Goal: Task Accomplishment & Management: Manage account settings

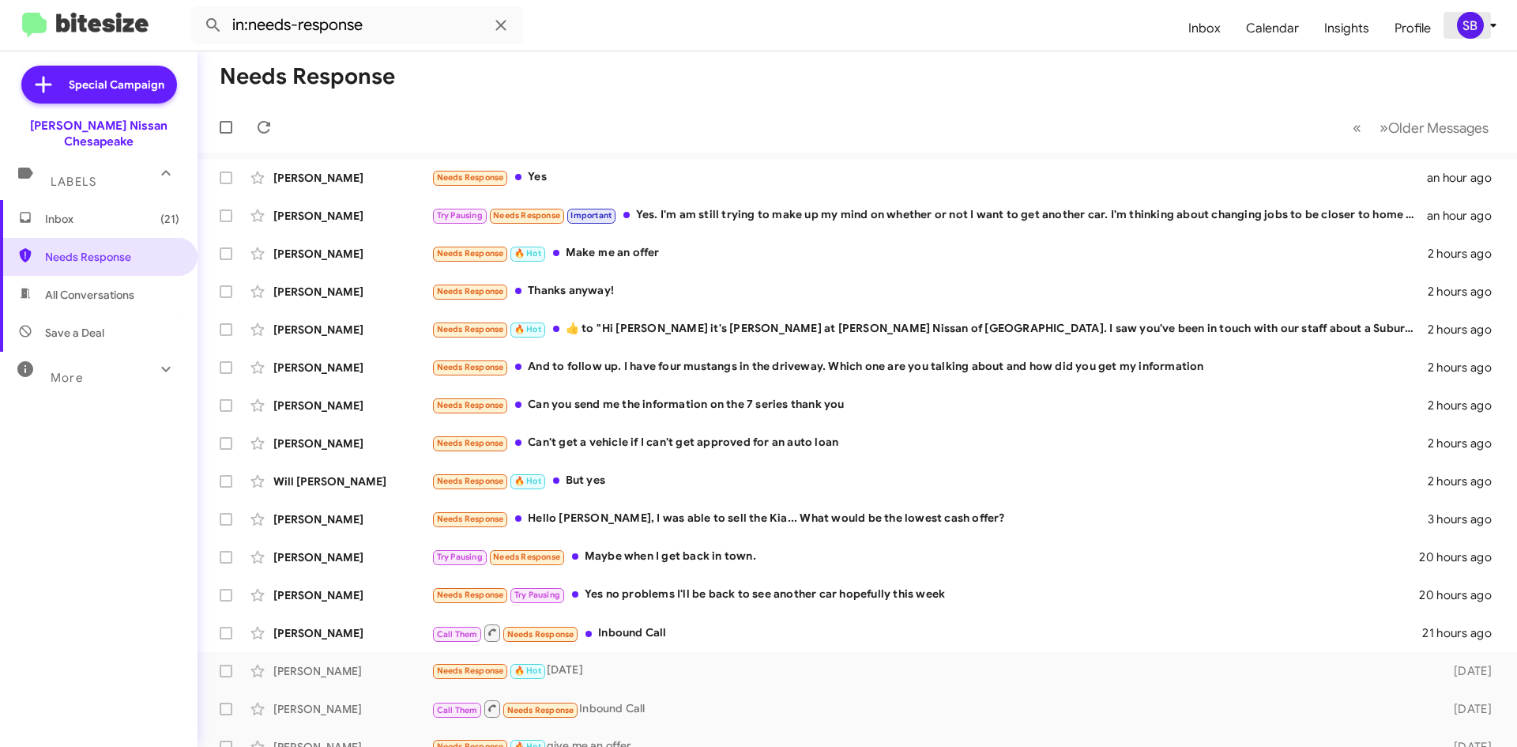
click at [1492, 24] on icon at bounding box center [1493, 26] width 6 height 4
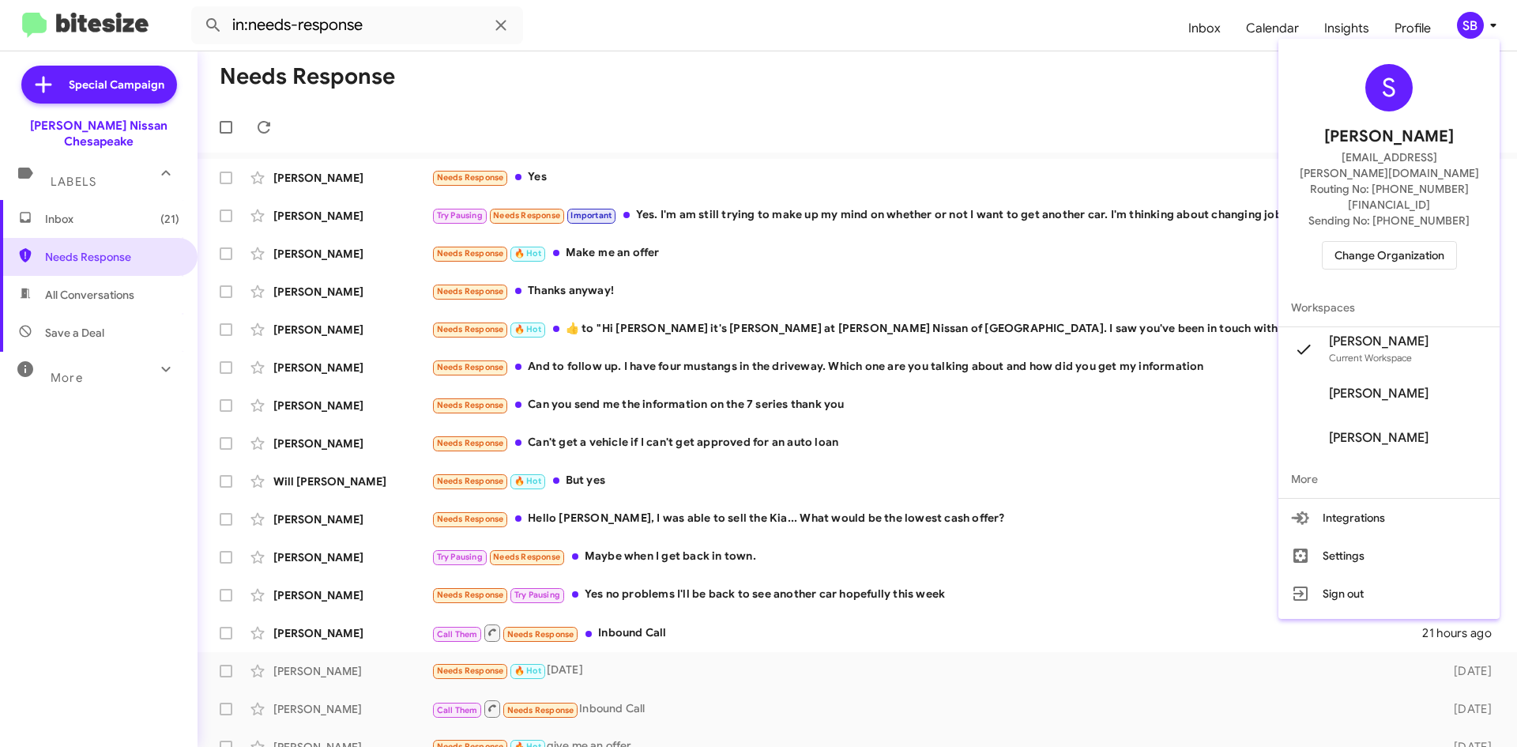
click at [1397, 242] on span "Change Organization" at bounding box center [1390, 255] width 110 height 27
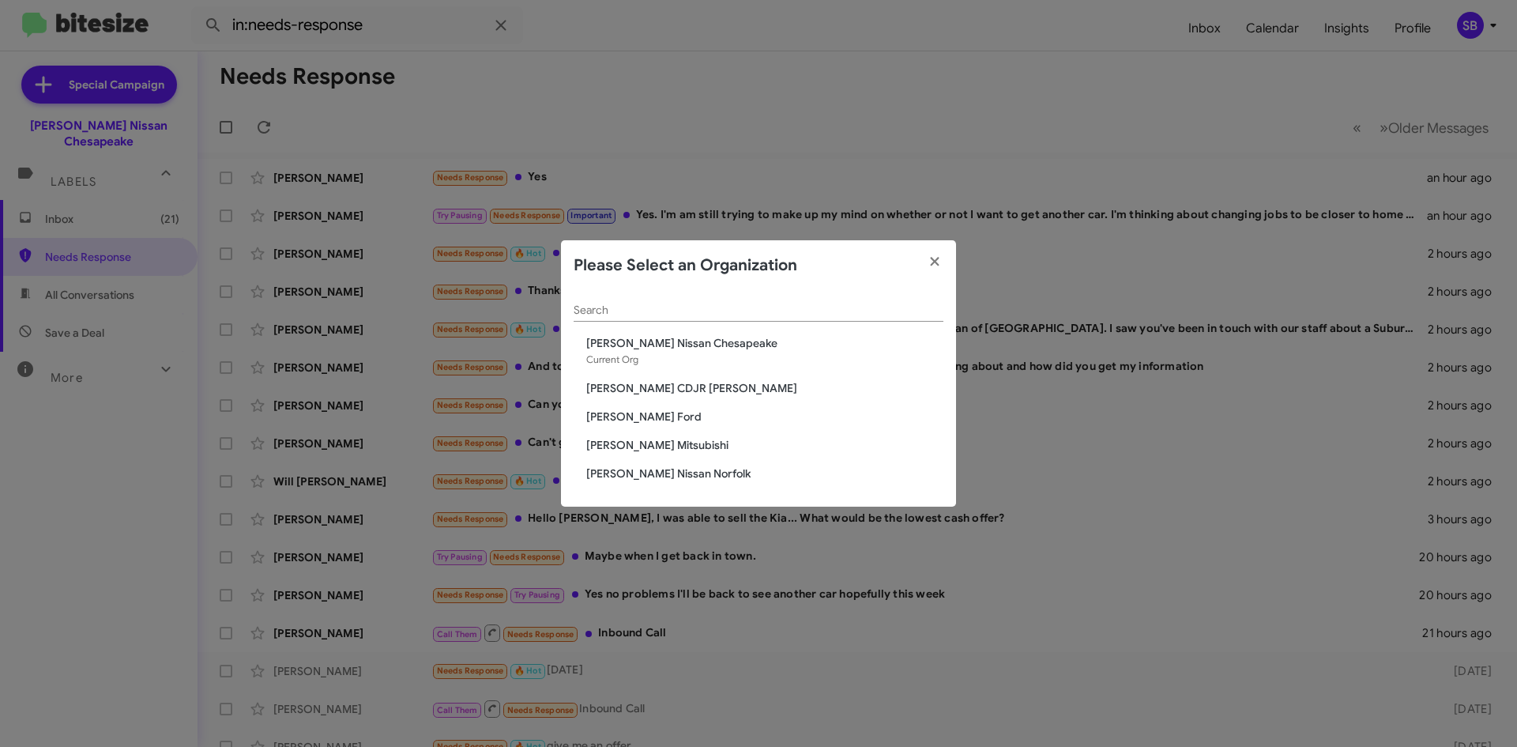
click at [649, 458] on div "Search Banister Nissan Chesapeake Current Org Banister CDJR Hampton Banister Fo…" at bounding box center [758, 399] width 395 height 217
click at [646, 443] on span "[PERSON_NAME] Mitsubishi" at bounding box center [764, 445] width 357 height 16
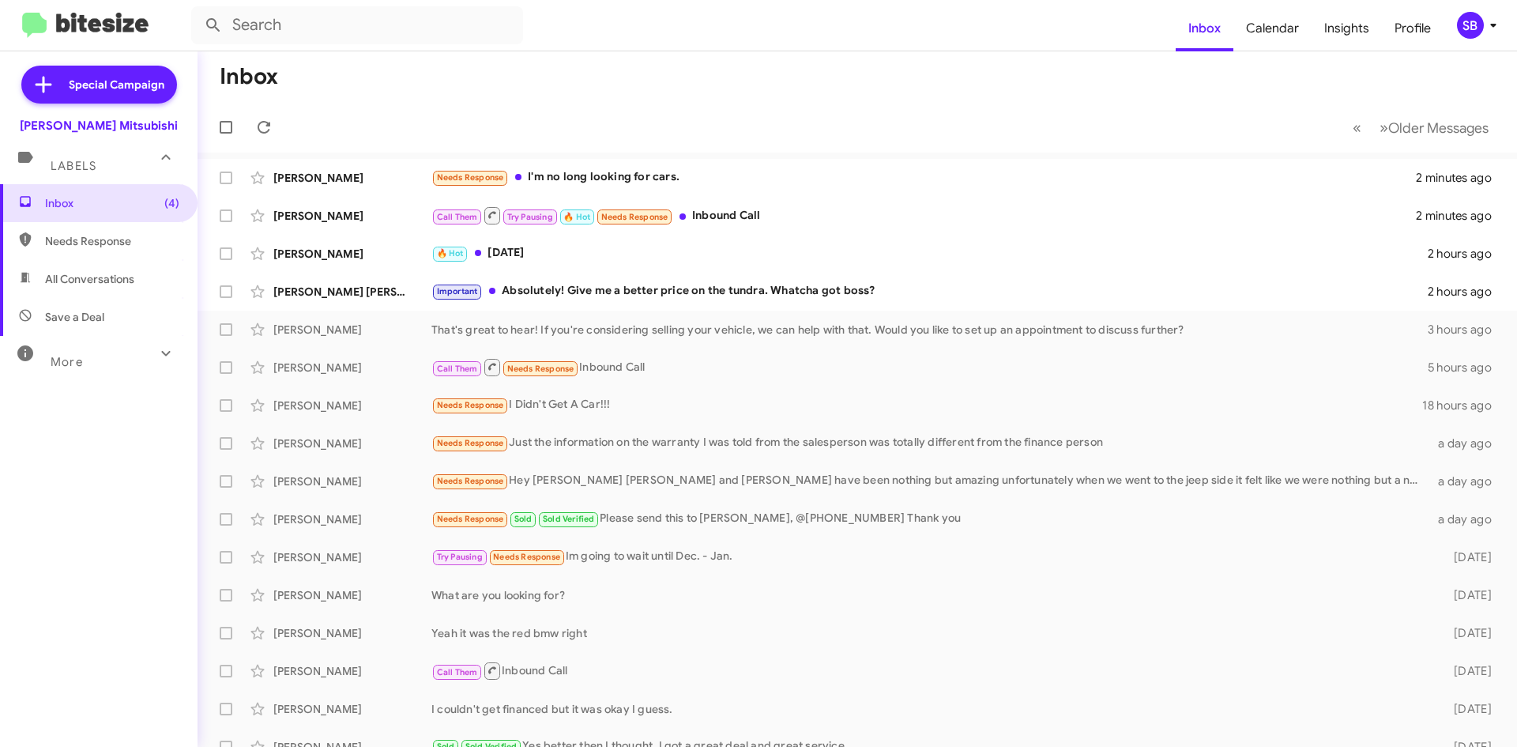
click at [90, 238] on span "Needs Response" at bounding box center [112, 241] width 134 height 16
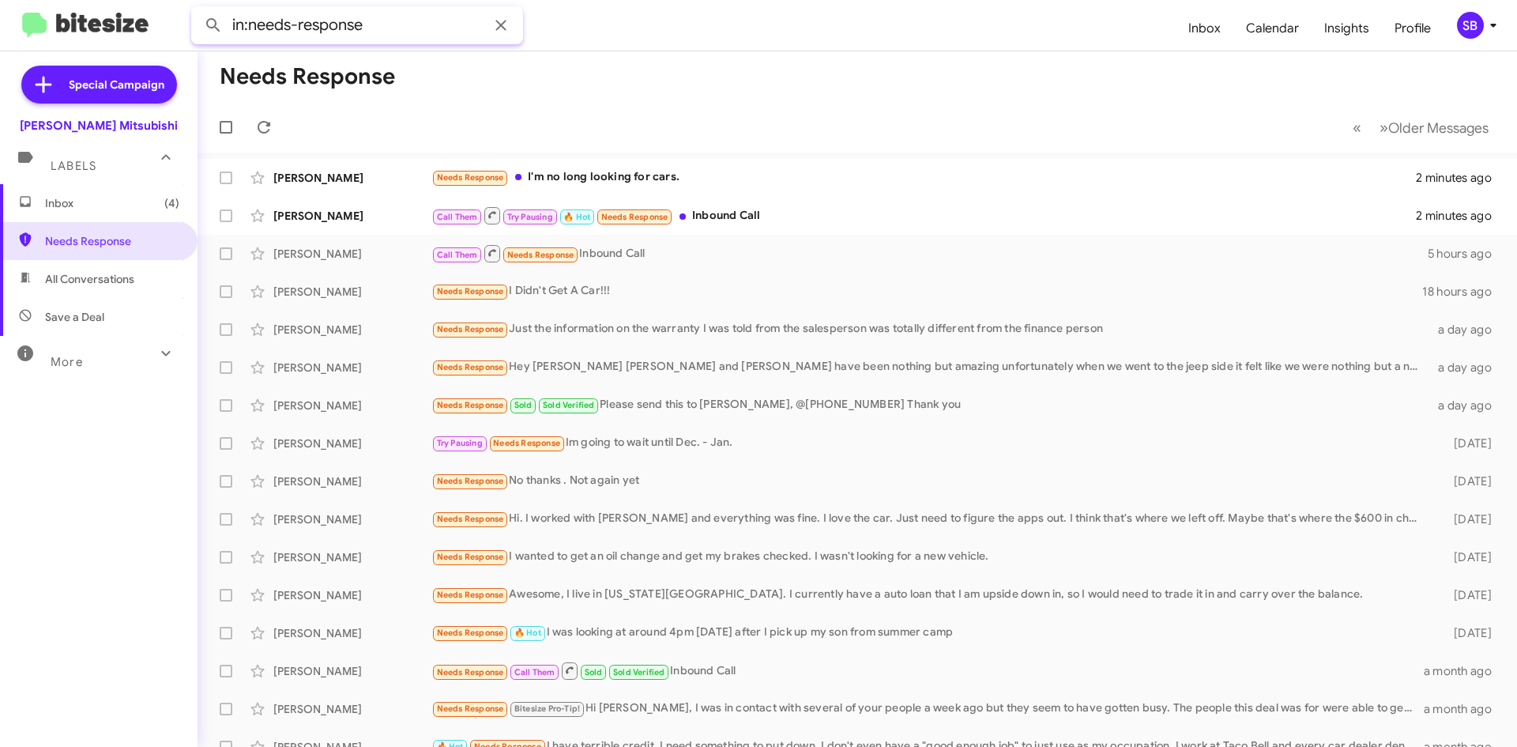
click at [386, 14] on input "in:needs-response" at bounding box center [357, 25] width 332 height 38
drag, startPoint x: 341, startPoint y: 31, endPoint x: 206, endPoint y: 32, distance: 135.1
click at [198, 31] on div "in:needs-response" at bounding box center [357, 25] width 332 height 38
click at [198, 9] on button at bounding box center [214, 25] width 32 height 32
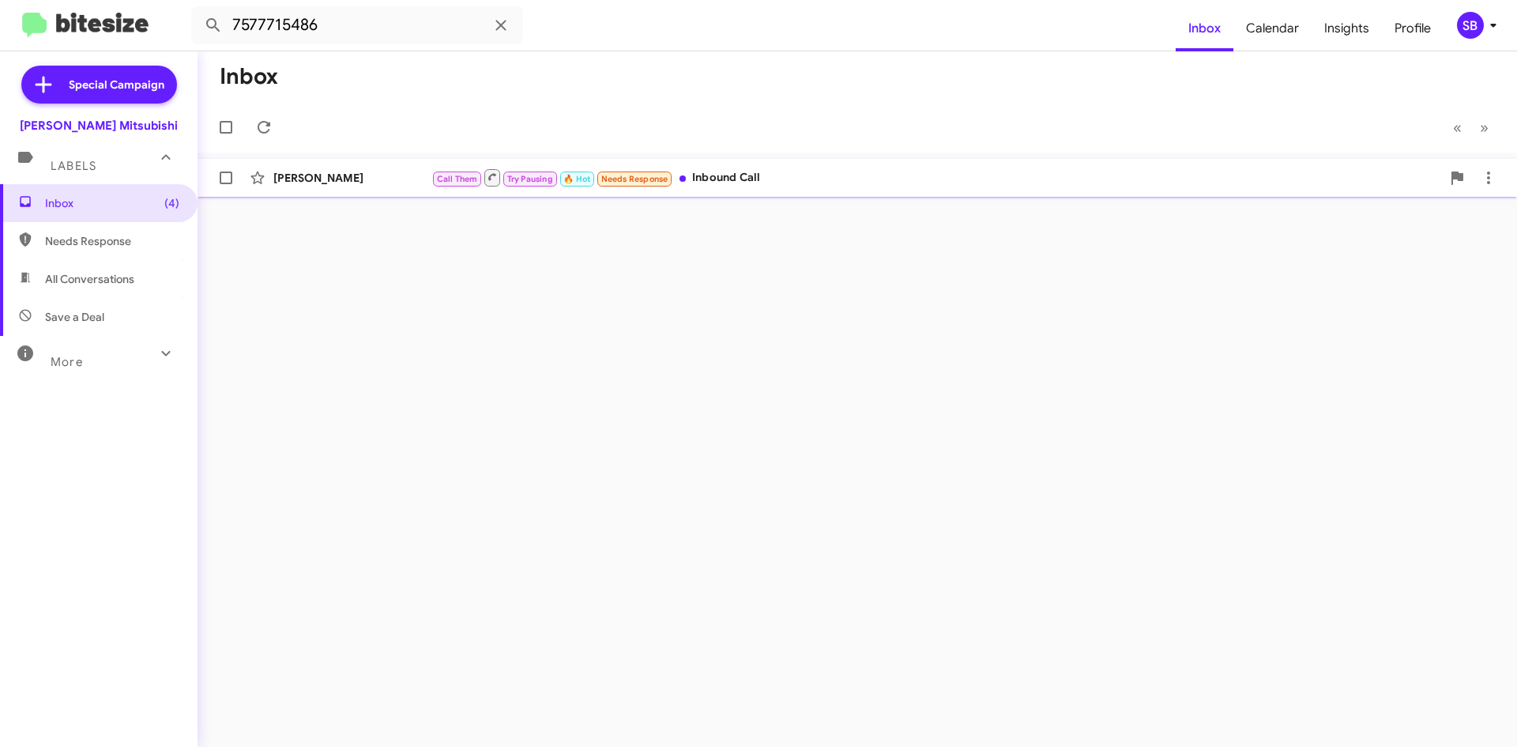
click at [836, 183] on div "Call Them Try Pausing 🔥 Hot Needs Response Inbound Call" at bounding box center [936, 178] width 1010 height 20
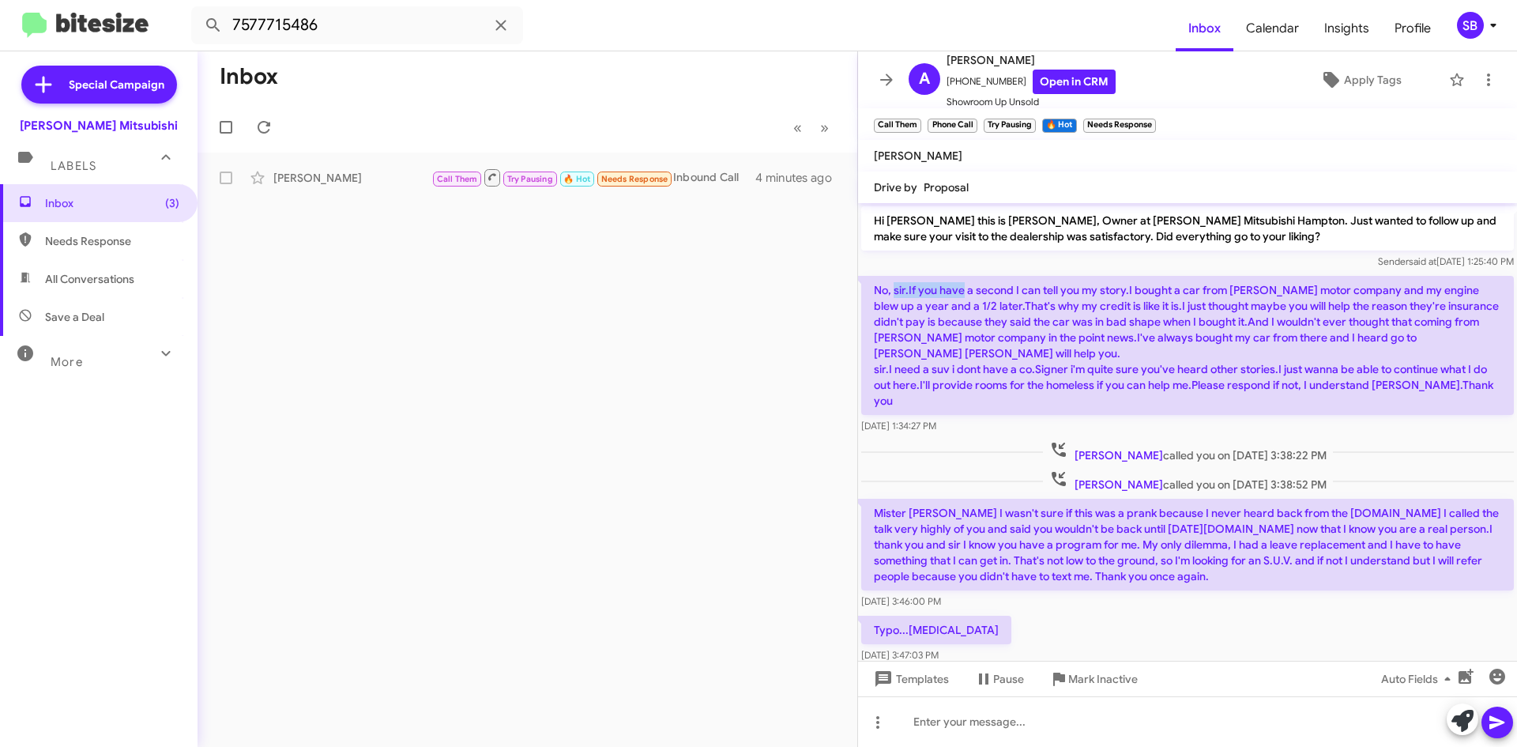
drag, startPoint x: 895, startPoint y: 288, endPoint x: 946, endPoint y: 300, distance: 52.7
click at [960, 290] on p "No, sir.If you have a second I can tell you my story.I bought a car from suttle…" at bounding box center [1187, 345] width 653 height 139
click at [1157, 440] on span "Alicia Payton called you on Aug 27, 2025 - 3:38:22 PM" at bounding box center [1188, 451] width 290 height 23
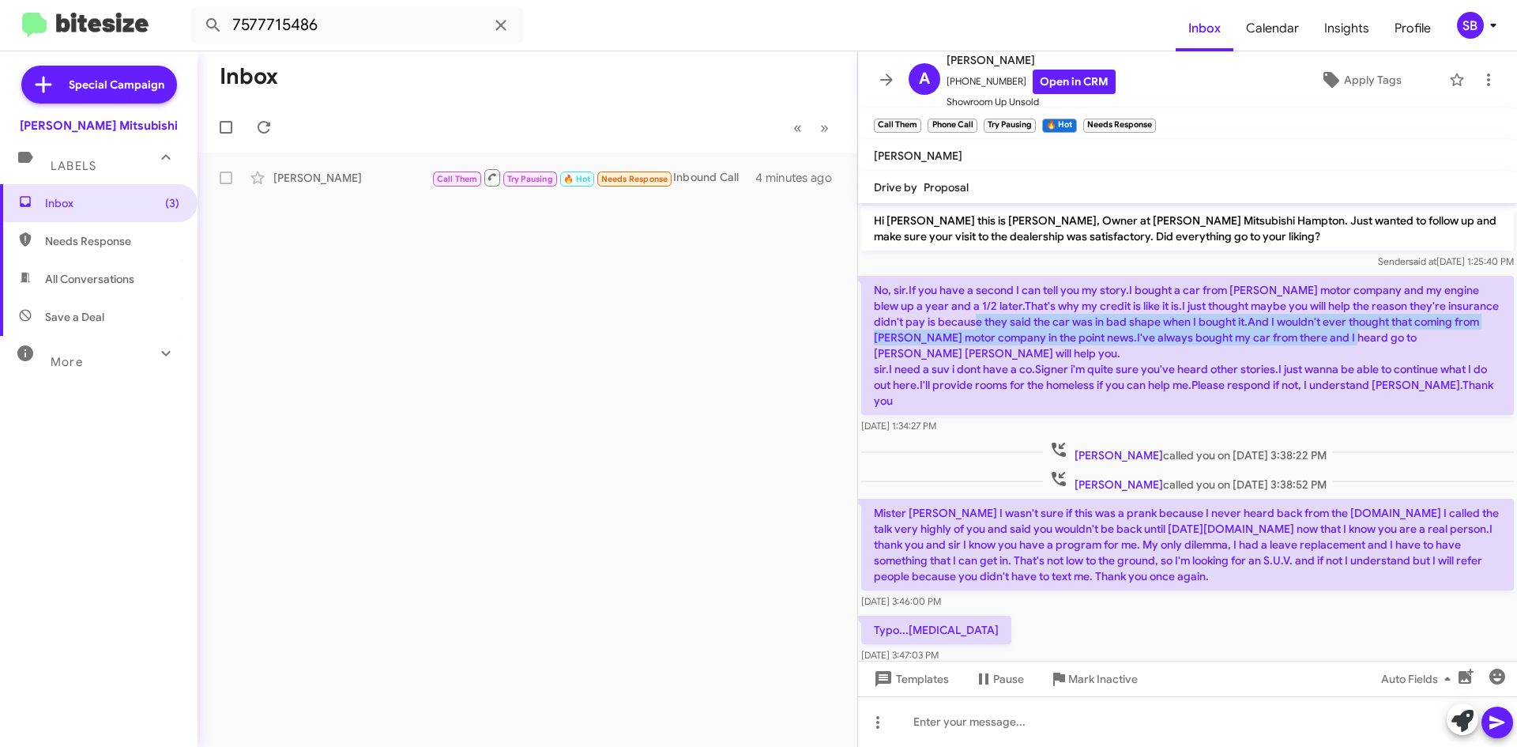
drag, startPoint x: 978, startPoint y: 327, endPoint x: 1351, endPoint y: 323, distance: 373.8
click at [1351, 325] on p "No, sir.If you have a second I can tell you my story.I bought a car from suttle…" at bounding box center [1187, 345] width 653 height 139
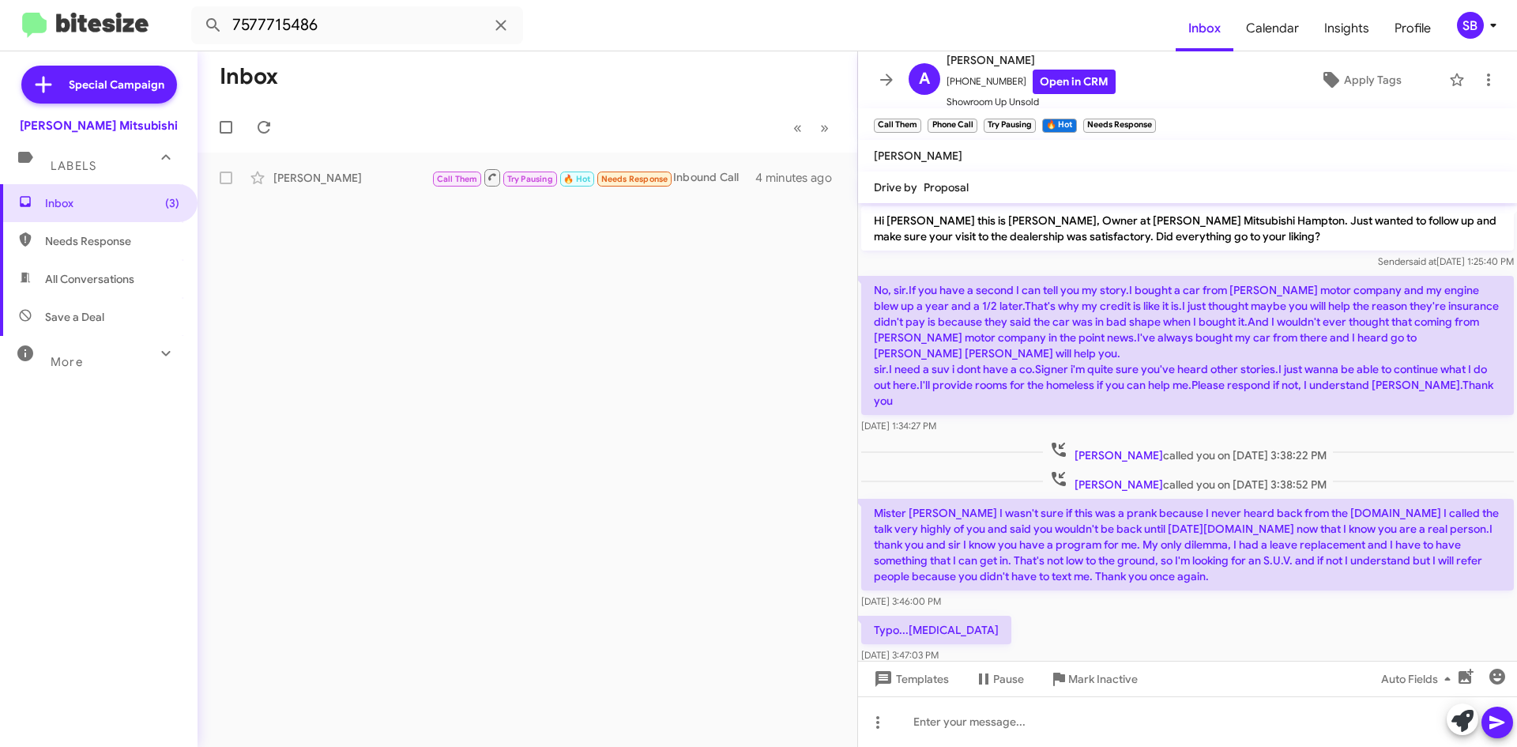
click at [1390, 379] on p "No, sir.If you have a second I can tell you my story.I bought a car from suttle…" at bounding box center [1187, 345] width 653 height 139
drag, startPoint x: 1065, startPoint y: 337, endPoint x: 1359, endPoint y: 337, distance: 294.0
click at [1359, 337] on p "No, sir.If you have a second I can tell you my story.I bought a car from suttle…" at bounding box center [1187, 345] width 653 height 139
click at [1063, 418] on div "Aug 27, 2025, 1:34:27 PM" at bounding box center [1187, 426] width 653 height 16
drag, startPoint x: 1016, startPoint y: 364, endPoint x: 1445, endPoint y: 375, distance: 429.3
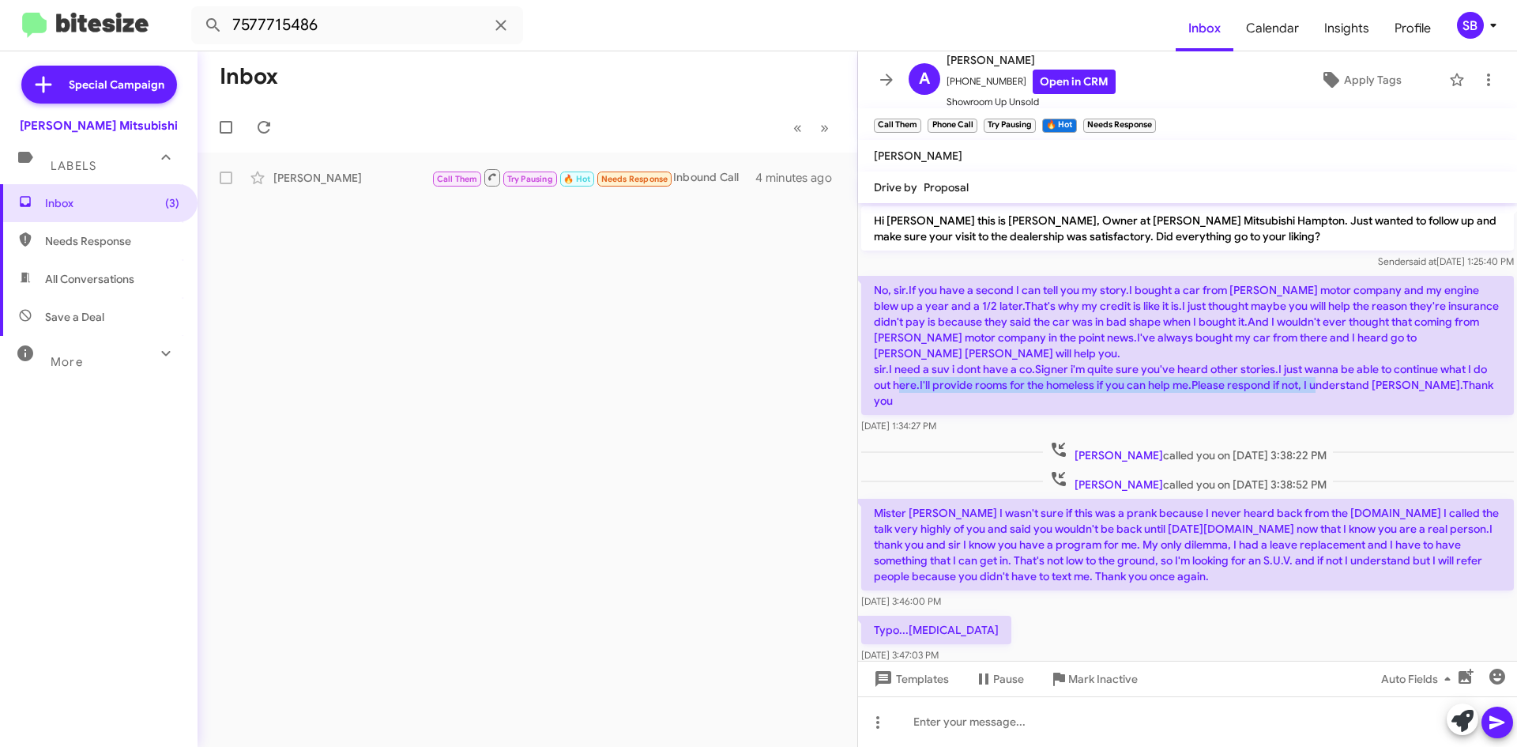
click at [1445, 375] on p "No, sir.If you have a second I can tell you my story.I bought a car from suttle…" at bounding box center [1187, 345] width 653 height 139
click at [1415, 440] on div "Alicia Payton called you on Aug 27, 2025 - 3:38:22 PM" at bounding box center [1187, 451] width 653 height 23
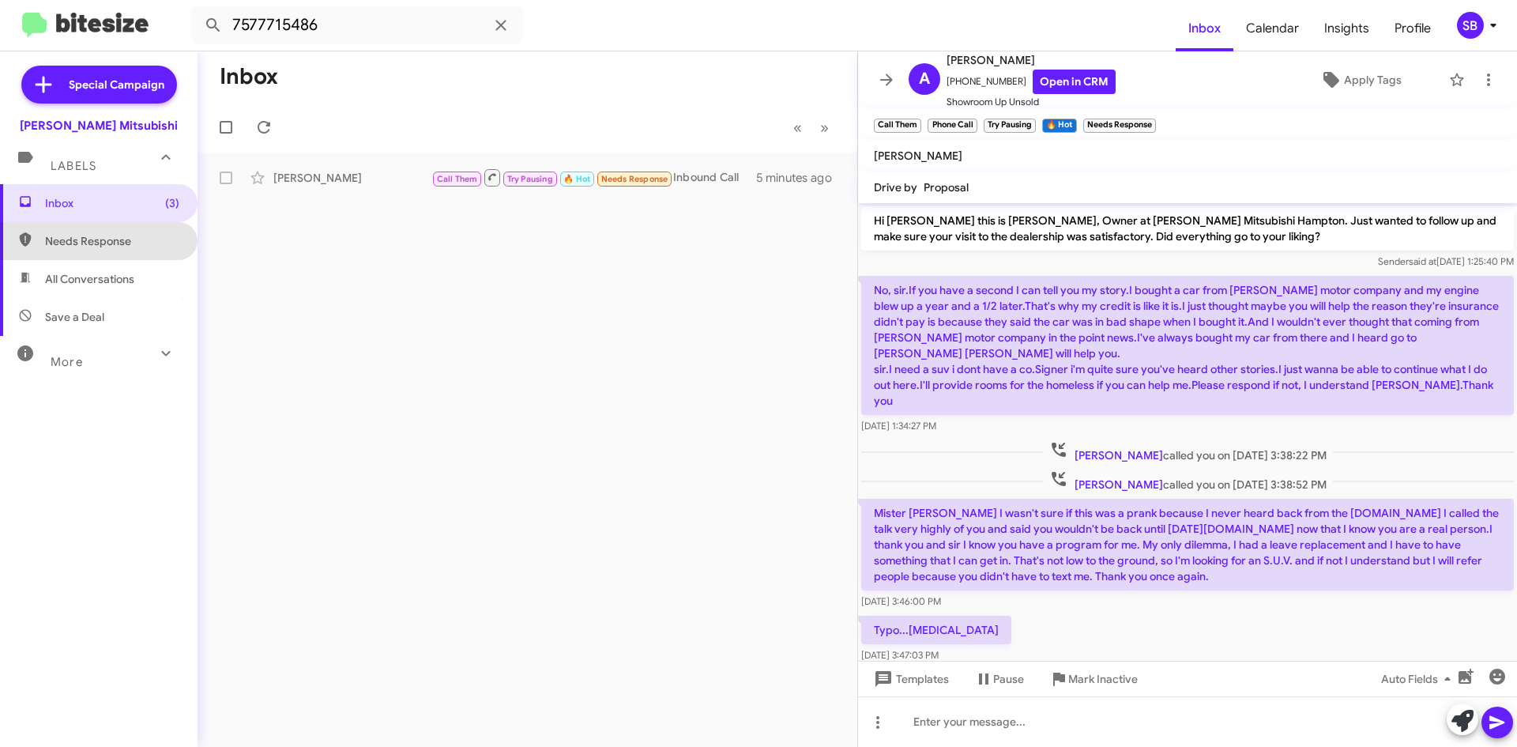
click at [119, 235] on span "Needs Response" at bounding box center [112, 241] width 134 height 16
type input "in:needs-response"
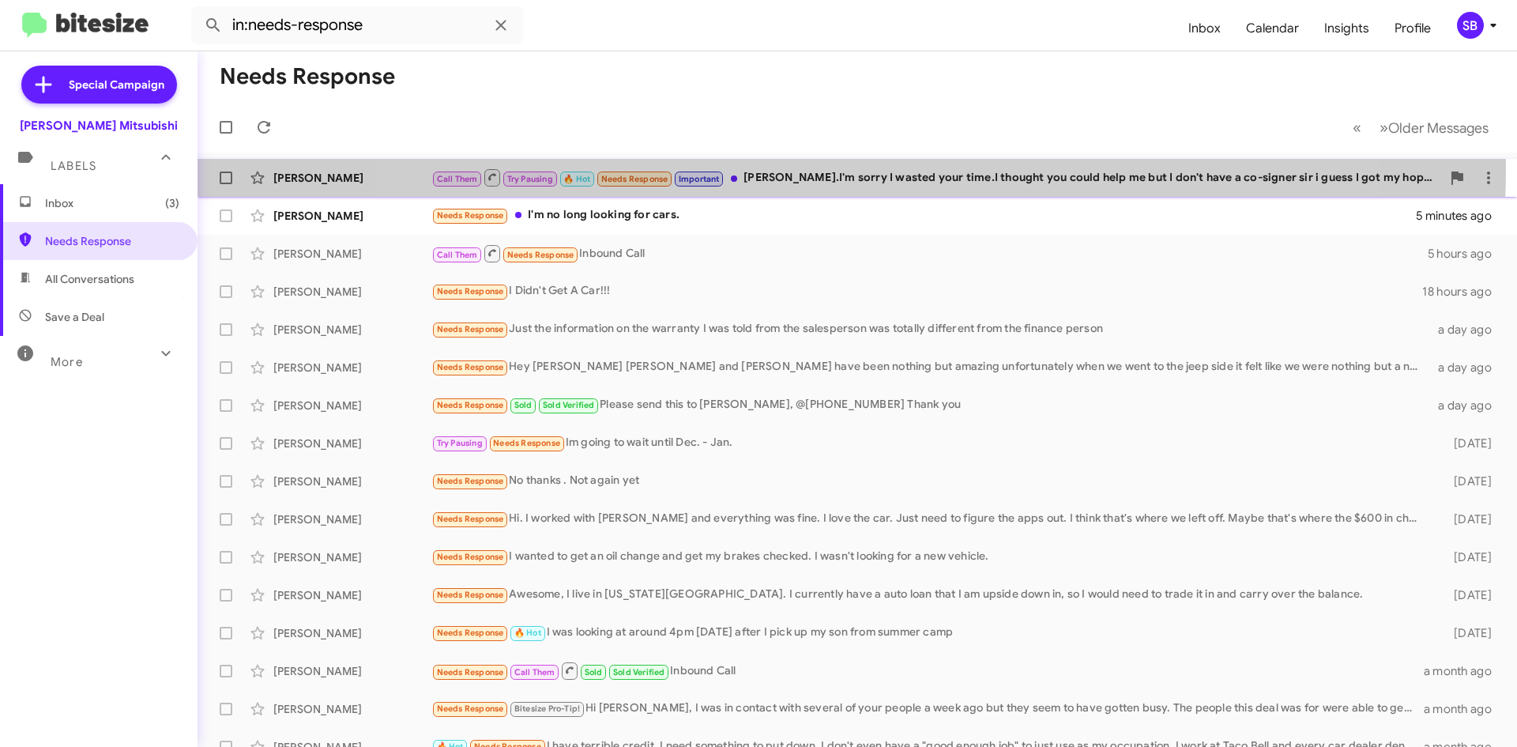
click at [840, 169] on div "Call Them Try Pausing 🔥 Hot Needs Response Important Mr. Banister.I'm sorry I w…" at bounding box center [936, 178] width 1010 height 20
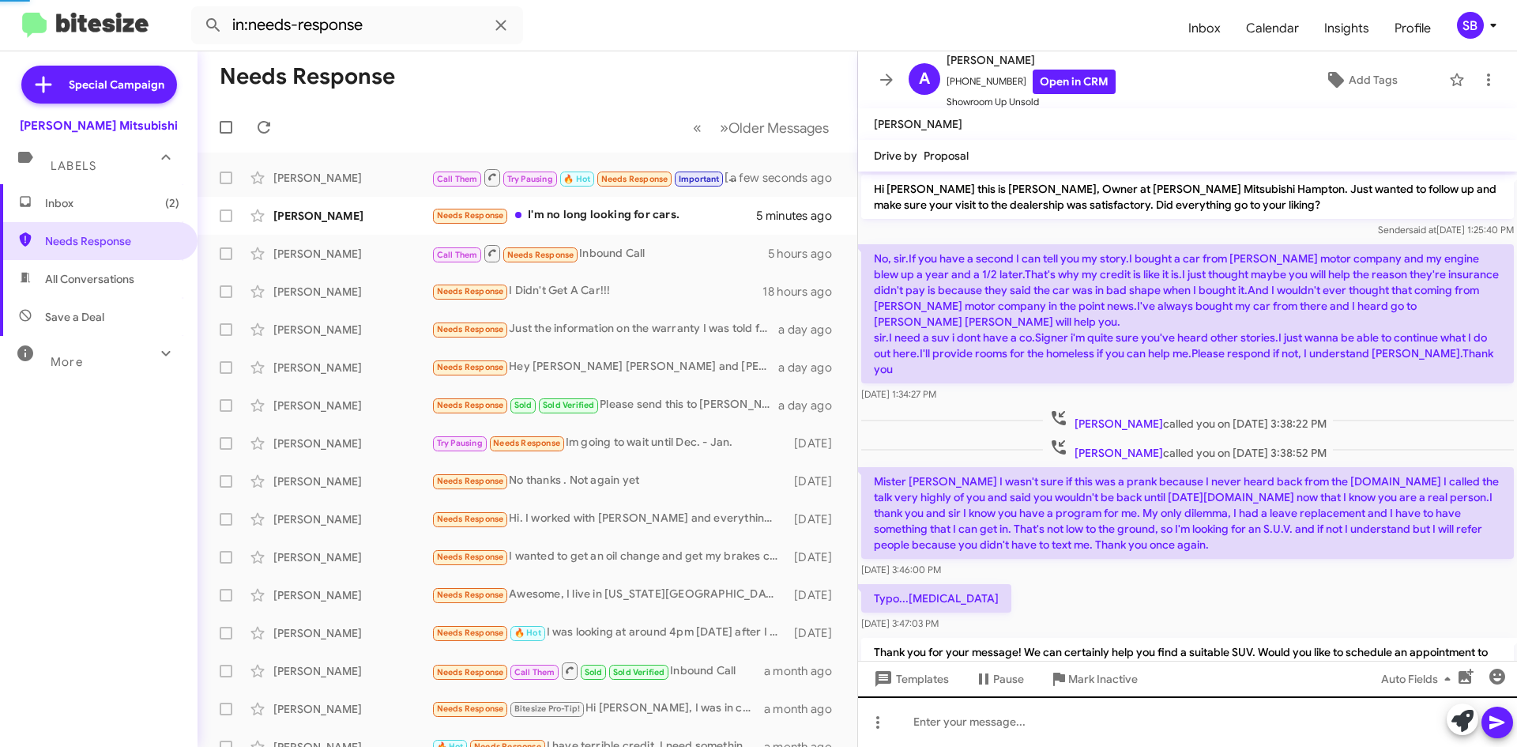
scroll to position [284, 0]
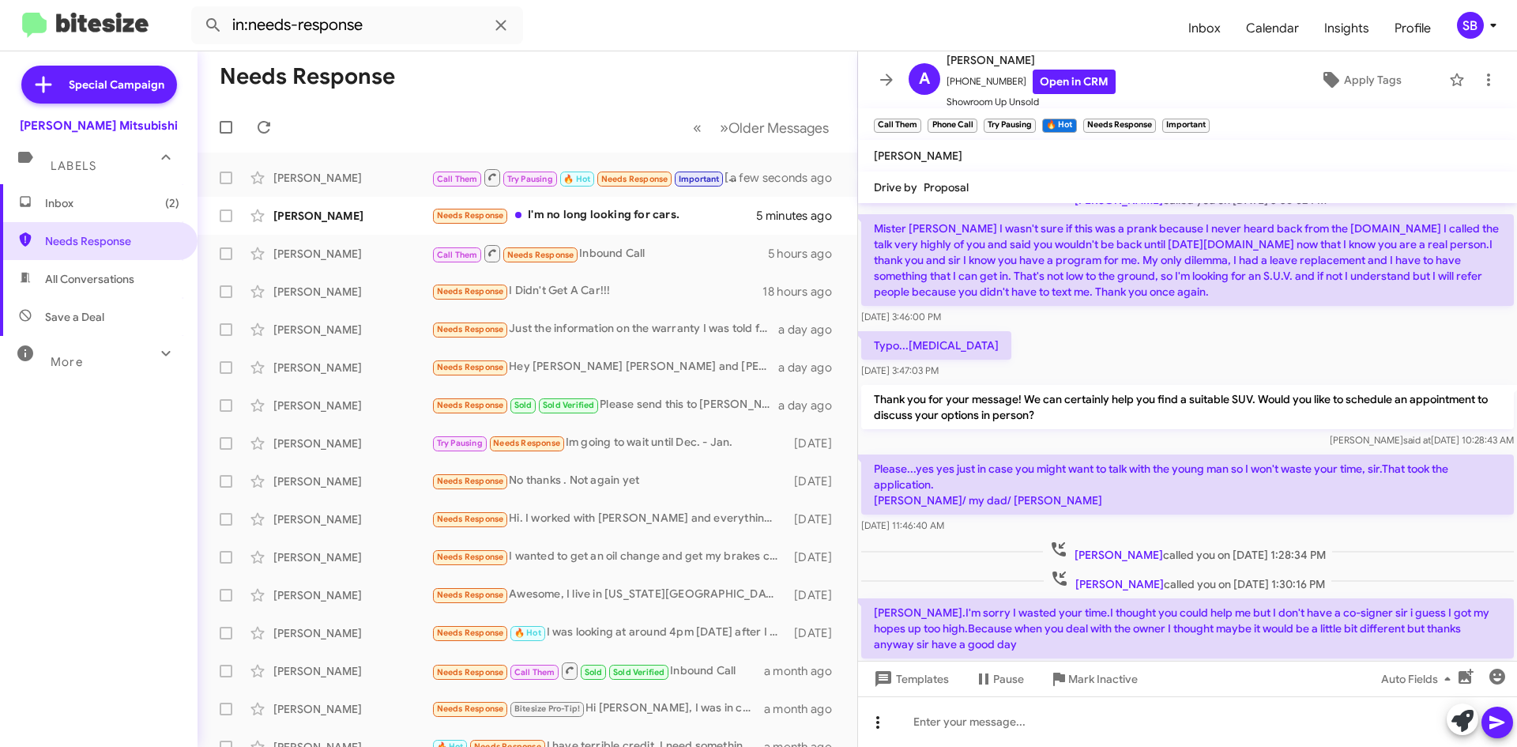
click at [883, 723] on icon at bounding box center [878, 722] width 19 height 19
click at [921, 692] on button "note" at bounding box center [911, 681] width 98 height 38
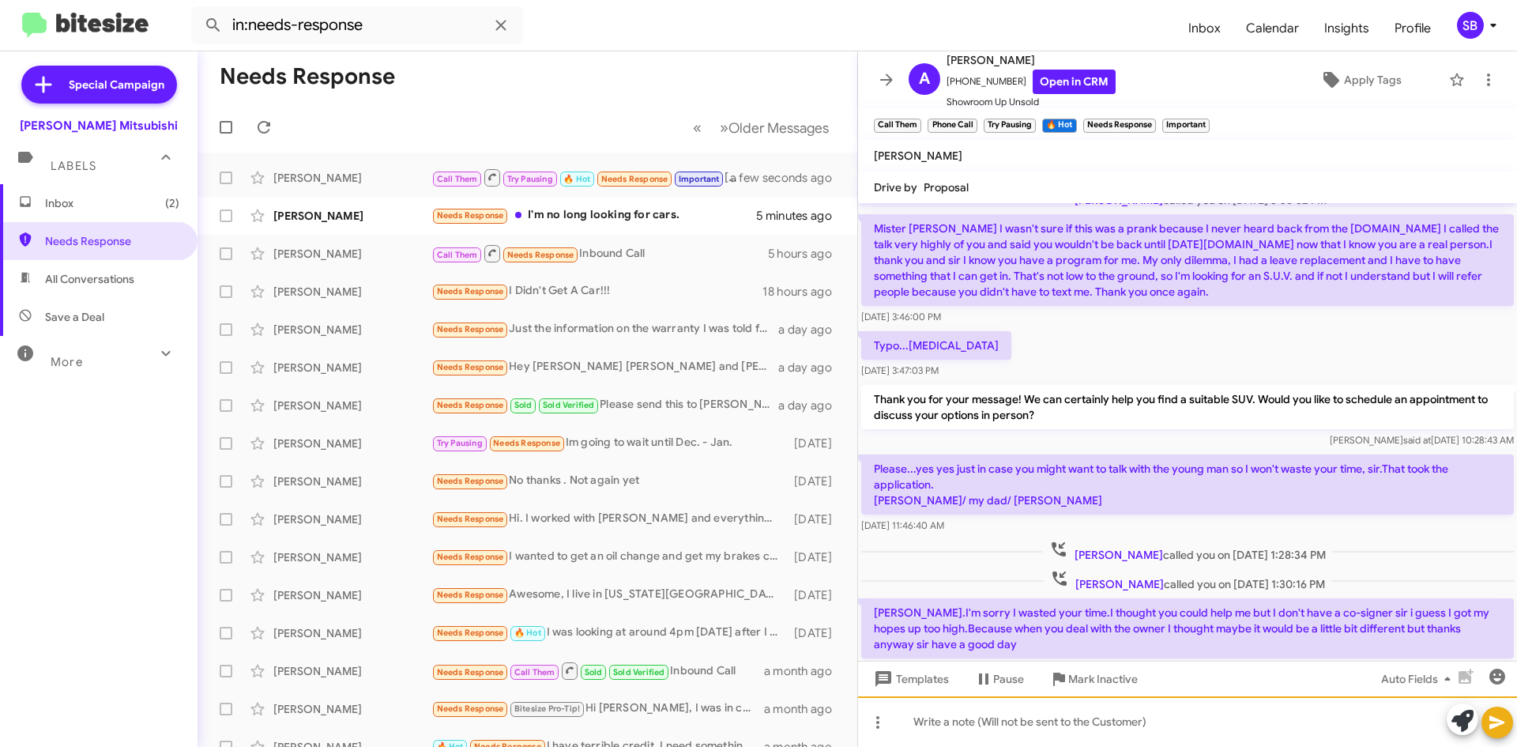
click at [970, 729] on div at bounding box center [1187, 721] width 659 height 51
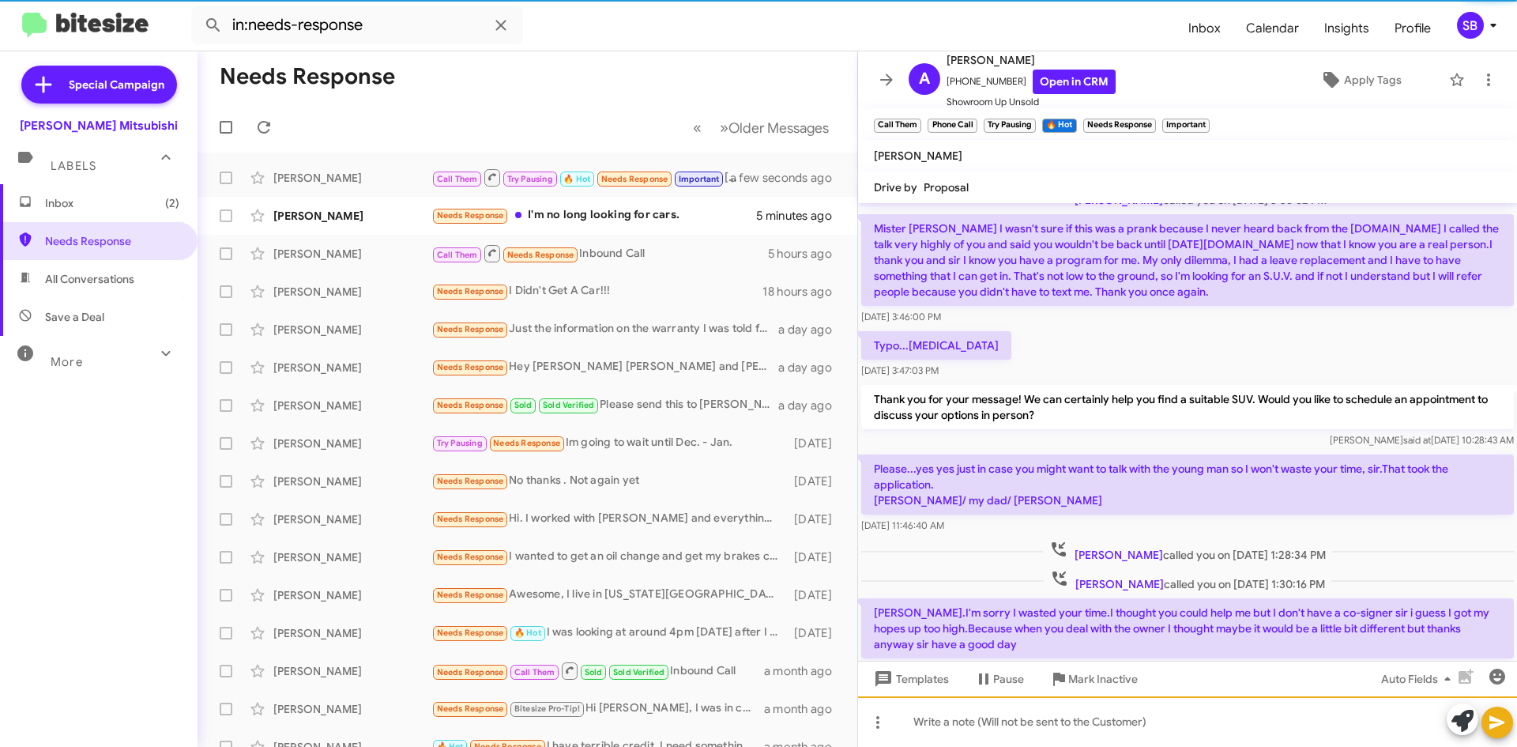
scroll to position [0, 0]
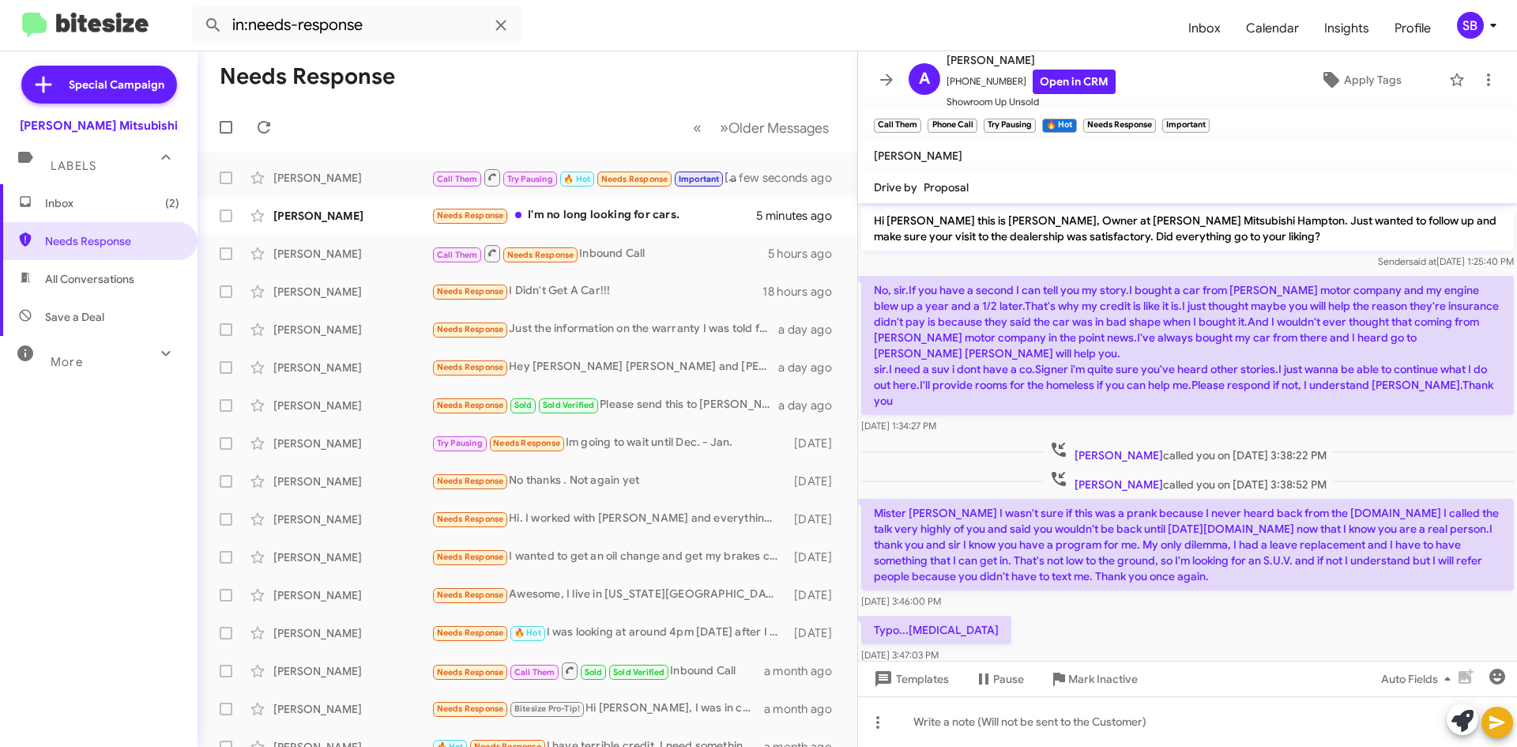
click at [103, 282] on span "All Conversations" at bounding box center [89, 279] width 89 height 16
type input "in:all-conversations"
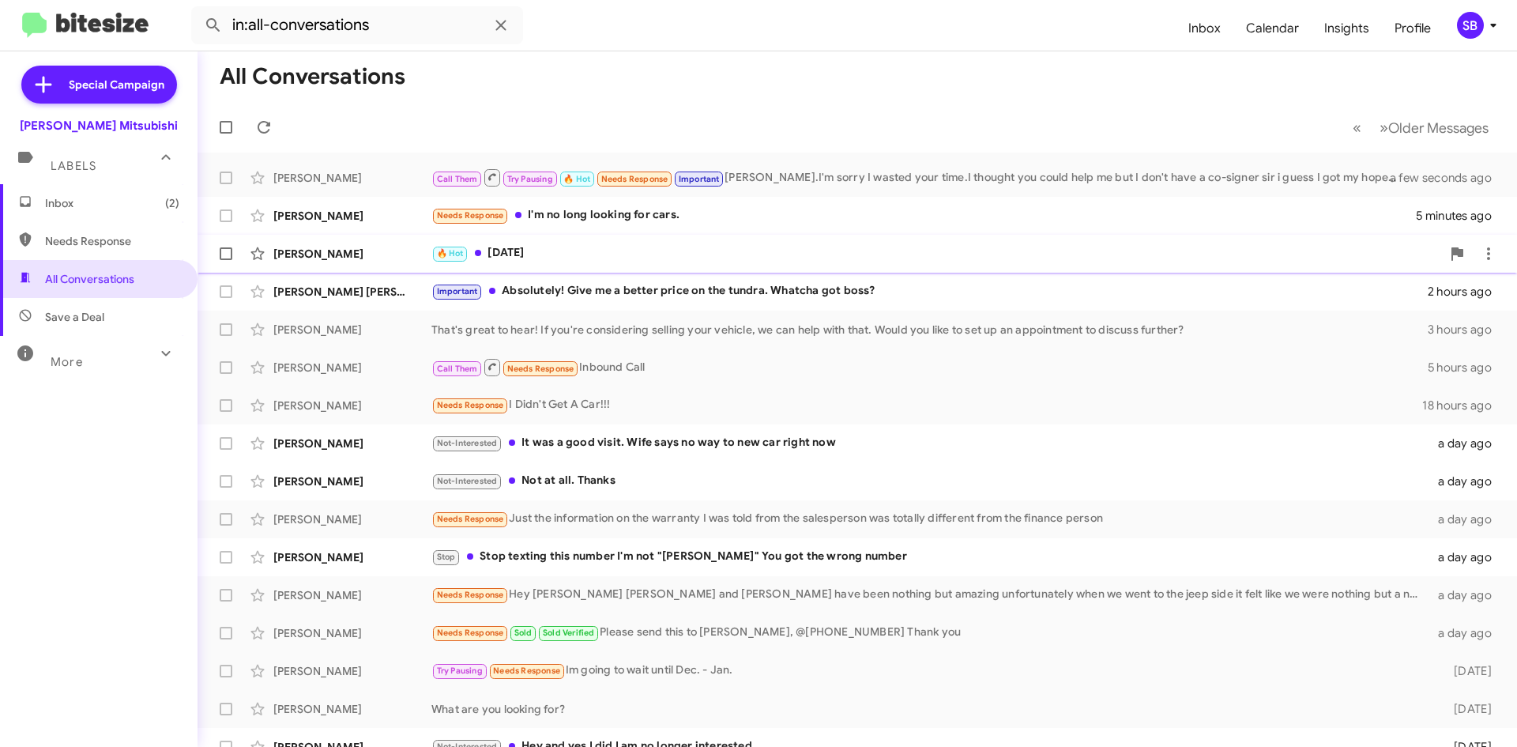
click at [658, 241] on div "Joanne Hall 🔥 Hot Tomorrow 2 hours ago" at bounding box center [857, 254] width 1294 height 32
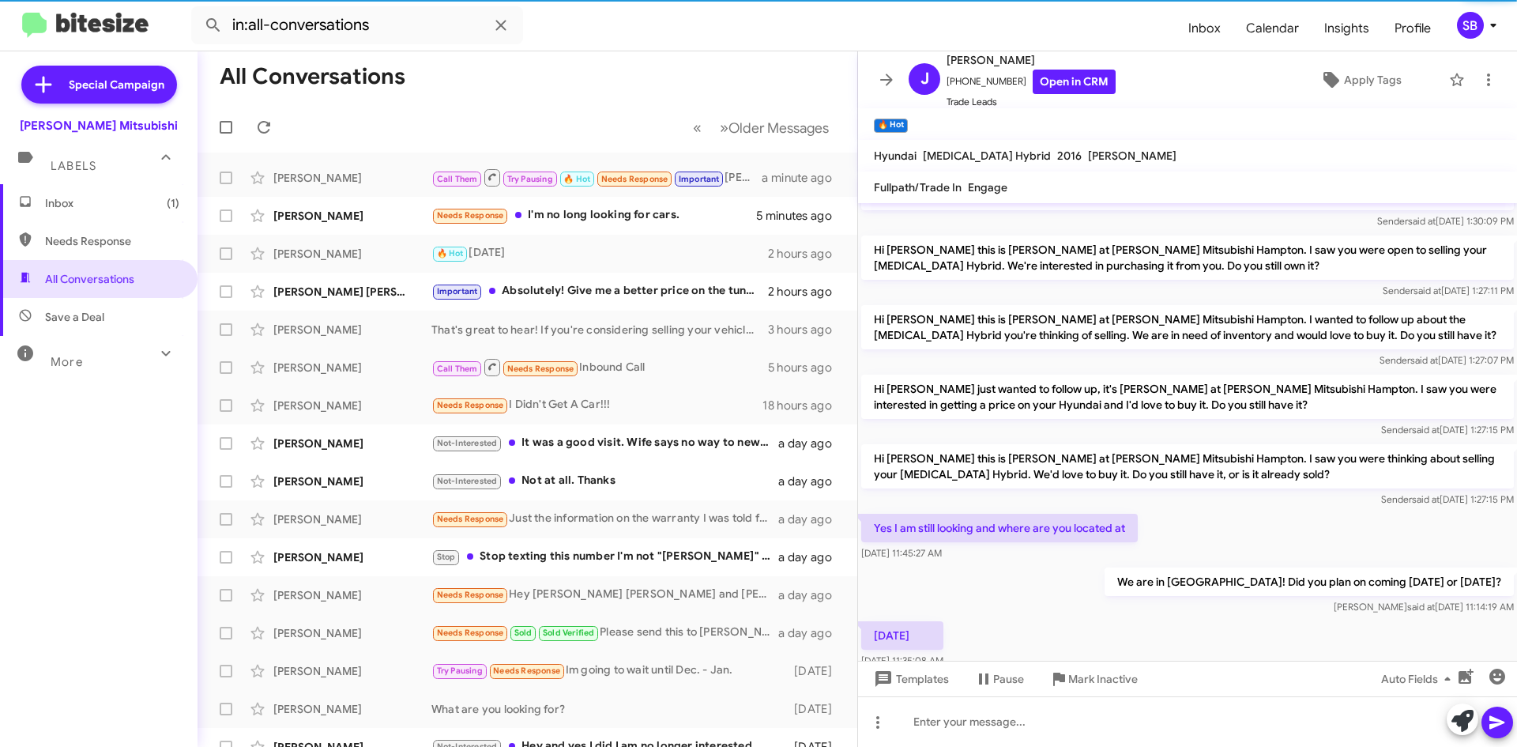
scroll to position [409, 0]
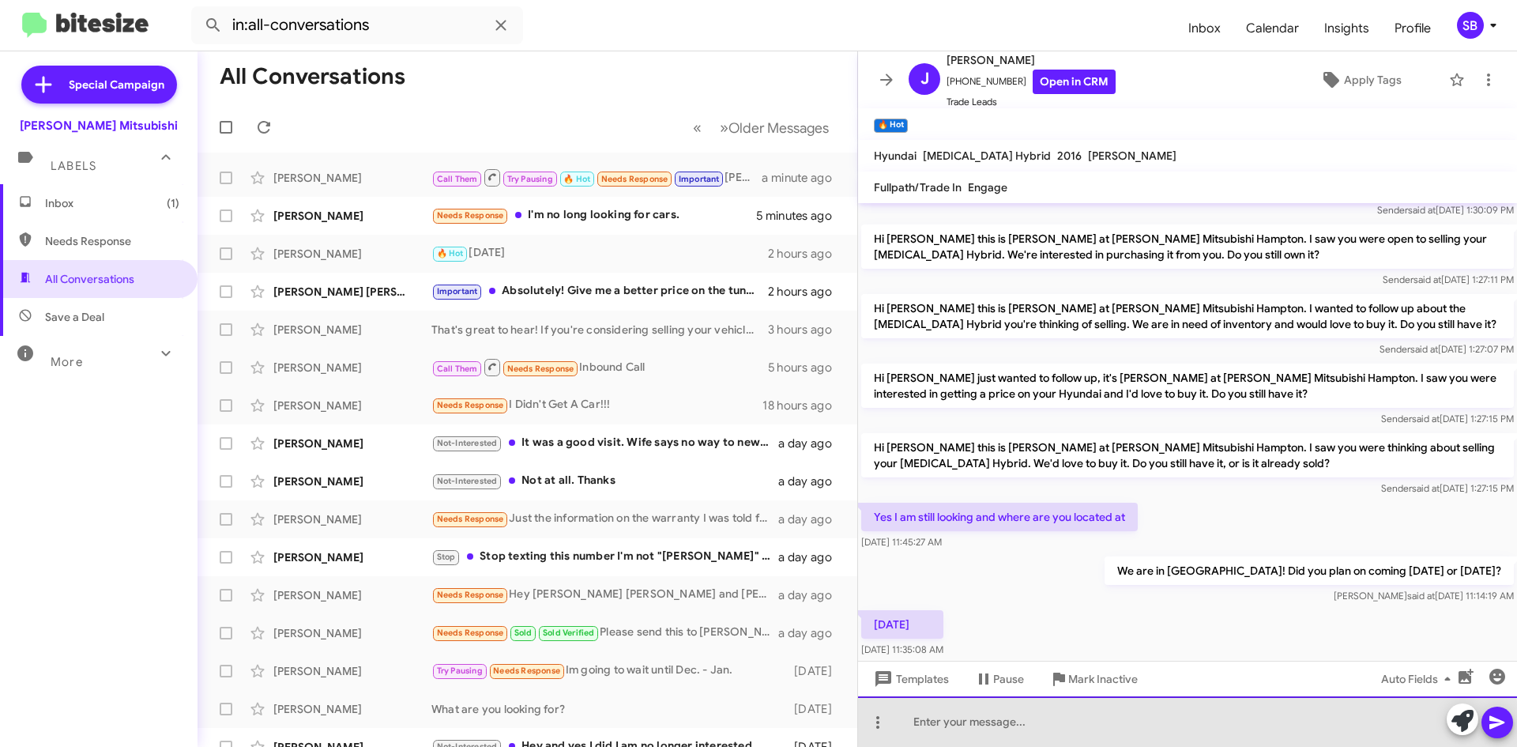
click at [985, 729] on div at bounding box center [1187, 721] width 659 height 51
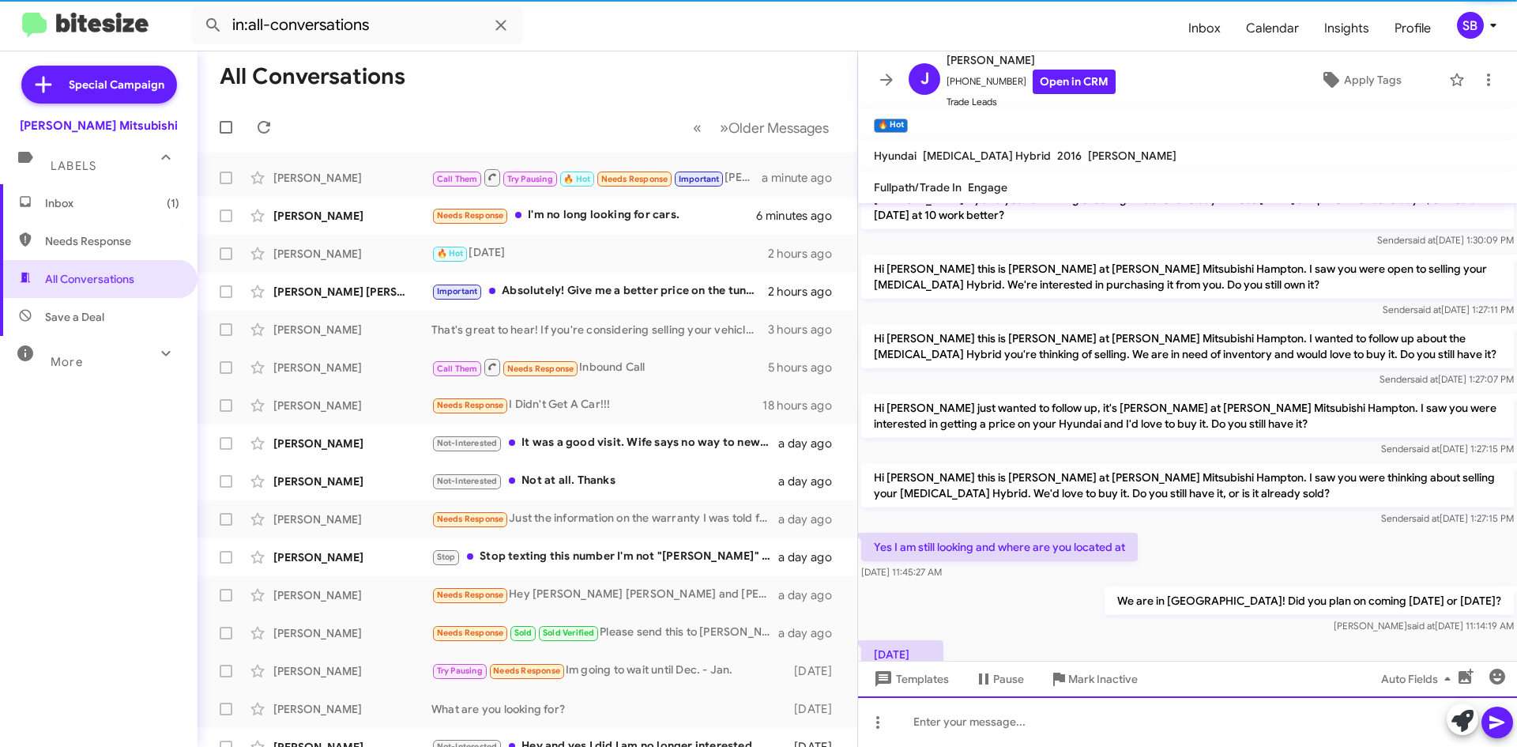
scroll to position [466, 0]
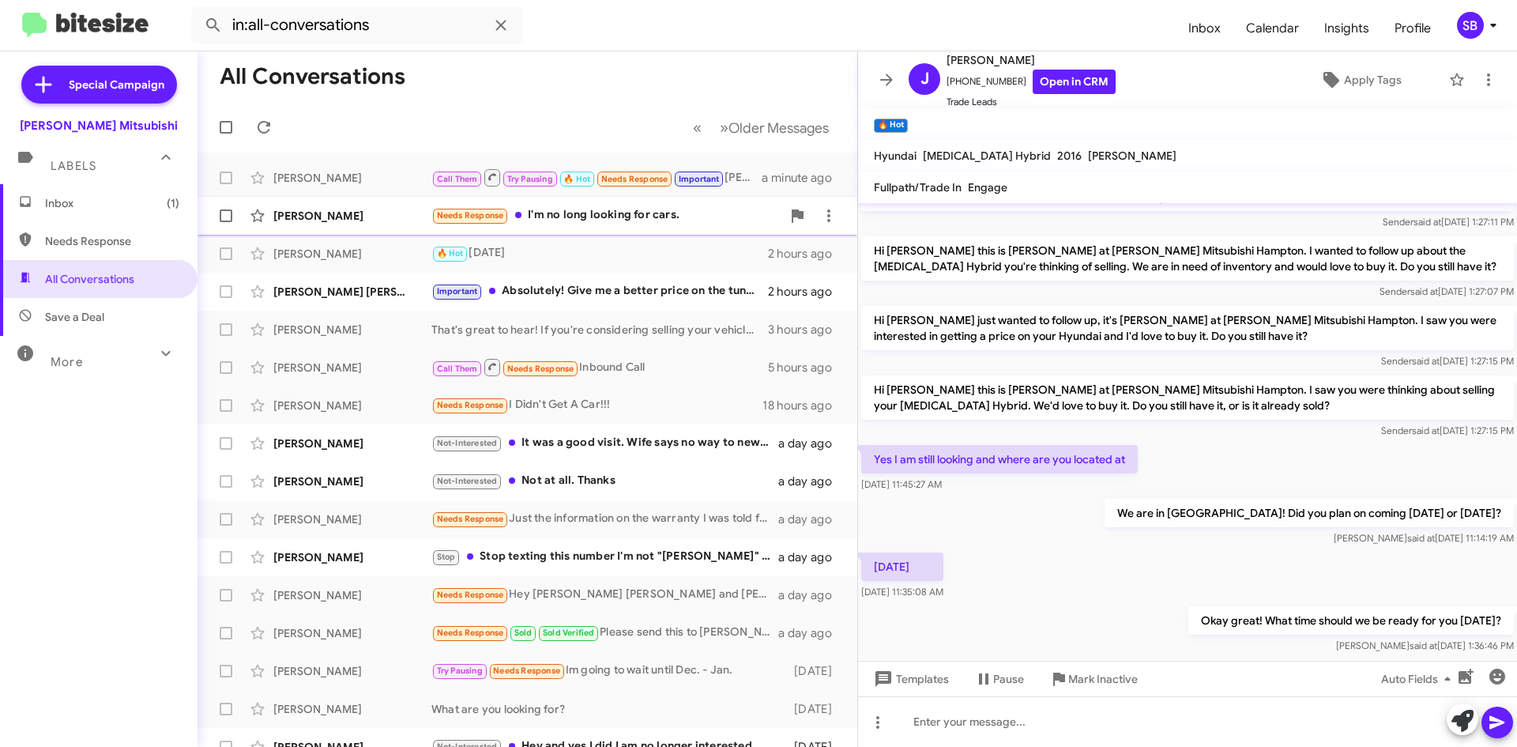
click at [631, 220] on div "Needs Response I'm no long looking for cars." at bounding box center [606, 215] width 350 height 18
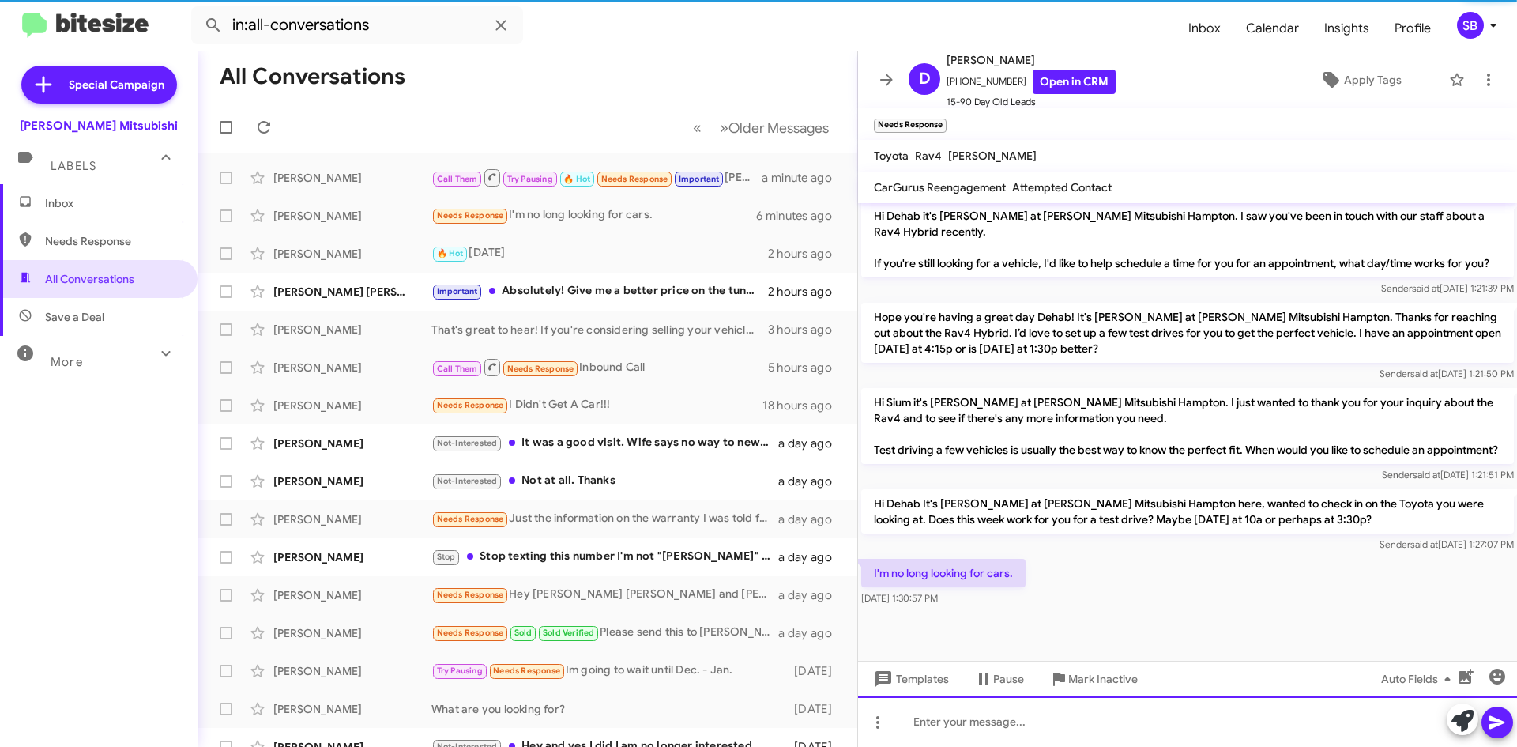
click at [1067, 725] on div at bounding box center [1187, 721] width 659 height 51
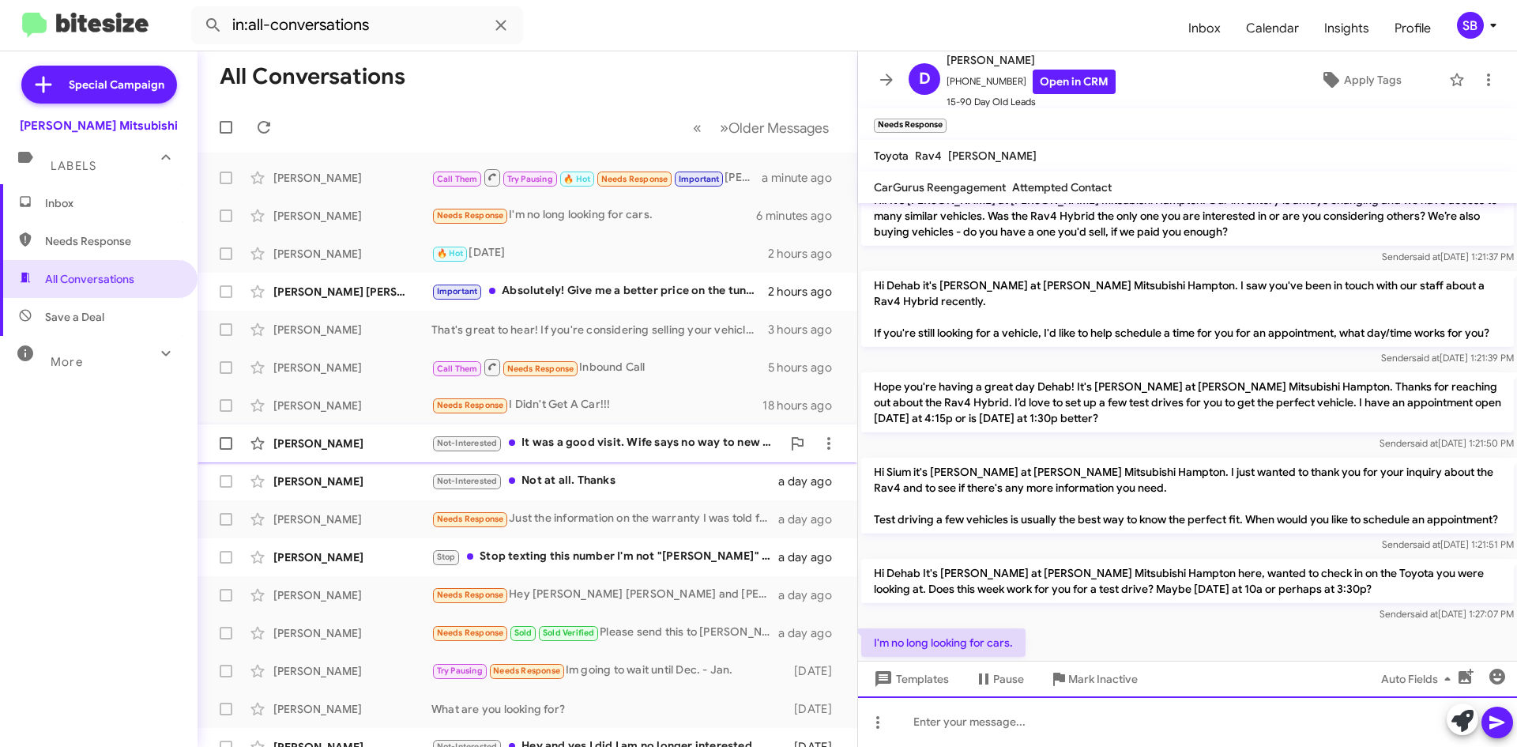
scroll to position [903, 0]
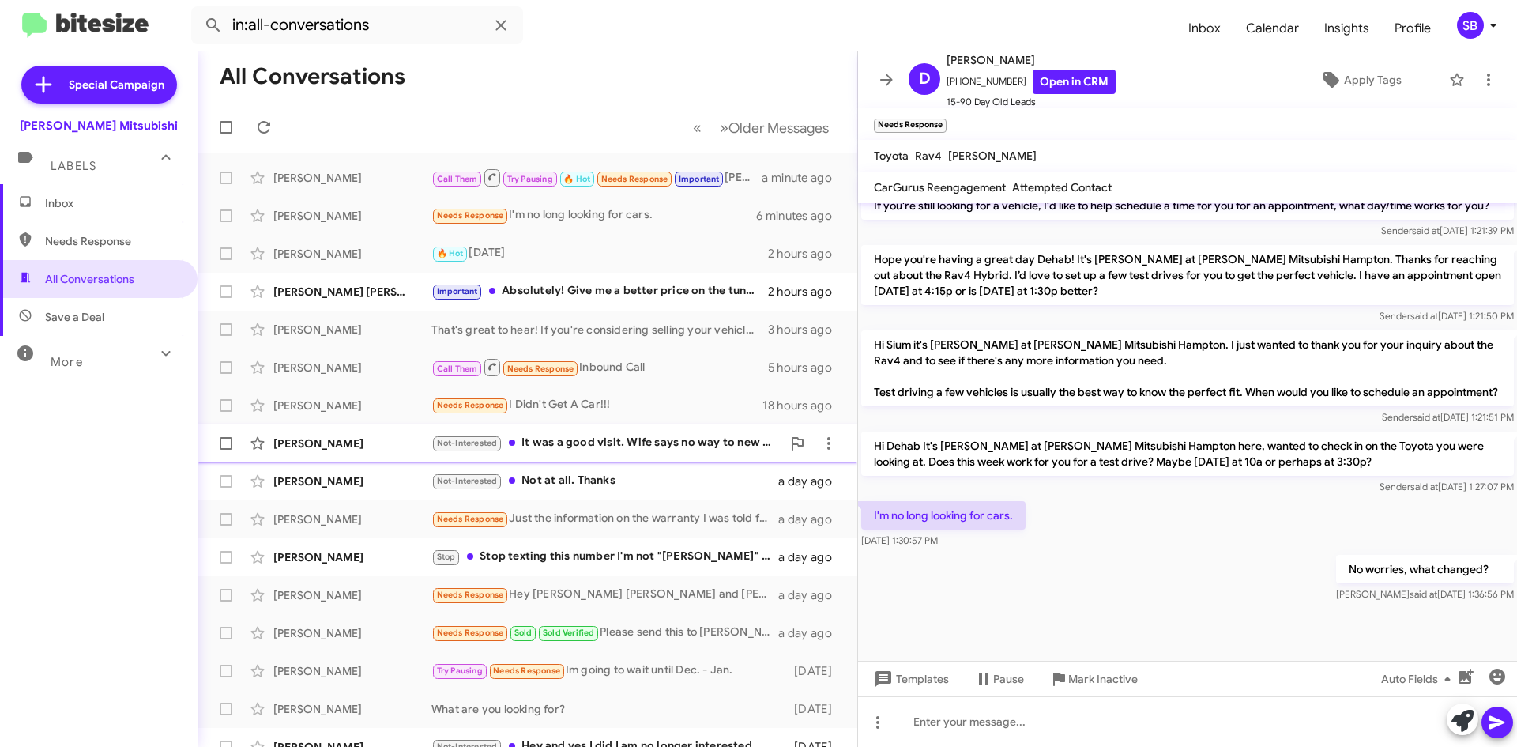
click at [627, 457] on div "Rob Wilson Not-Interested It was a good visit. Wife says no way to new car righ…" at bounding box center [527, 444] width 635 height 32
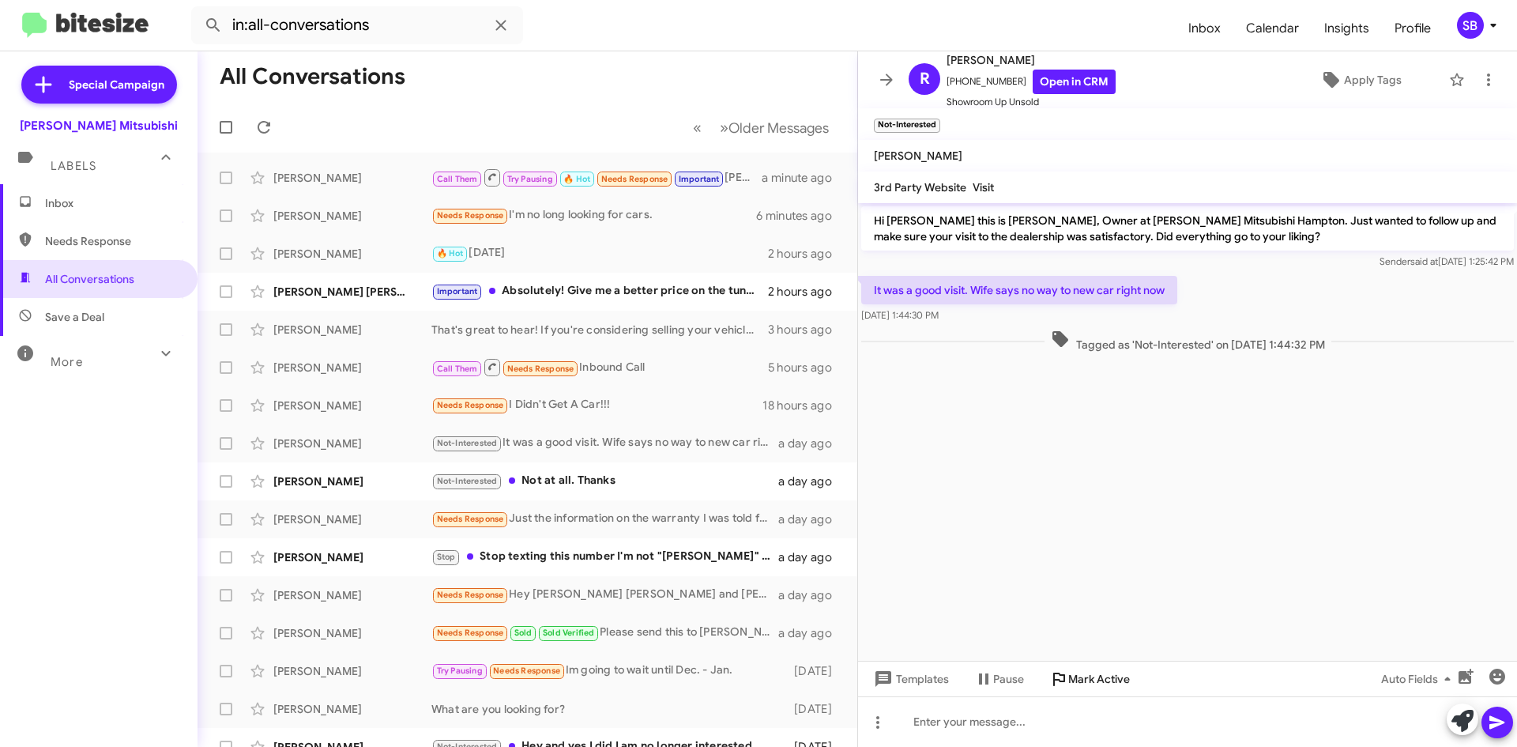
click at [1095, 675] on span "Mark Active" at bounding box center [1099, 679] width 62 height 28
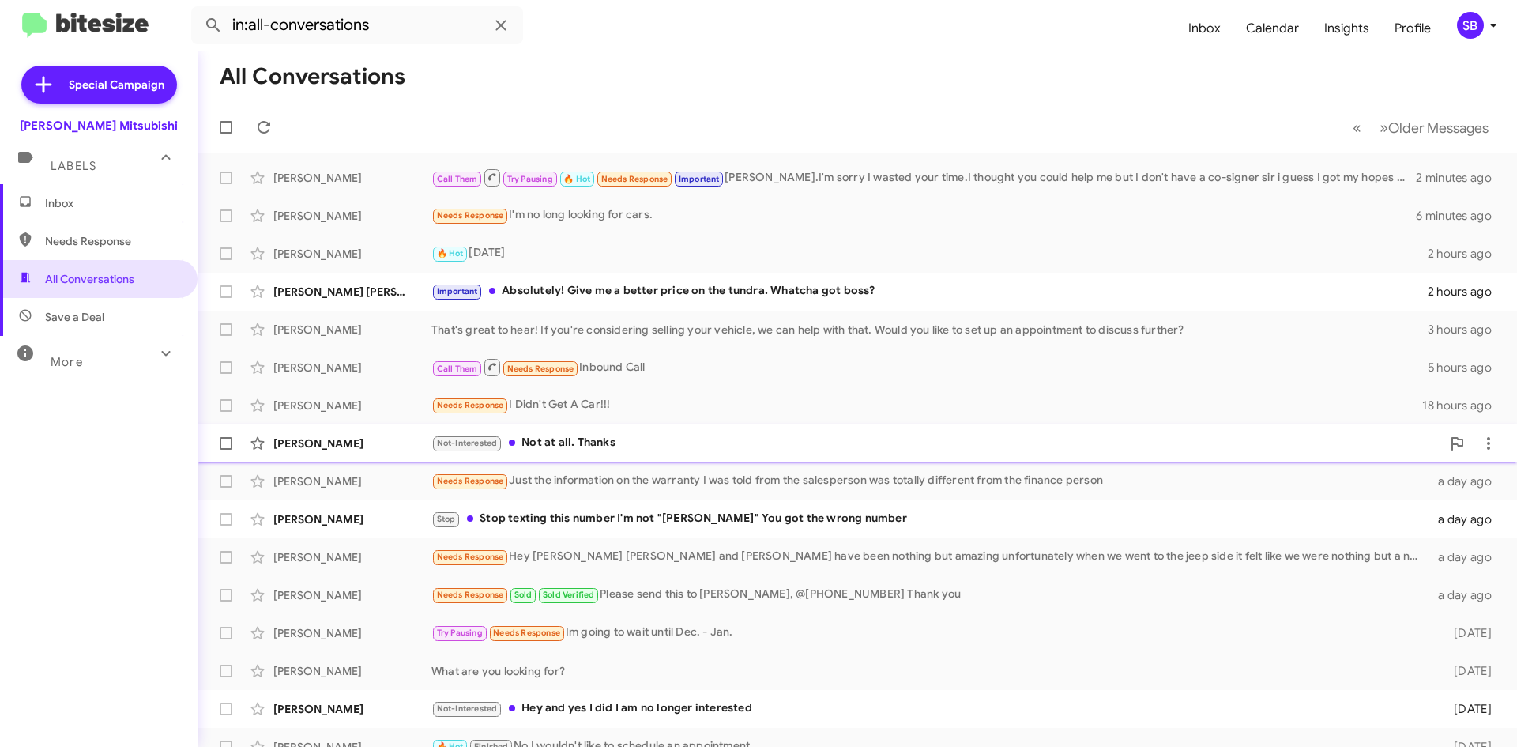
click at [655, 443] on div "Not-Interested Not at all. Thanks" at bounding box center [936, 443] width 1010 height 18
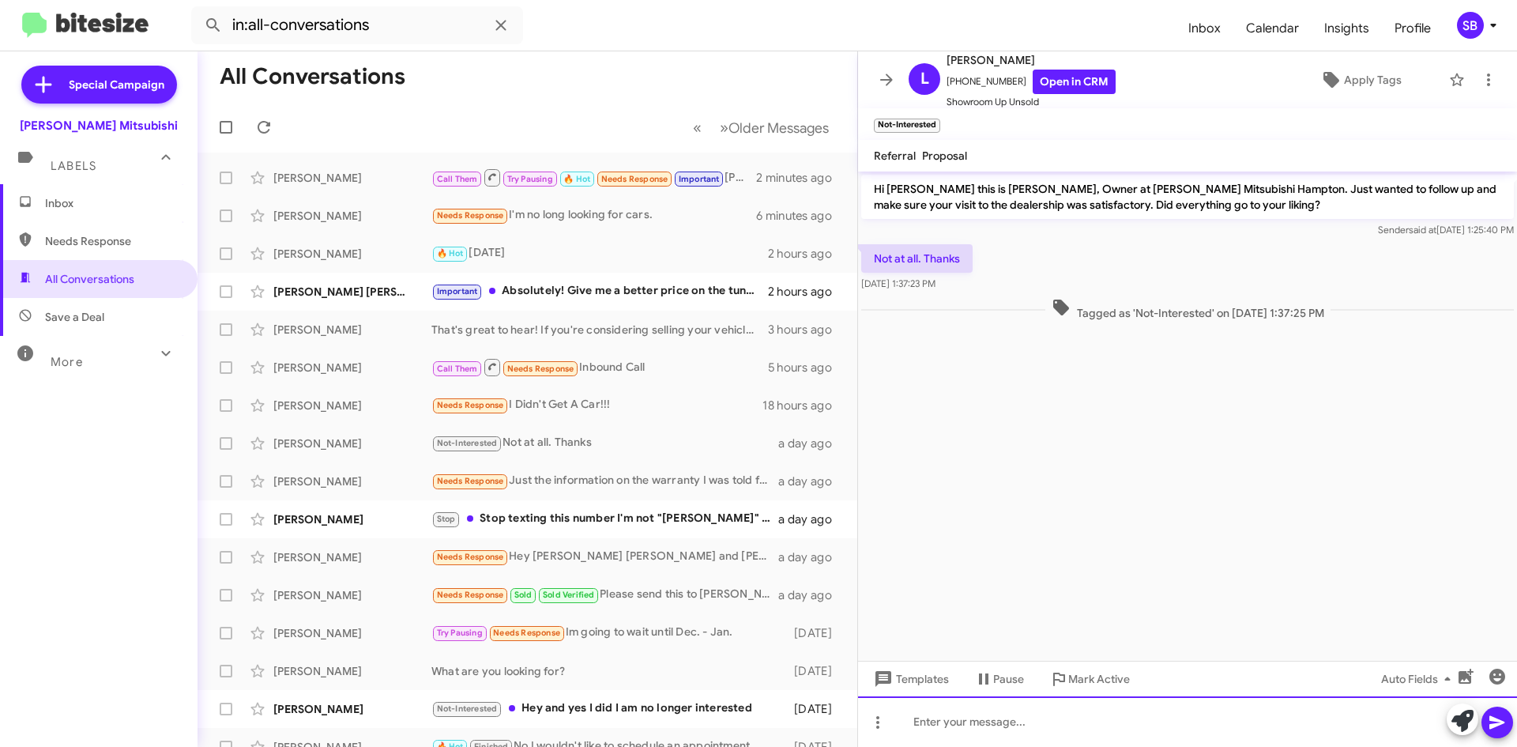
click at [1012, 716] on div at bounding box center [1187, 721] width 659 height 51
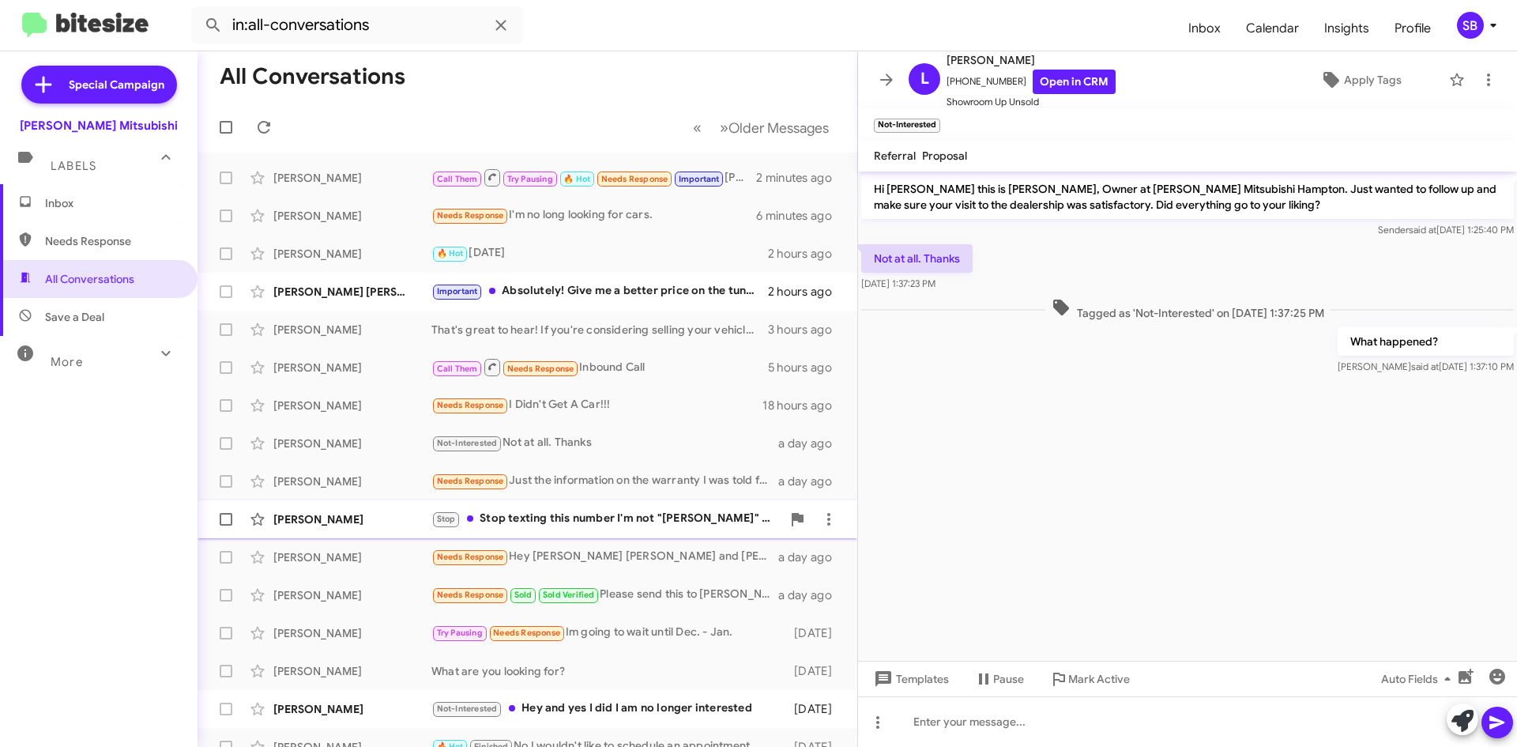
click at [536, 510] on div "Stop Stop texting this number I'm not "Landon" You got the wrong number" at bounding box center [606, 519] width 350 height 18
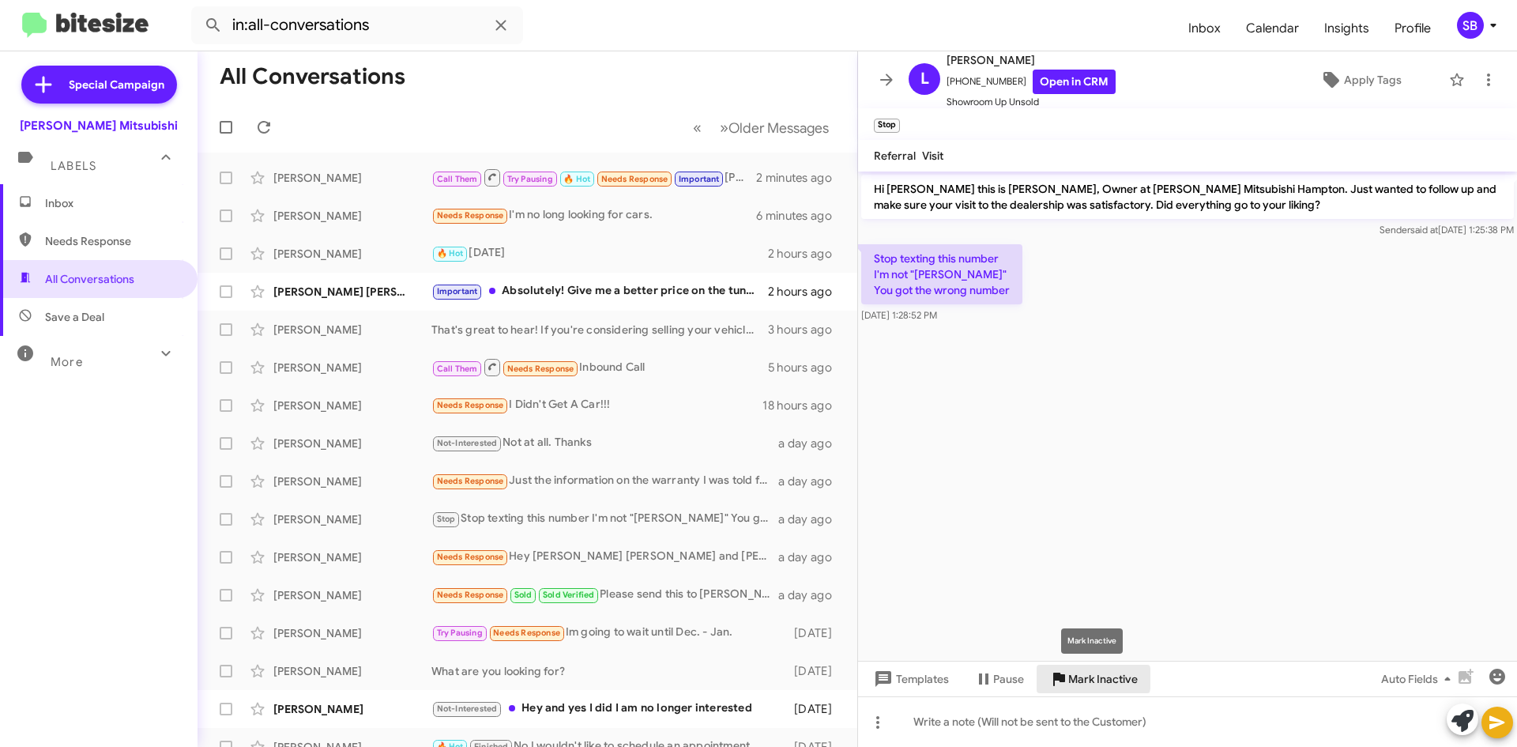
click at [1081, 678] on span "Mark Inactive" at bounding box center [1103, 679] width 70 height 28
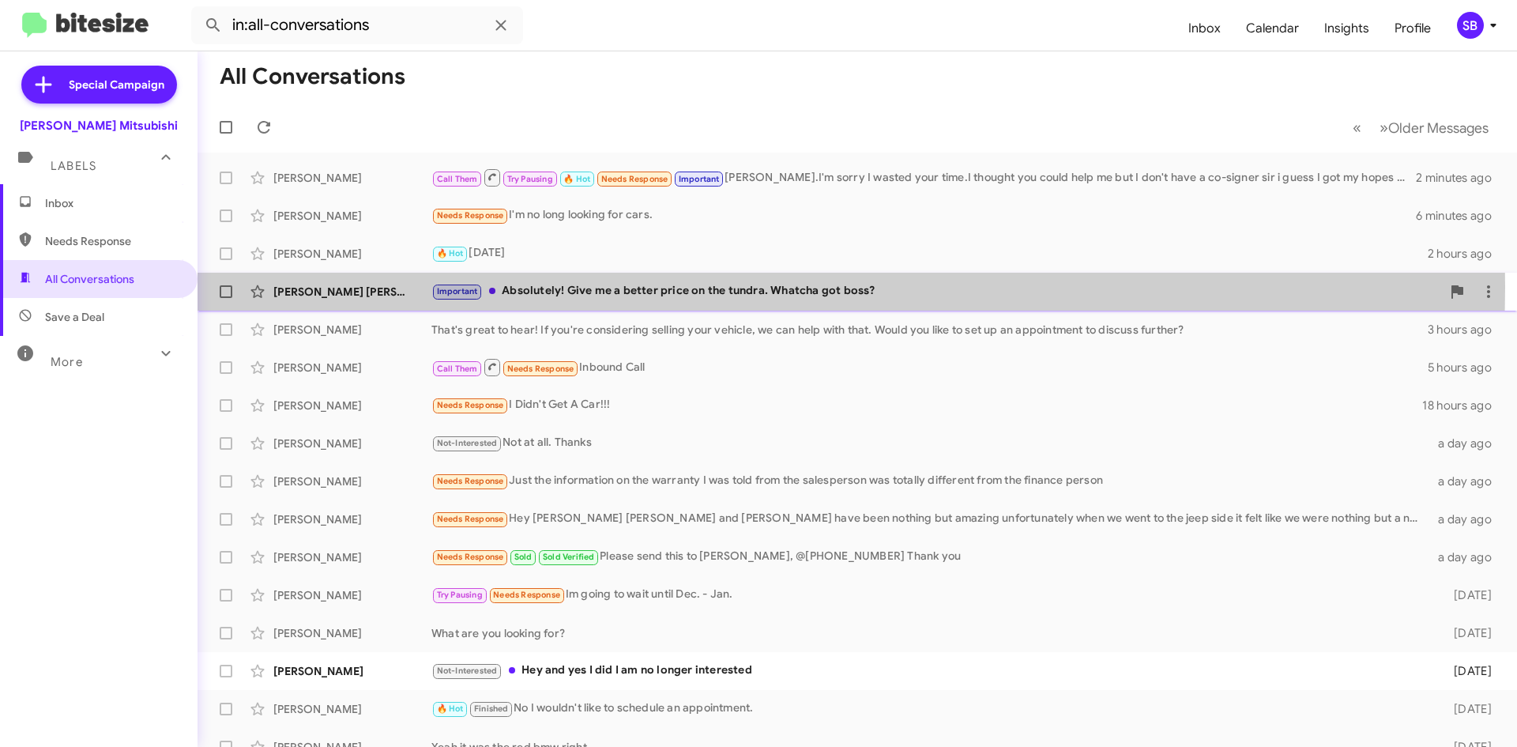
click at [654, 287] on div "Important Absolutely! Give me a better price on the tundra. Whatcha got boss?" at bounding box center [936, 291] width 1010 height 18
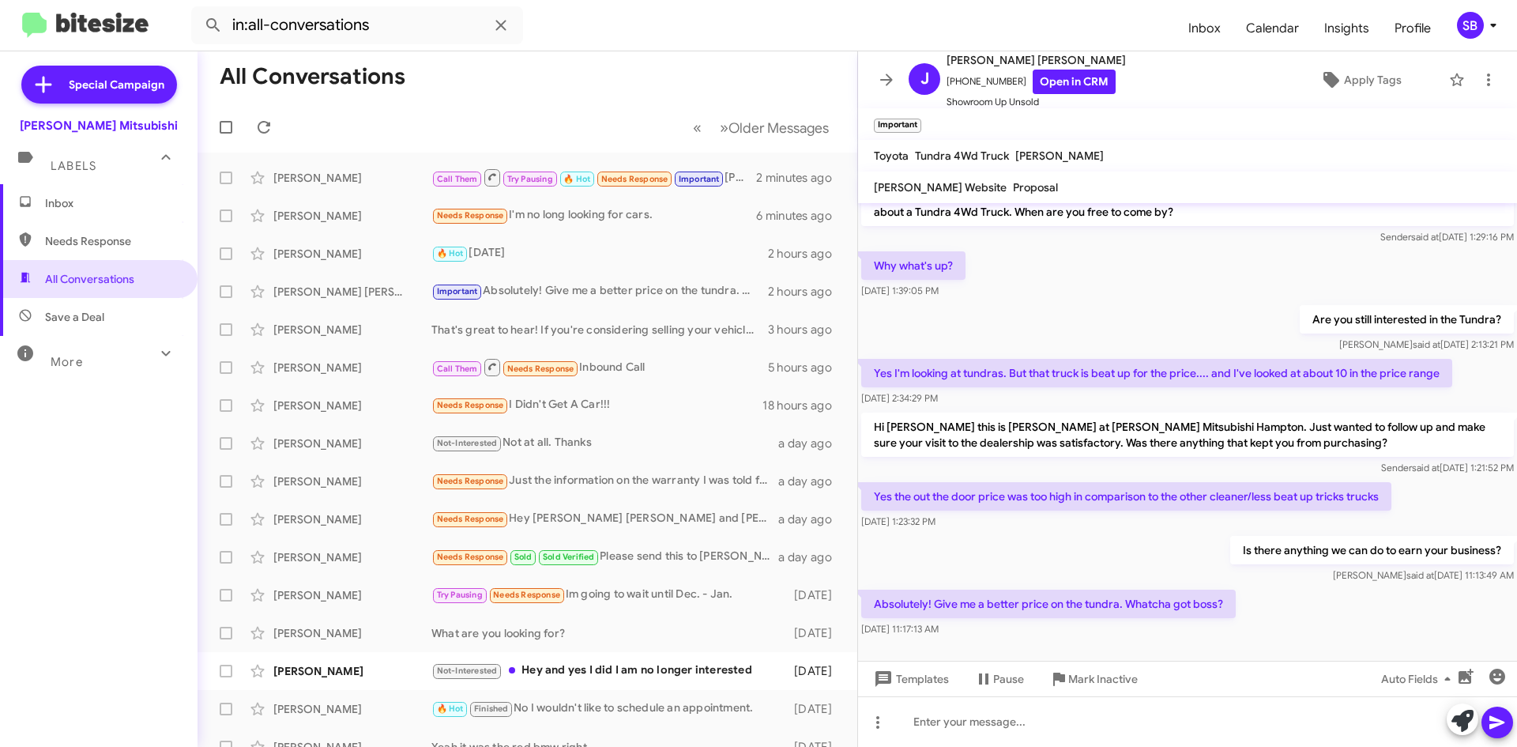
scroll to position [36, 0]
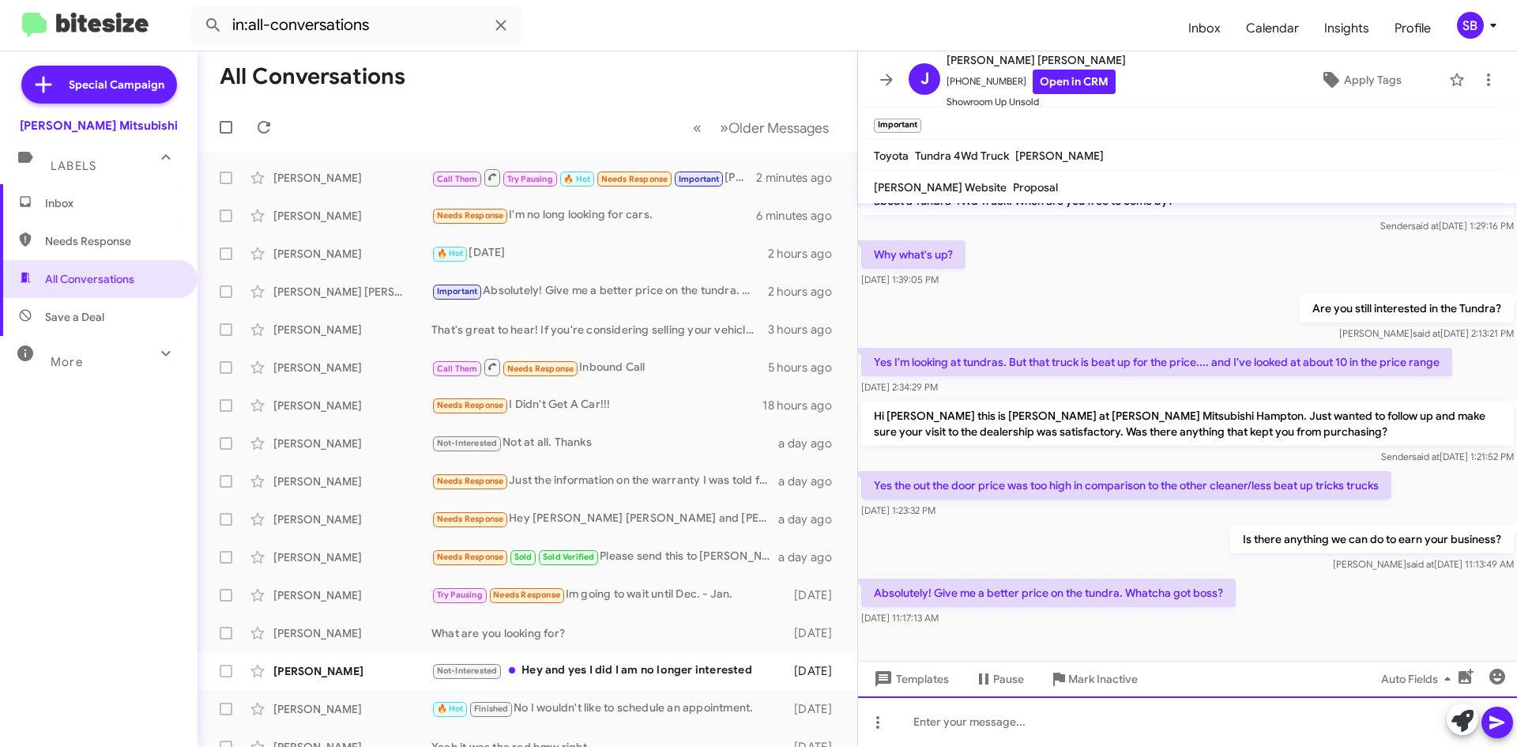
click at [1034, 733] on div at bounding box center [1187, 721] width 659 height 51
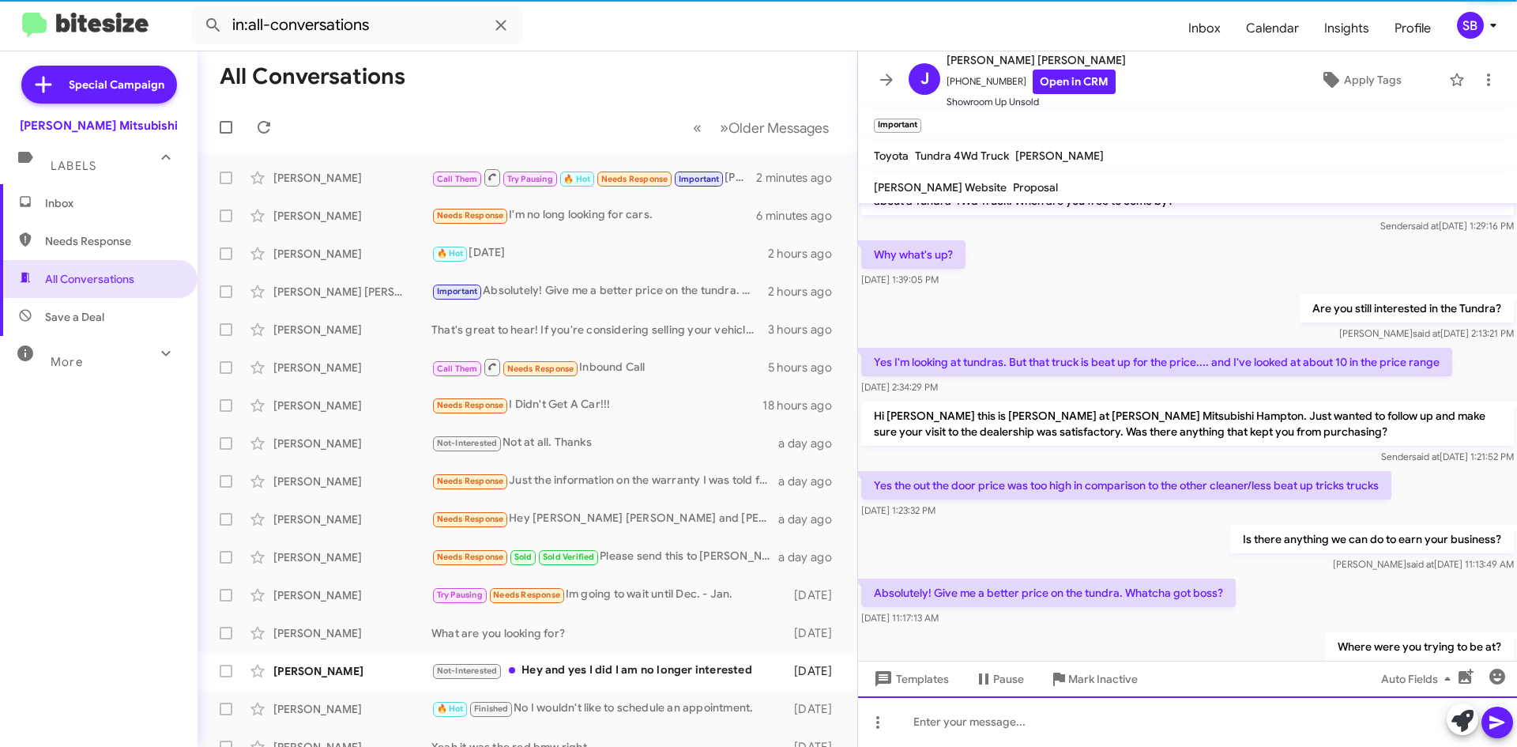
scroll to position [93, 0]
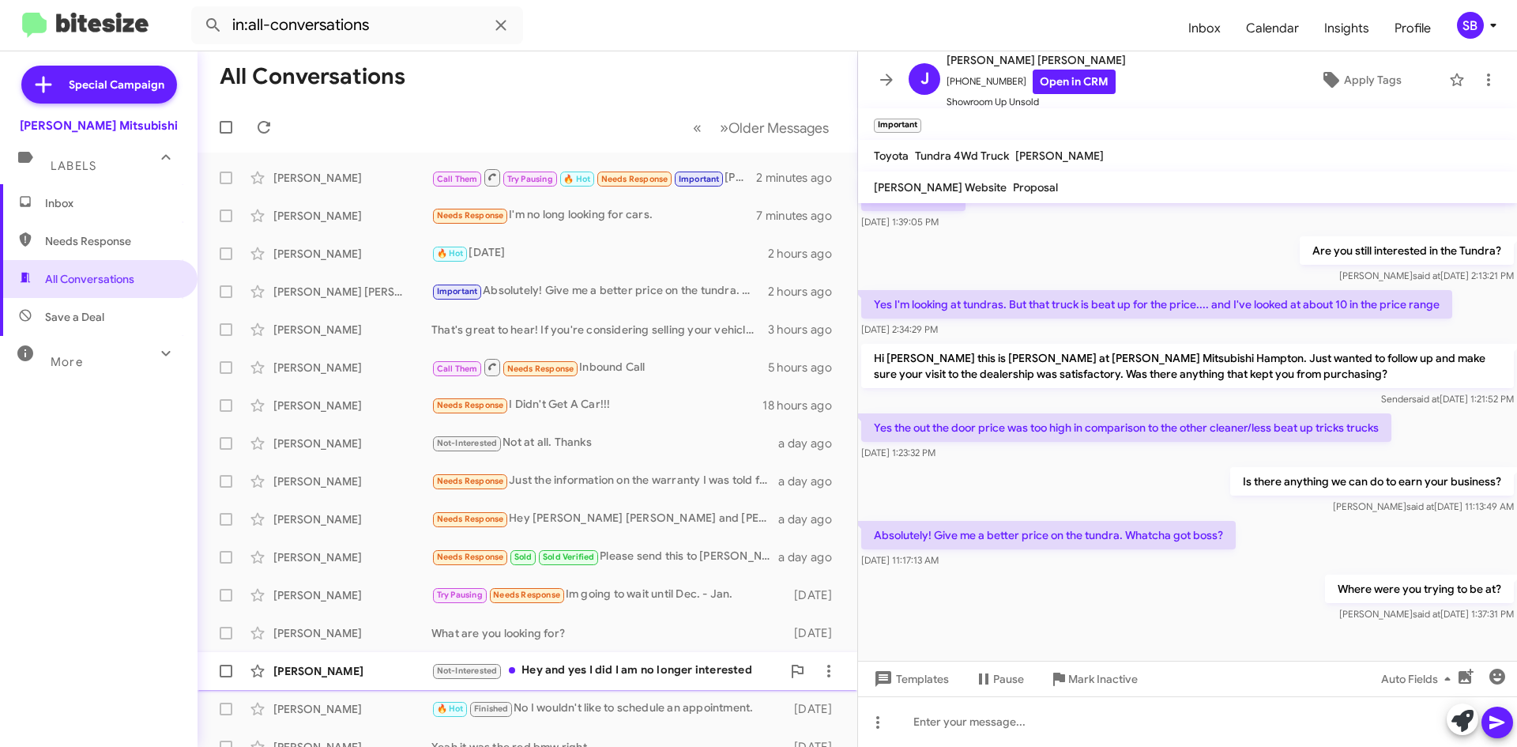
click at [639, 661] on div "Not-Interested Hey and yes I did I am no longer interested" at bounding box center [606, 670] width 350 height 18
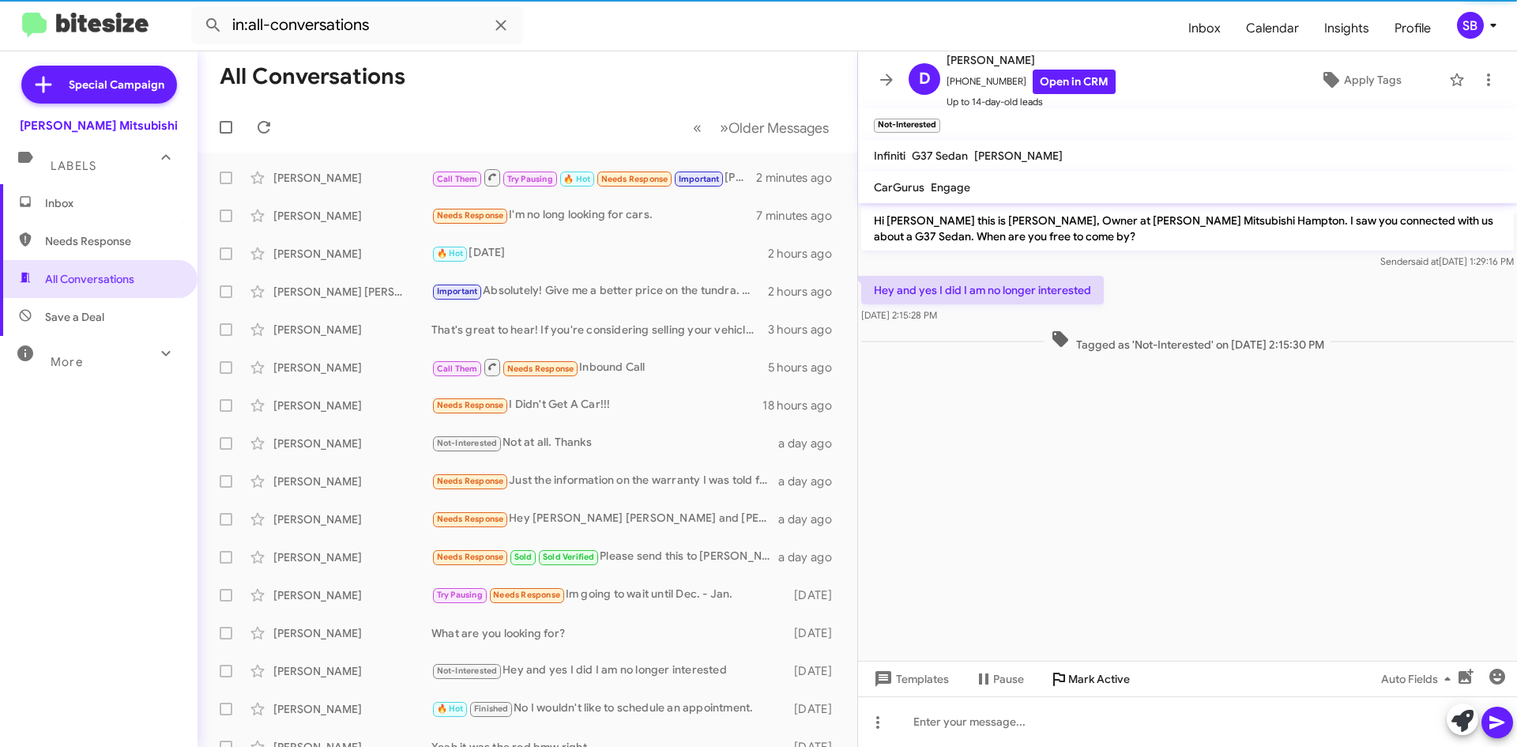
click at [1102, 686] on span "Mark Active" at bounding box center [1099, 679] width 62 height 28
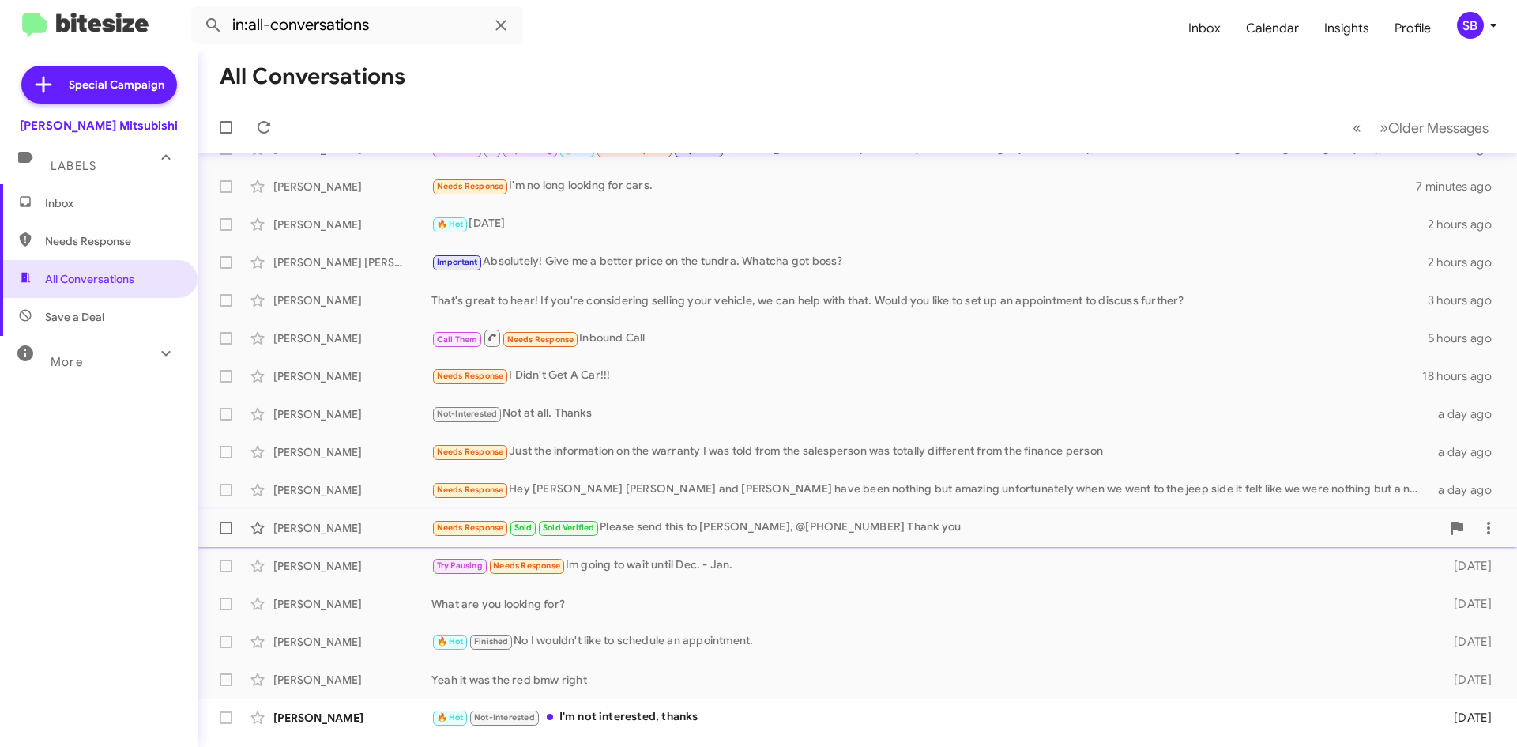
scroll to position [57, 0]
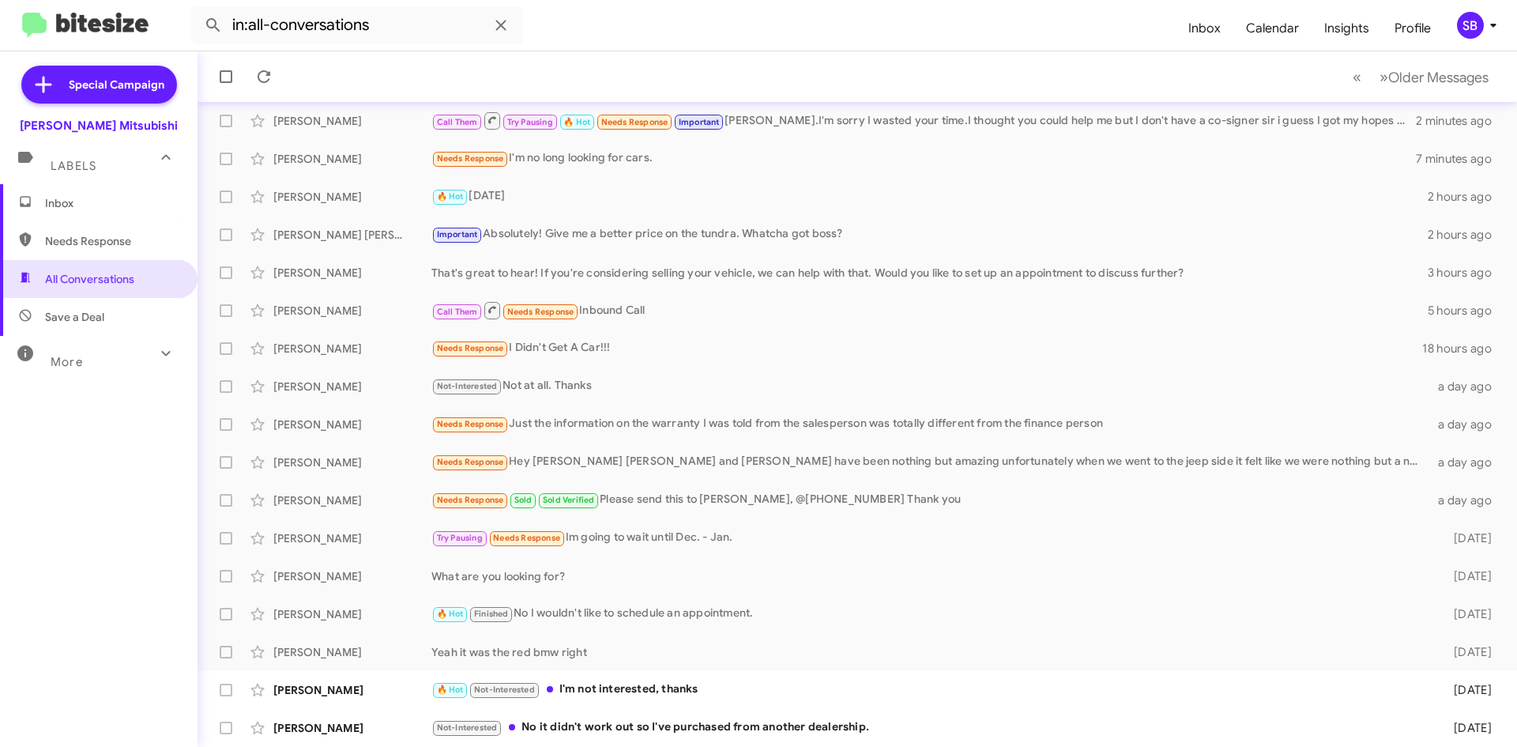
click at [93, 251] on span "Needs Response" at bounding box center [99, 241] width 198 height 38
type input "in:needs-response"
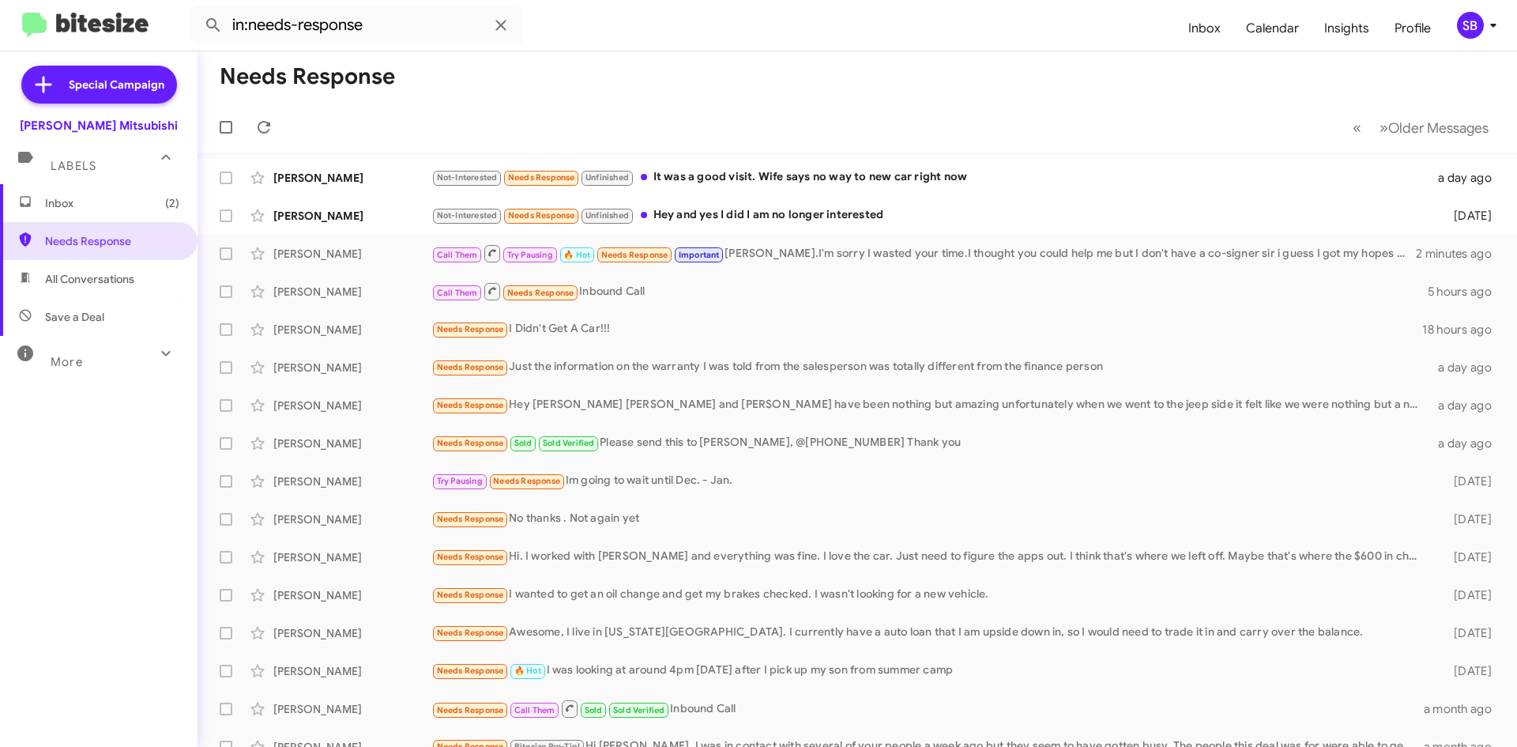
click at [1490, 22] on icon at bounding box center [1493, 25] width 19 height 19
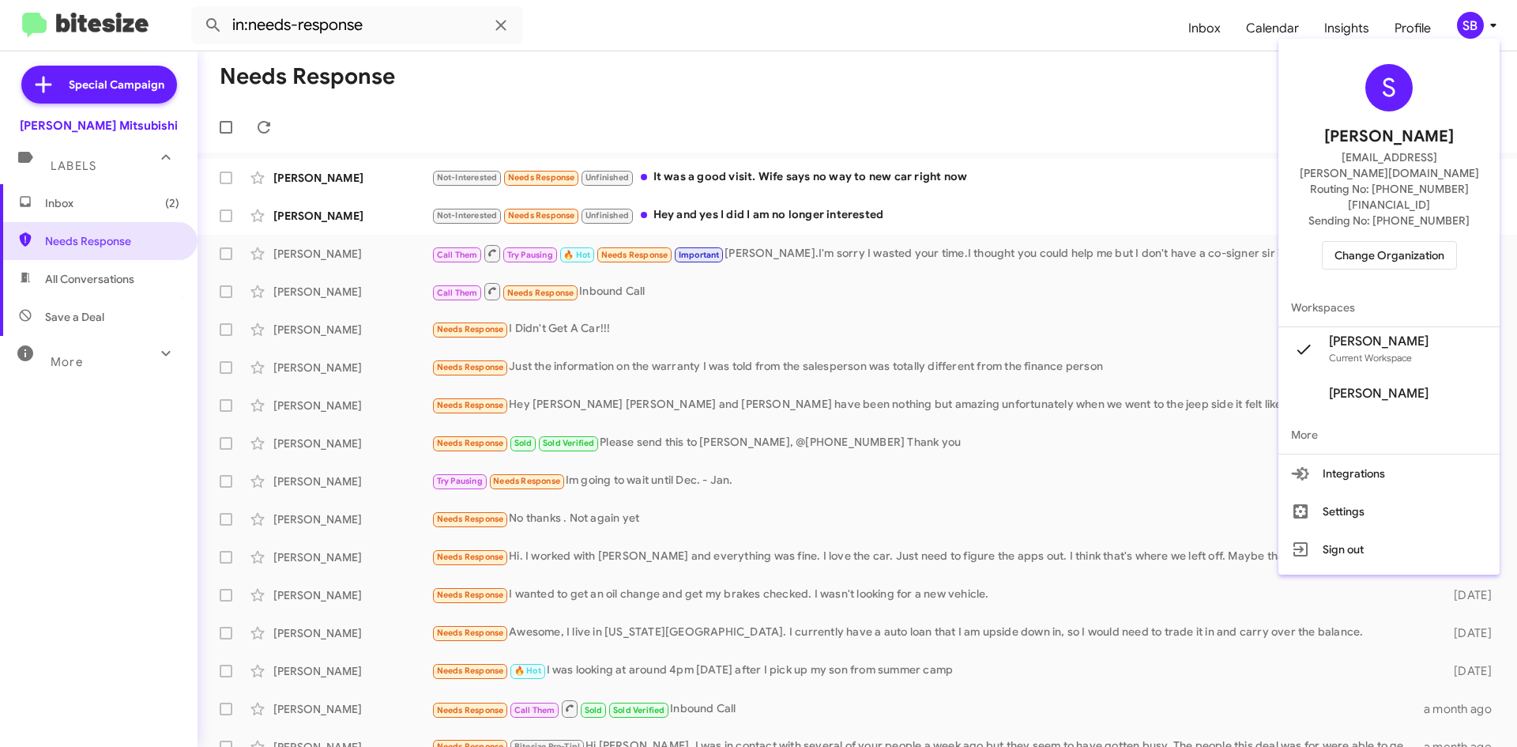
click at [1362, 242] on span "Change Organization" at bounding box center [1390, 255] width 110 height 27
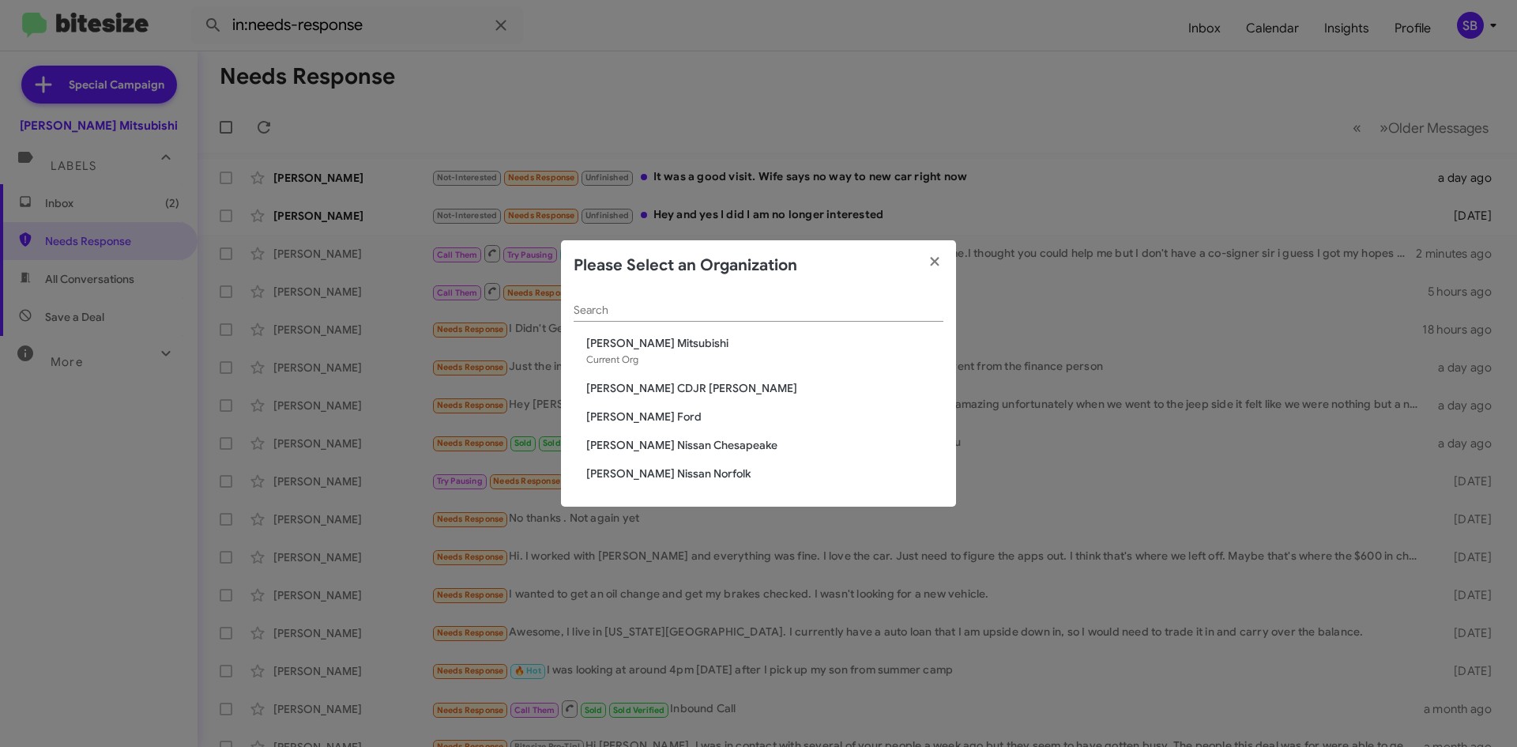
click at [667, 438] on span "[PERSON_NAME] Nissan Chesapeake" at bounding box center [764, 445] width 357 height 16
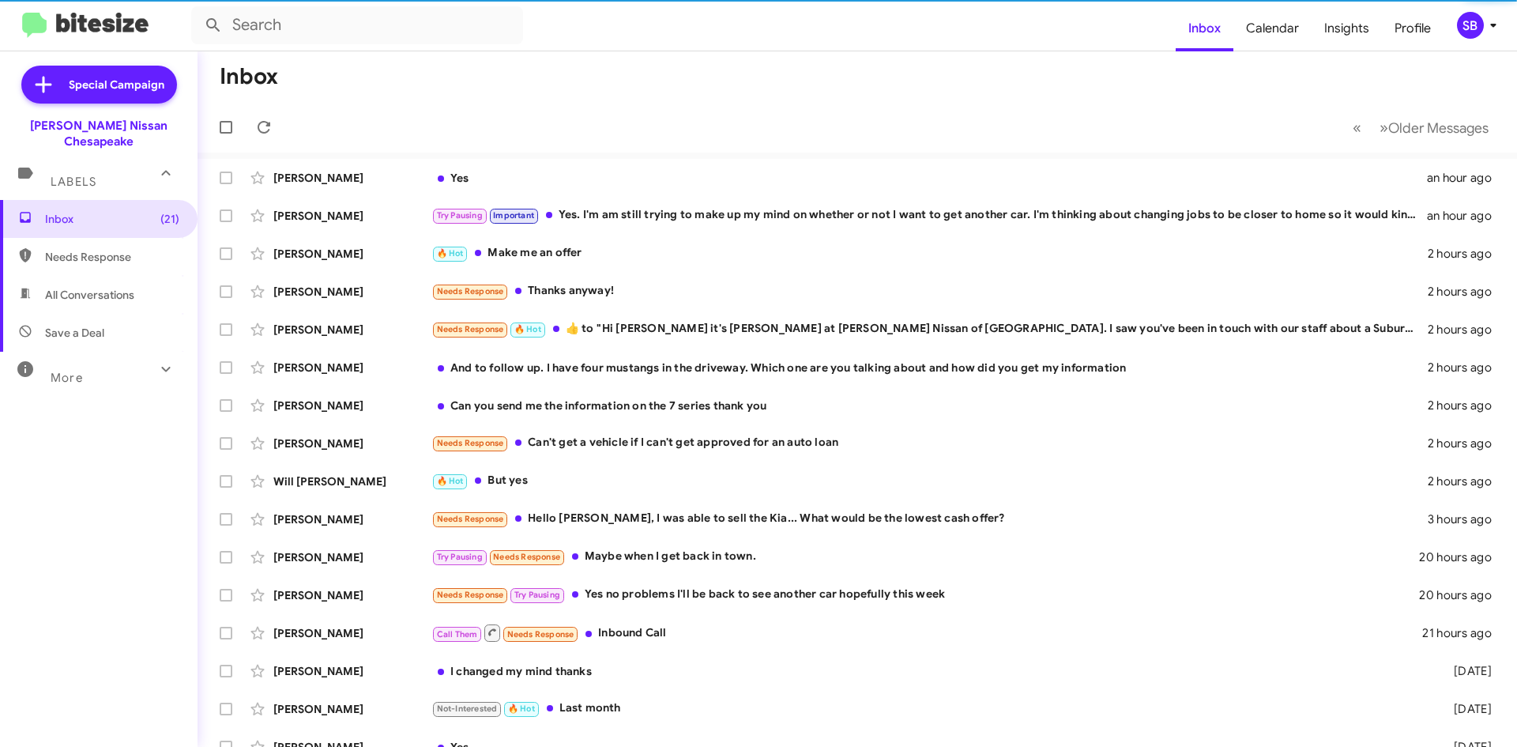
click at [438, 108] on mat-toolbar-row "« Previous » Next Older Messages" at bounding box center [858, 127] width 1320 height 51
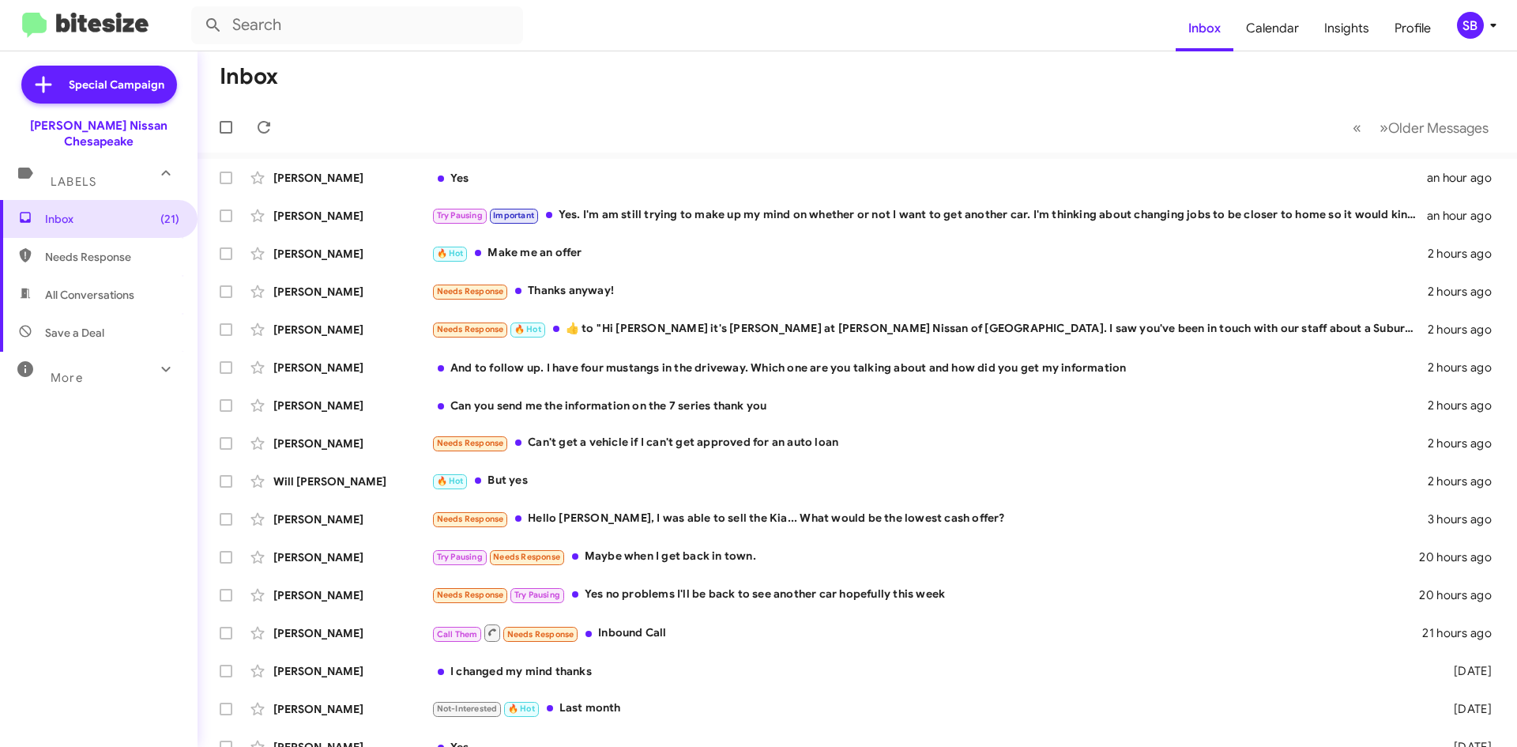
click at [58, 249] on span "Needs Response" at bounding box center [99, 257] width 198 height 38
type input "in:needs-response"
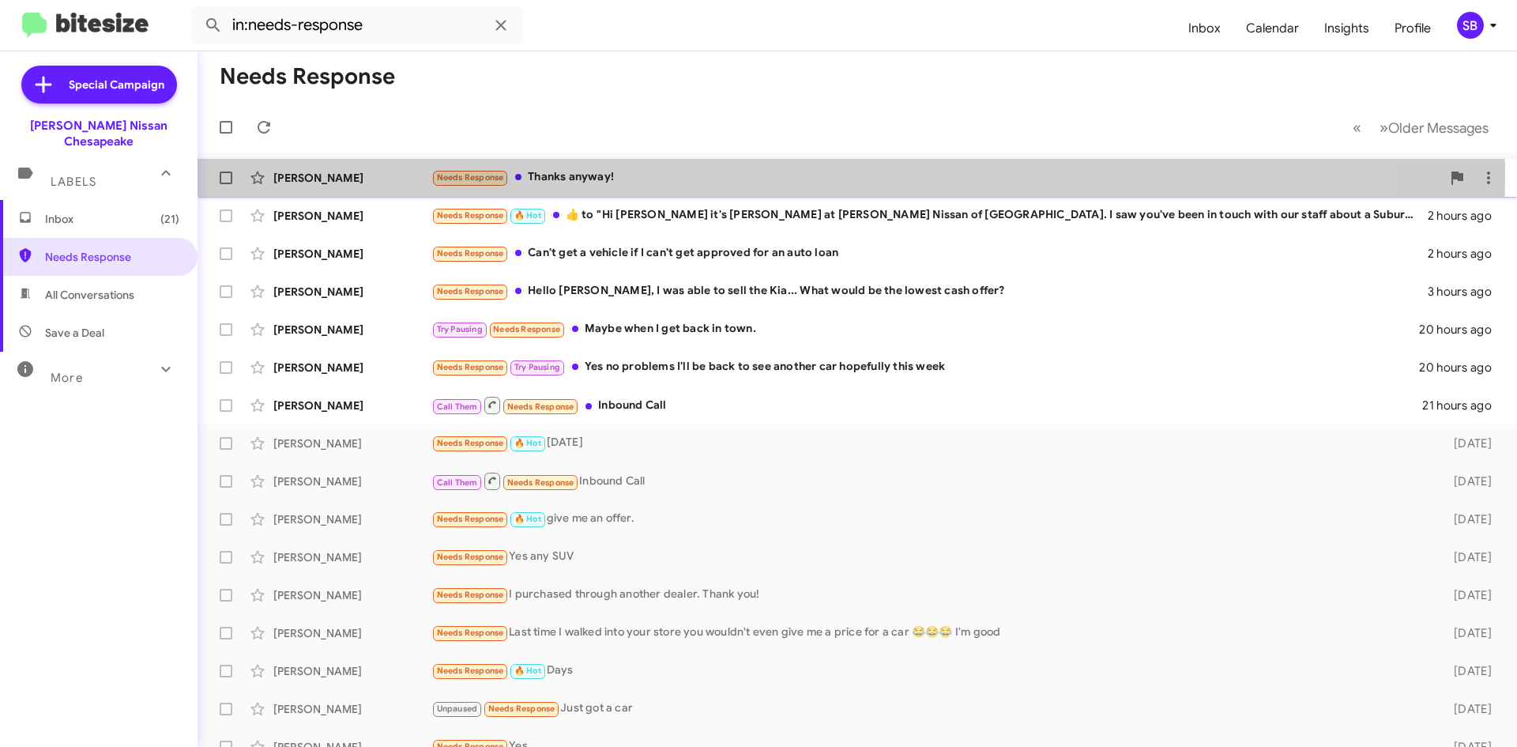
click at [648, 175] on div "Needs Response Thanks anyway!" at bounding box center [936, 177] width 1010 height 18
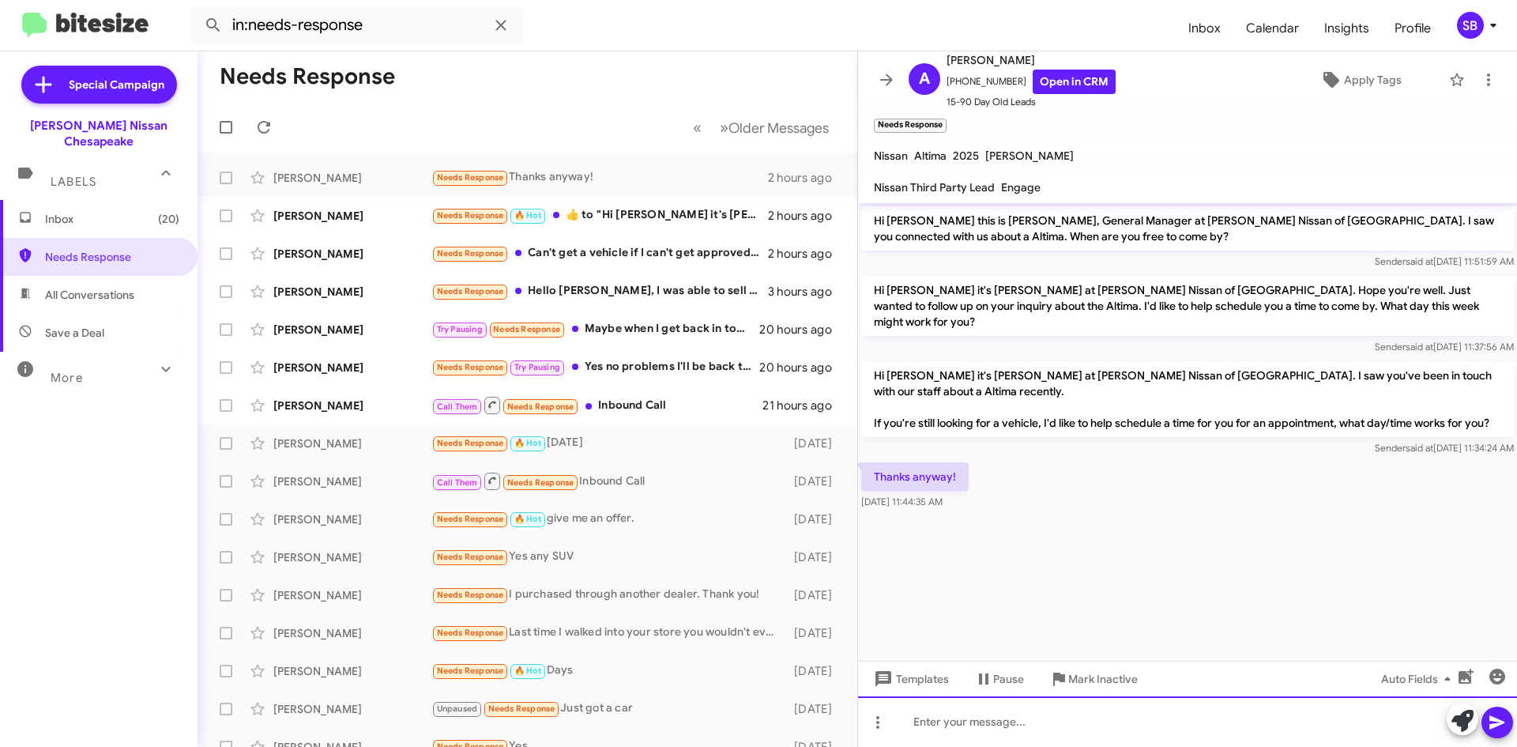
click at [979, 720] on div at bounding box center [1187, 721] width 659 height 51
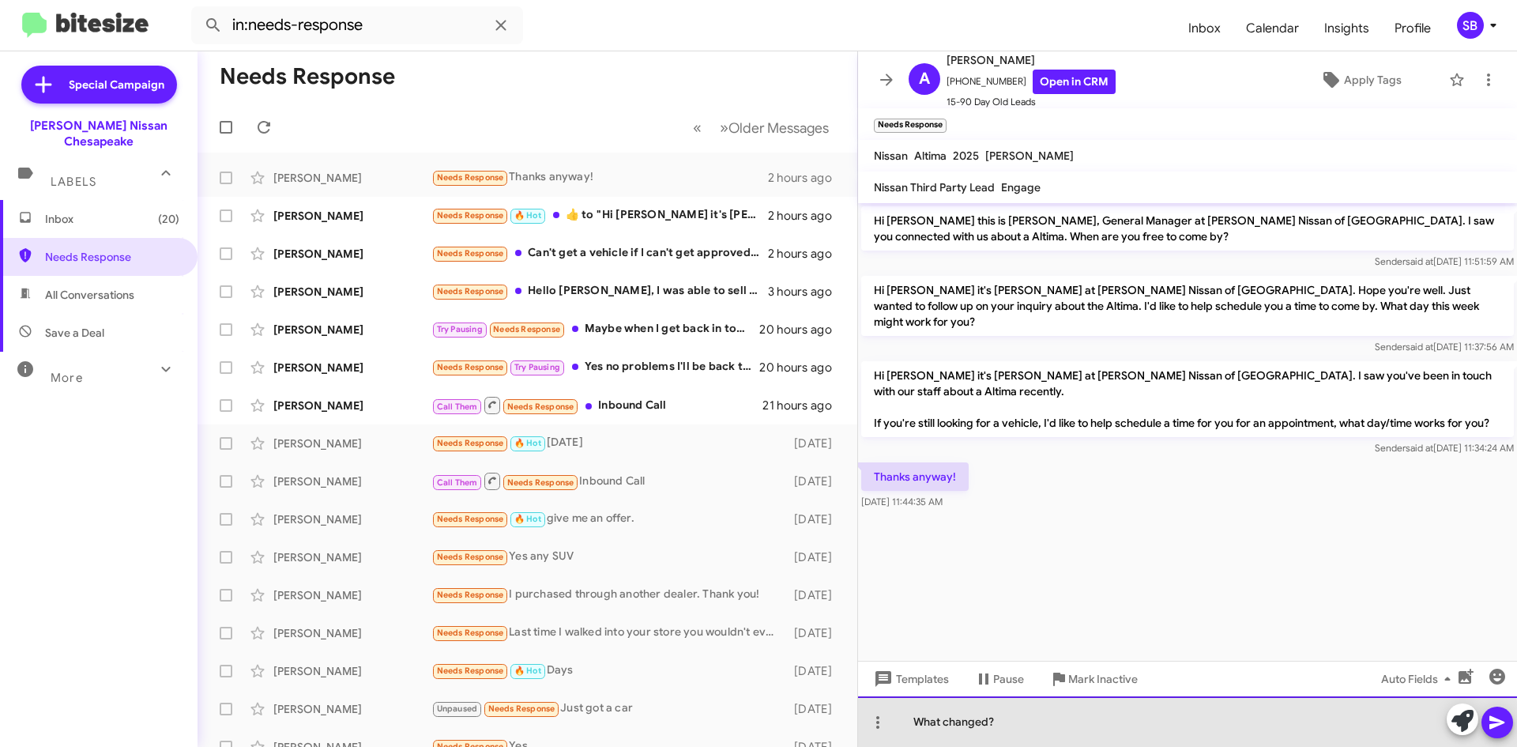
click at [1038, 728] on div "What changed?" at bounding box center [1187, 721] width 659 height 51
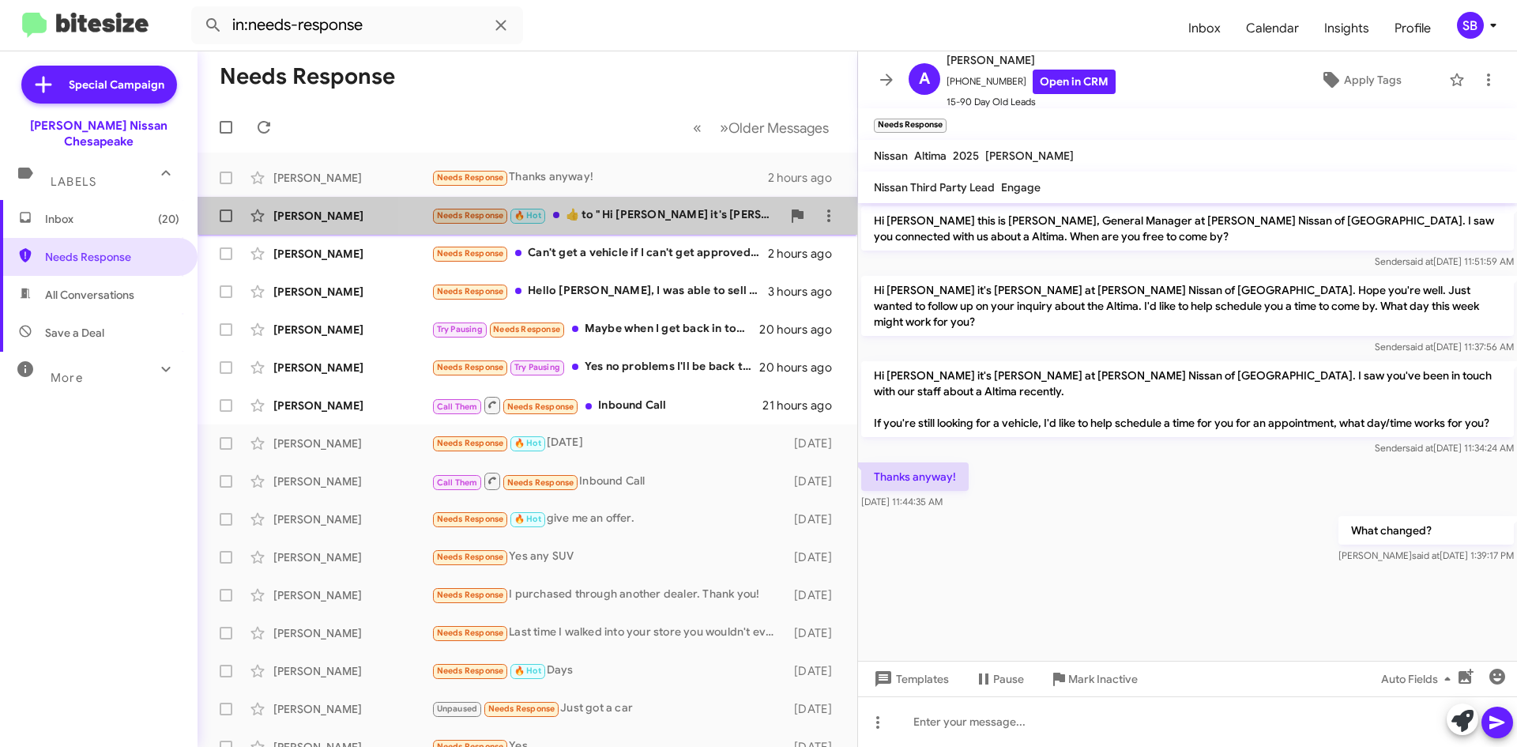
click at [650, 206] on div "Needs Response 🔥 Hot ​👍​ to " Hi [PERSON_NAME] it's [PERSON_NAME] at [PERSON_NA…" at bounding box center [606, 215] width 350 height 18
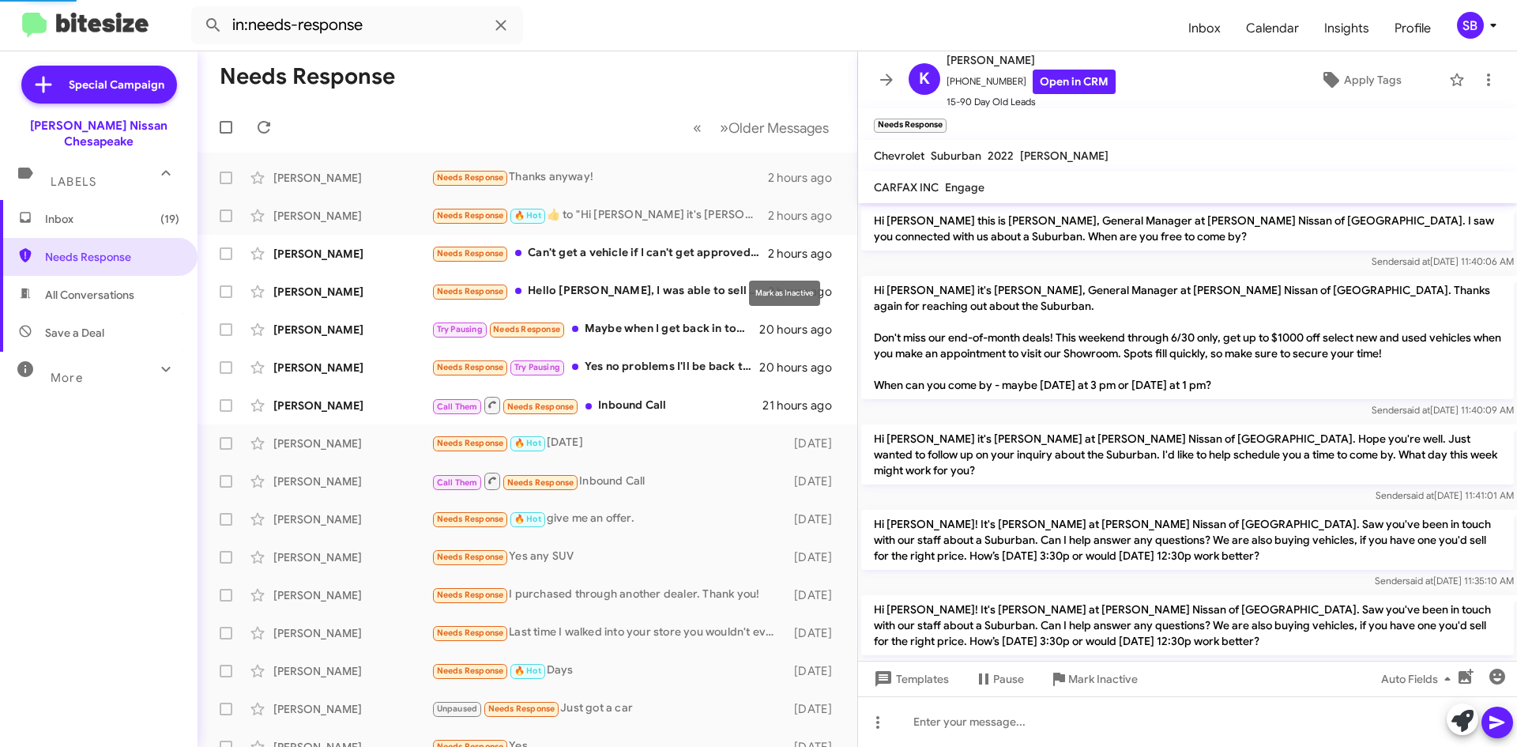
scroll to position [820, 0]
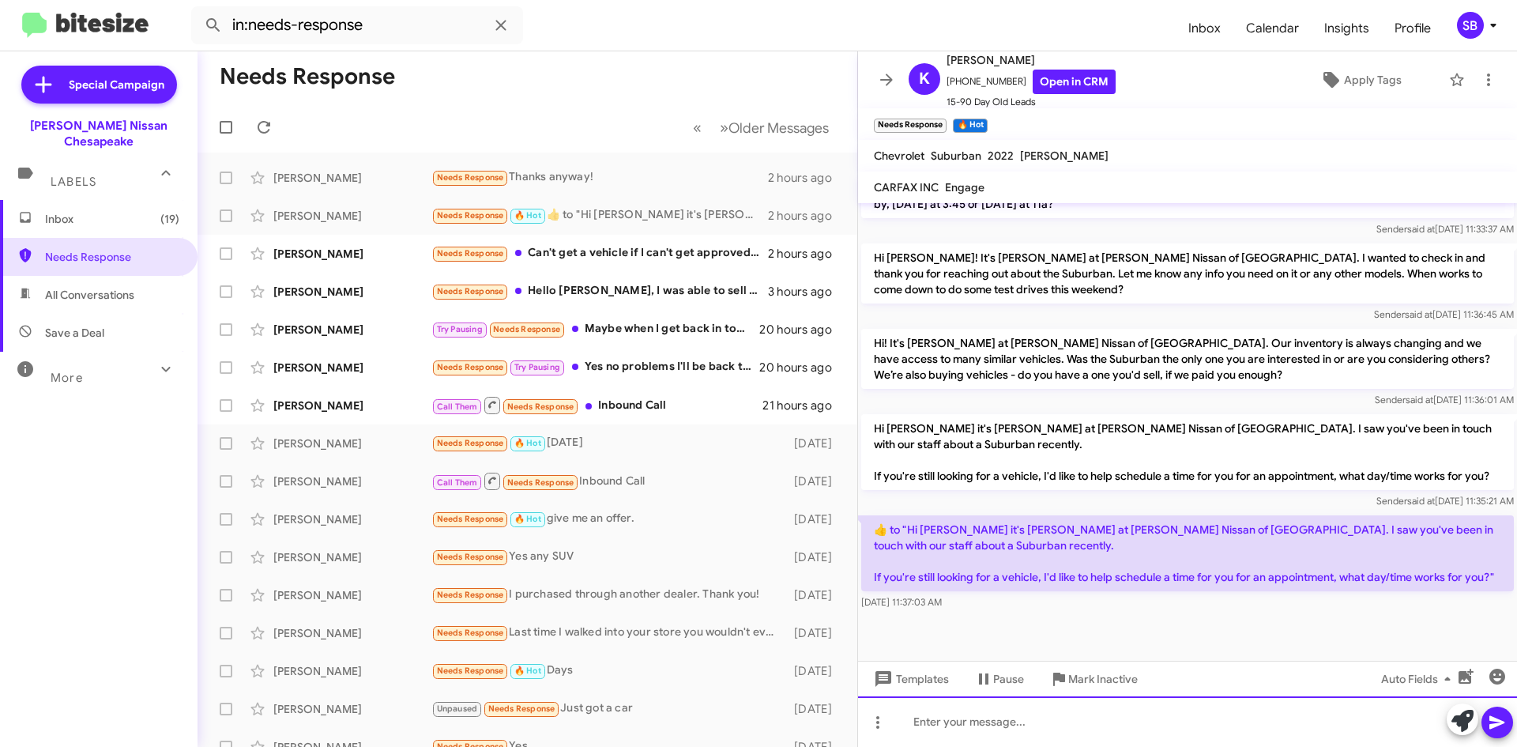
click at [993, 733] on div at bounding box center [1187, 721] width 659 height 51
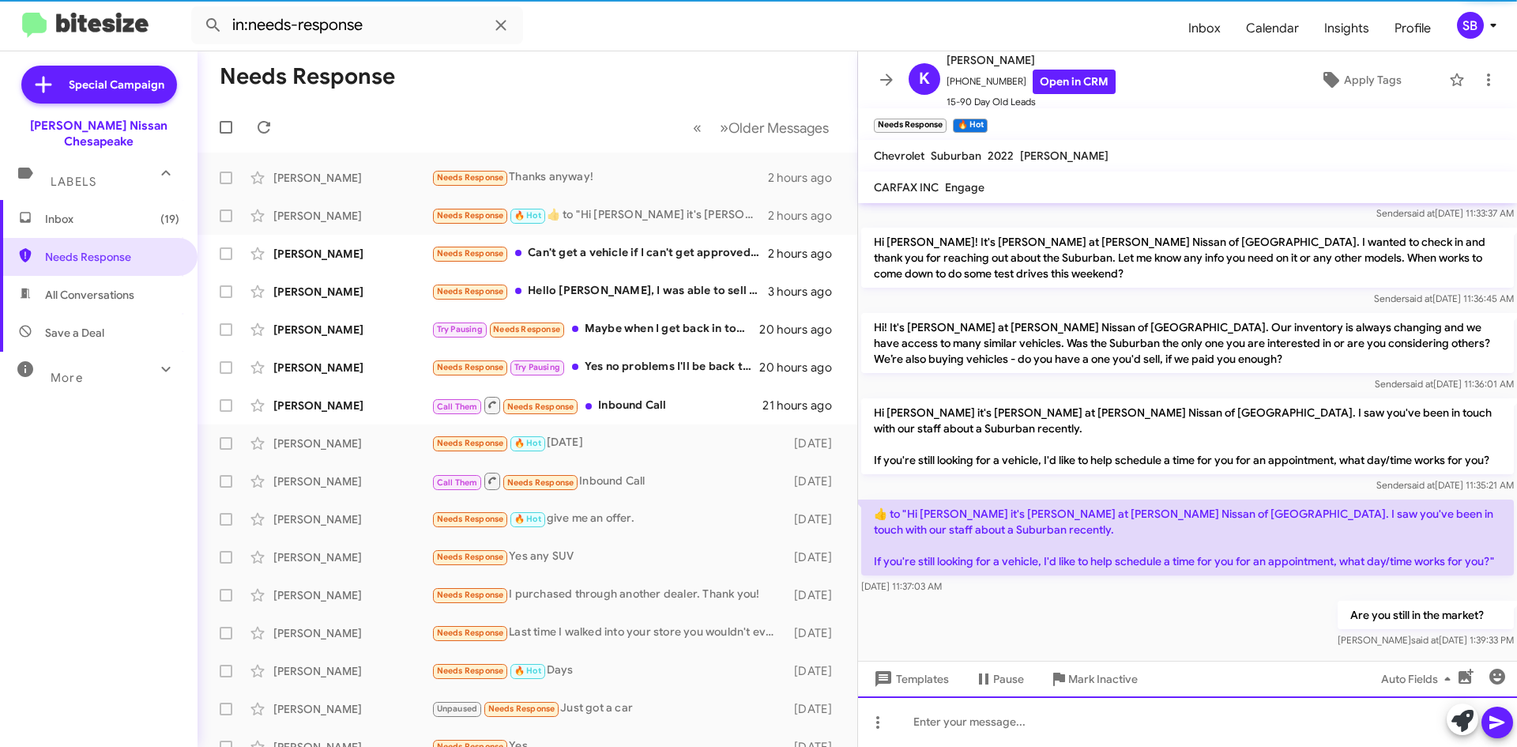
scroll to position [0, 0]
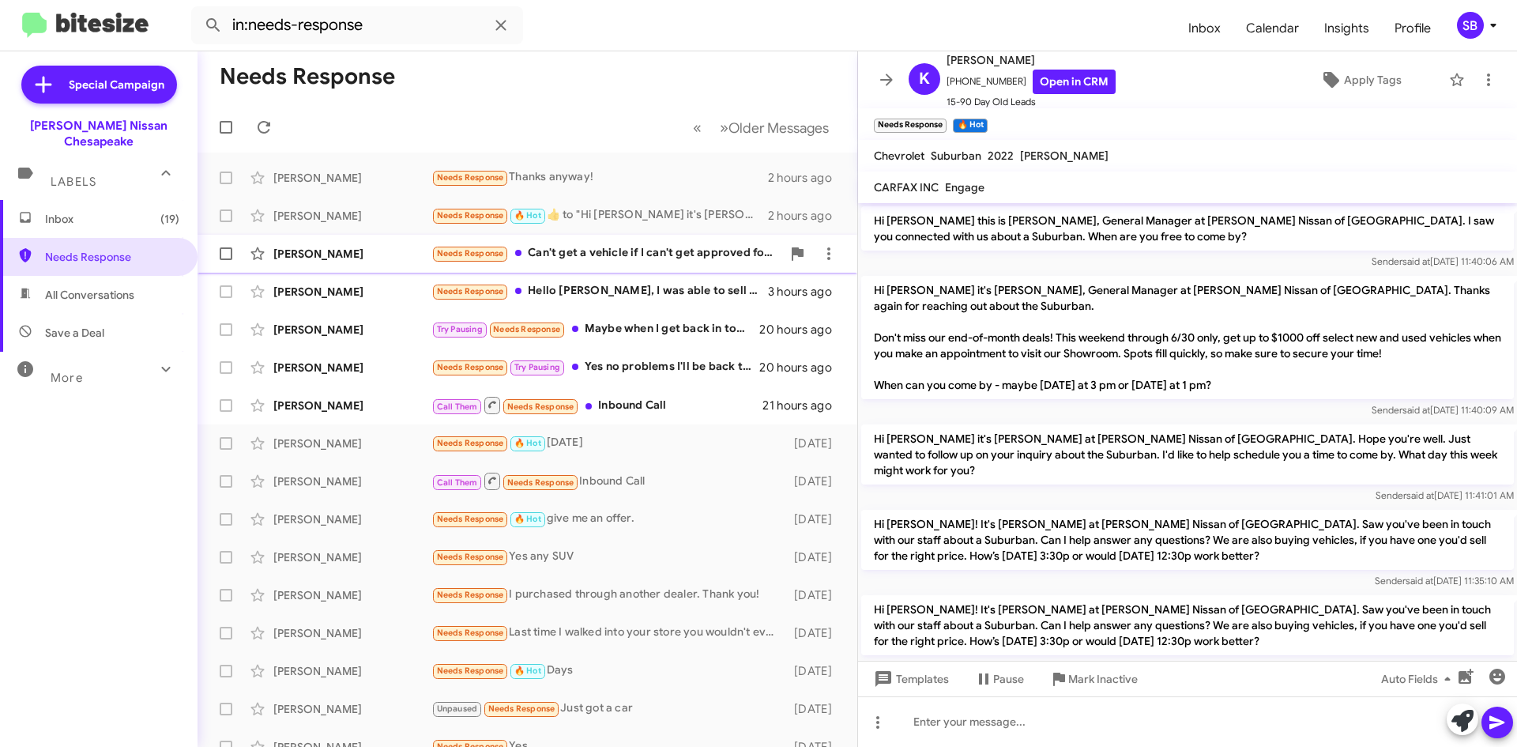
click at [605, 263] on div "[PERSON_NAME] Needs Response Can't get a vehicle if I can't get approved for an…" at bounding box center [527, 254] width 635 height 32
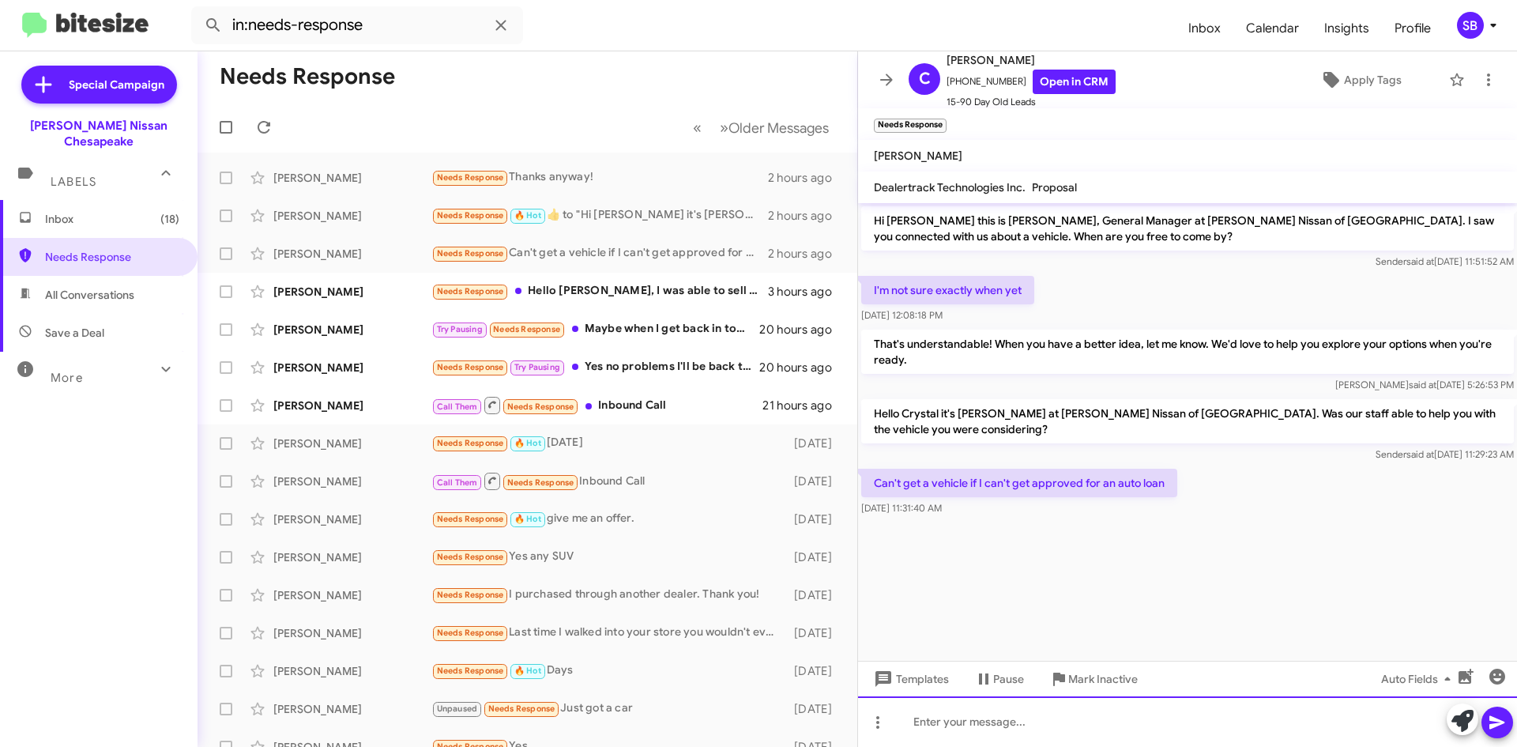
click at [1000, 725] on div at bounding box center [1187, 721] width 659 height 51
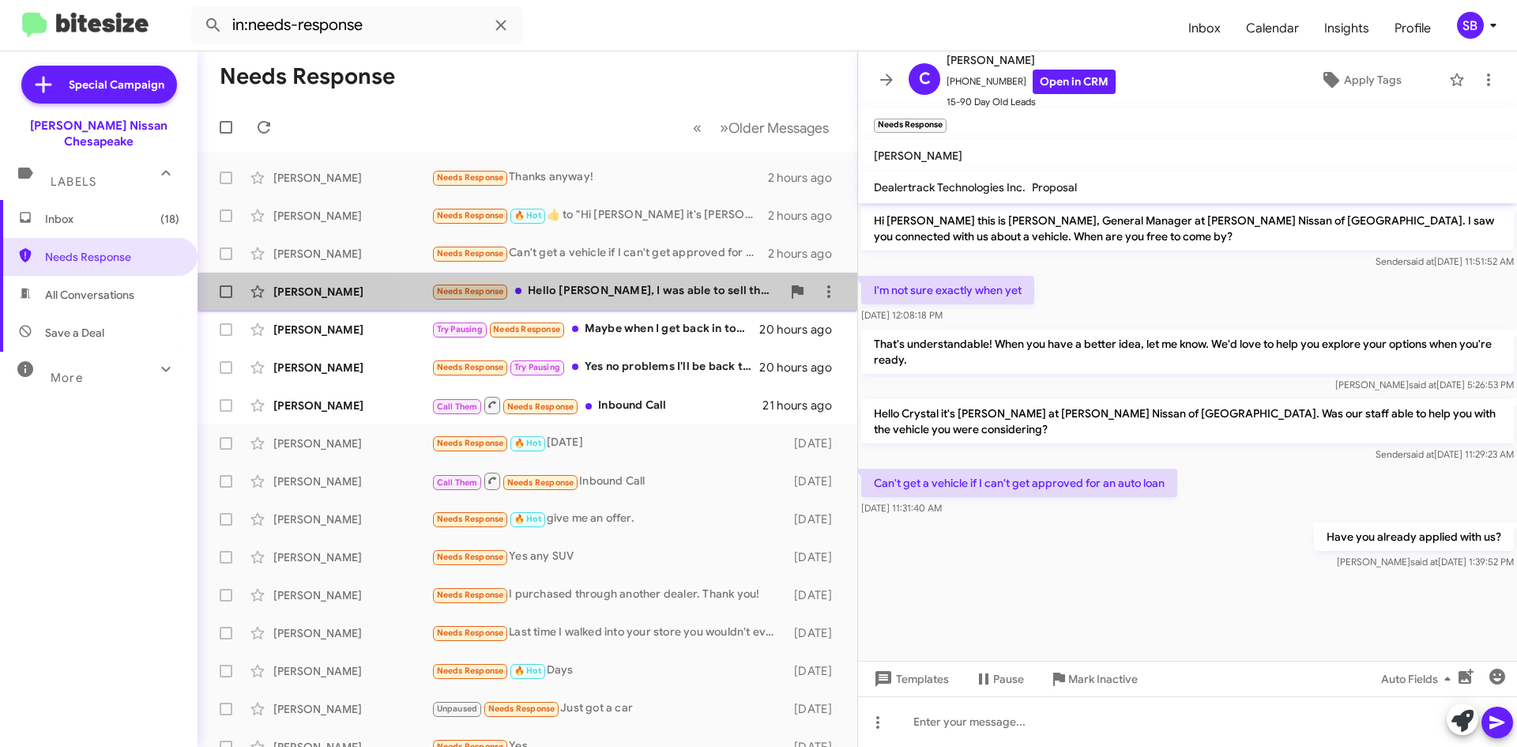
click at [624, 304] on div "[PERSON_NAME] Needs Response Hello [PERSON_NAME], I was able to sell the Kia...…" at bounding box center [527, 292] width 635 height 32
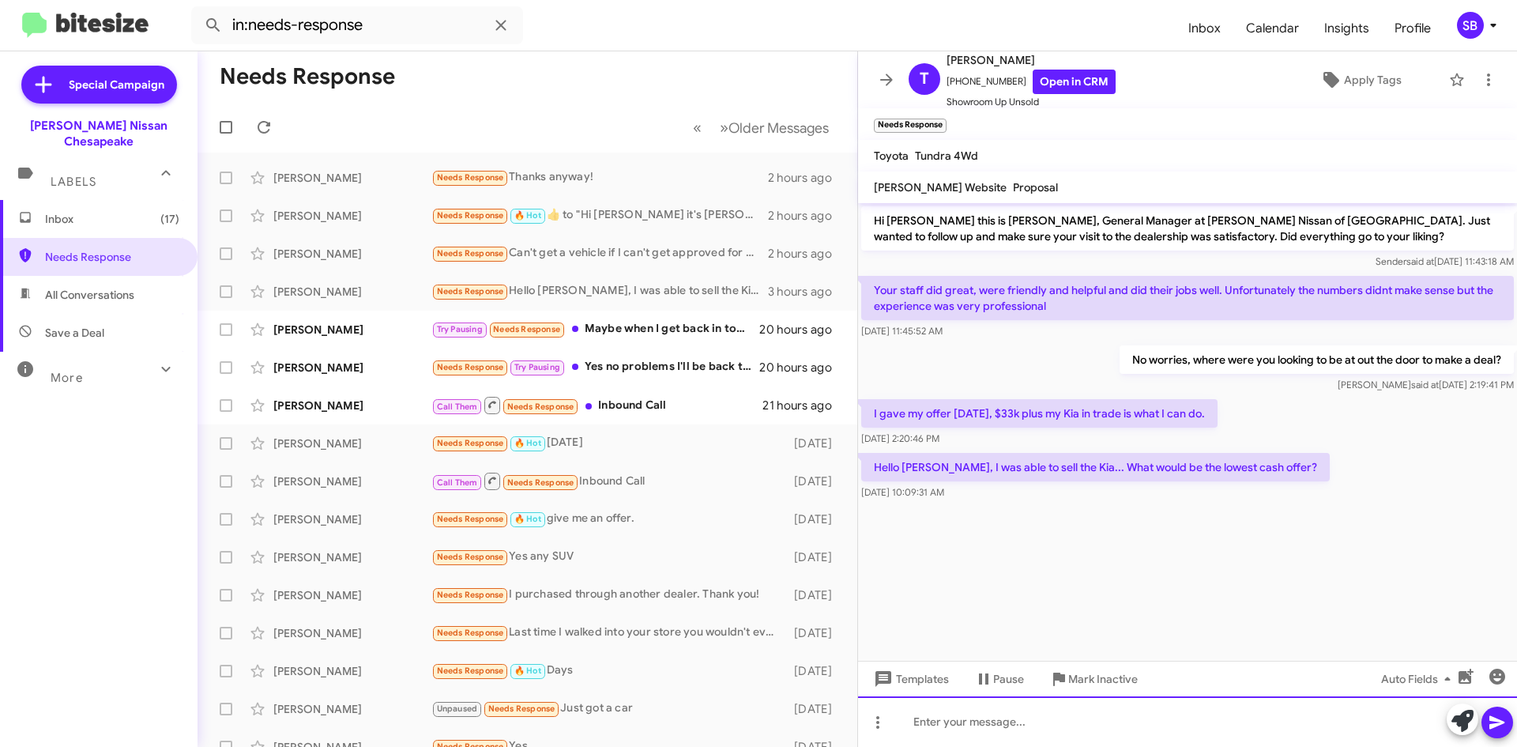
click at [960, 718] on div at bounding box center [1187, 721] width 659 height 51
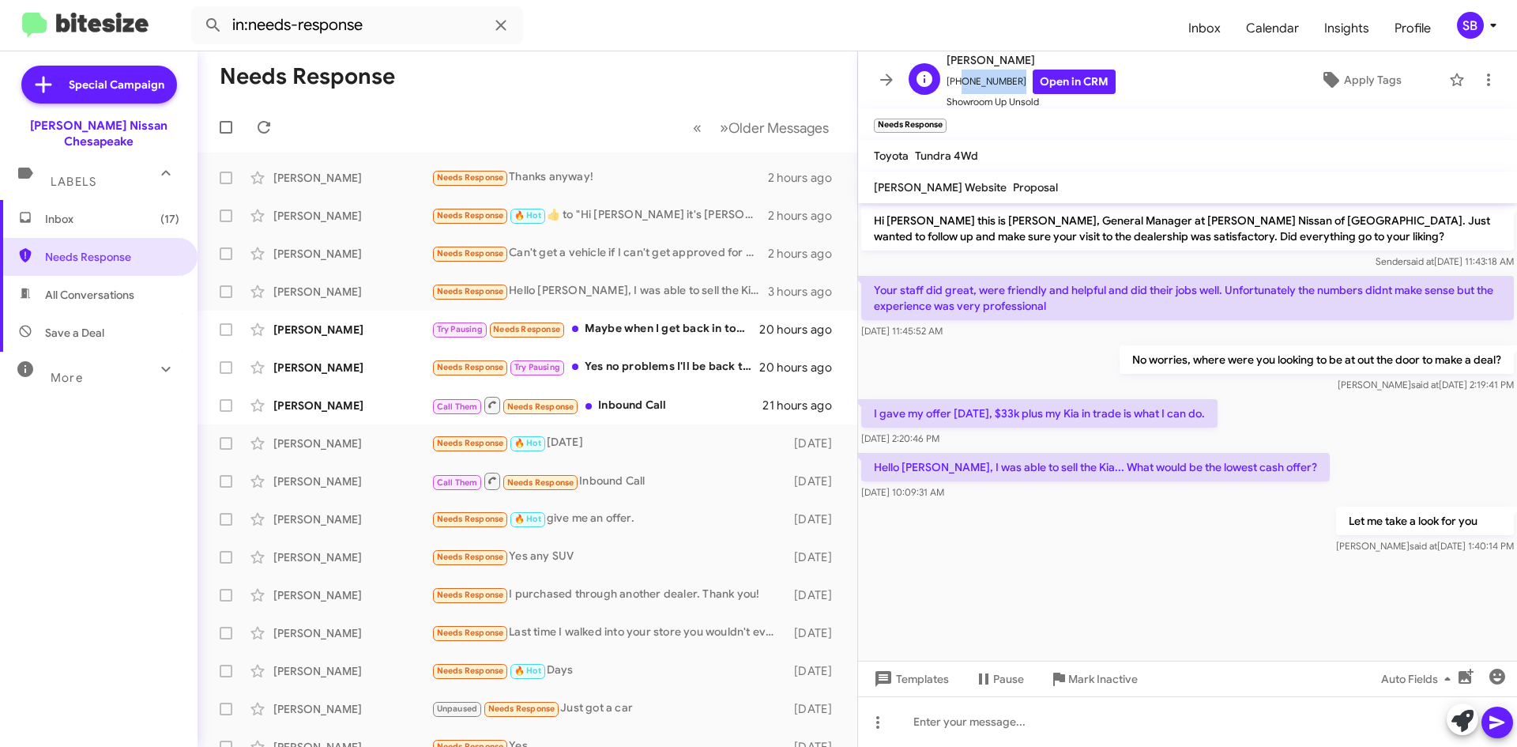
drag, startPoint x: 1011, startPoint y: 80, endPoint x: 957, endPoint y: 89, distance: 54.6
click at [957, 89] on span "[PHONE_NUMBER] Open in CRM" at bounding box center [1031, 82] width 169 height 24
copy span "5713405807"
click at [880, 724] on icon at bounding box center [878, 722] width 19 height 19
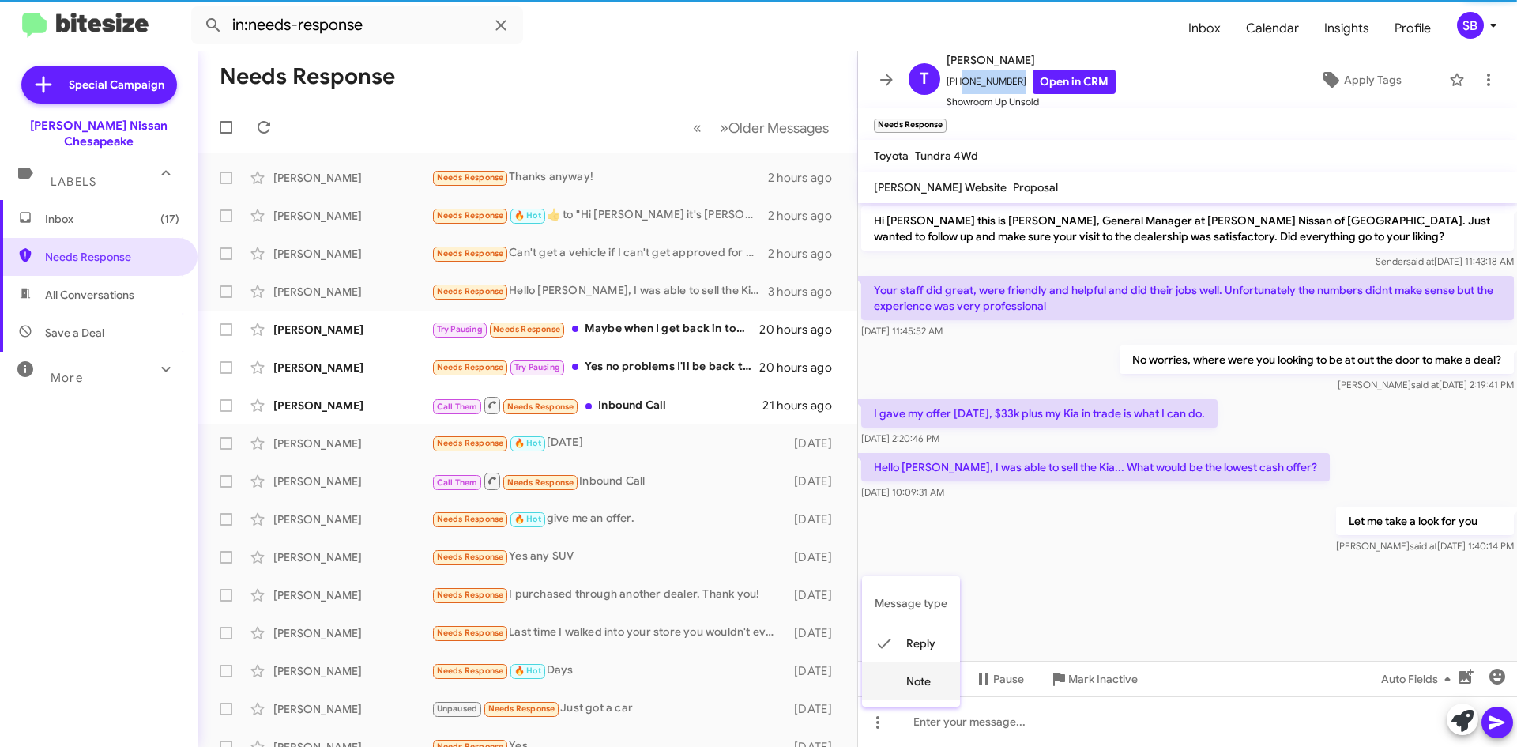
click at [896, 673] on button "note" at bounding box center [911, 681] width 98 height 38
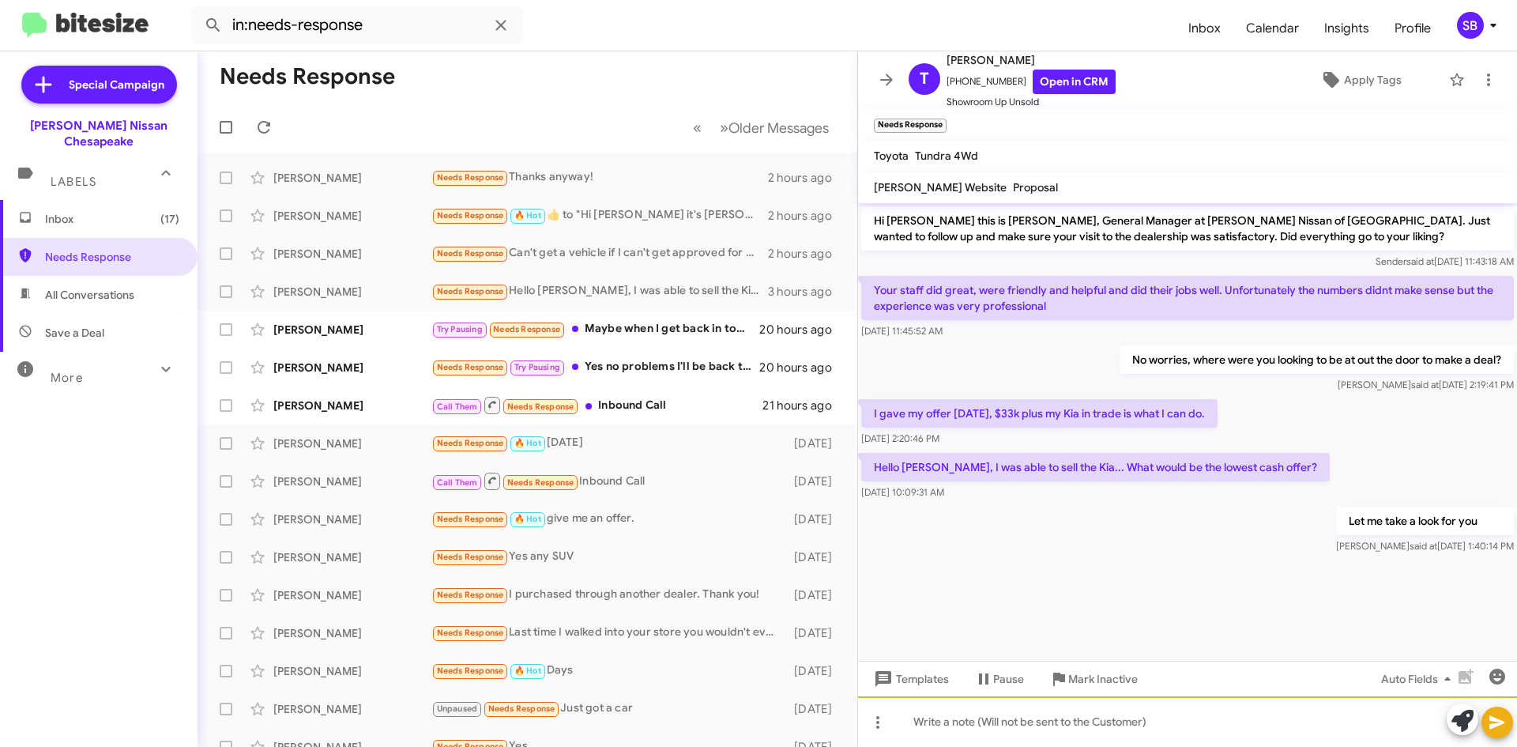
click at [994, 719] on div at bounding box center [1187, 721] width 659 height 51
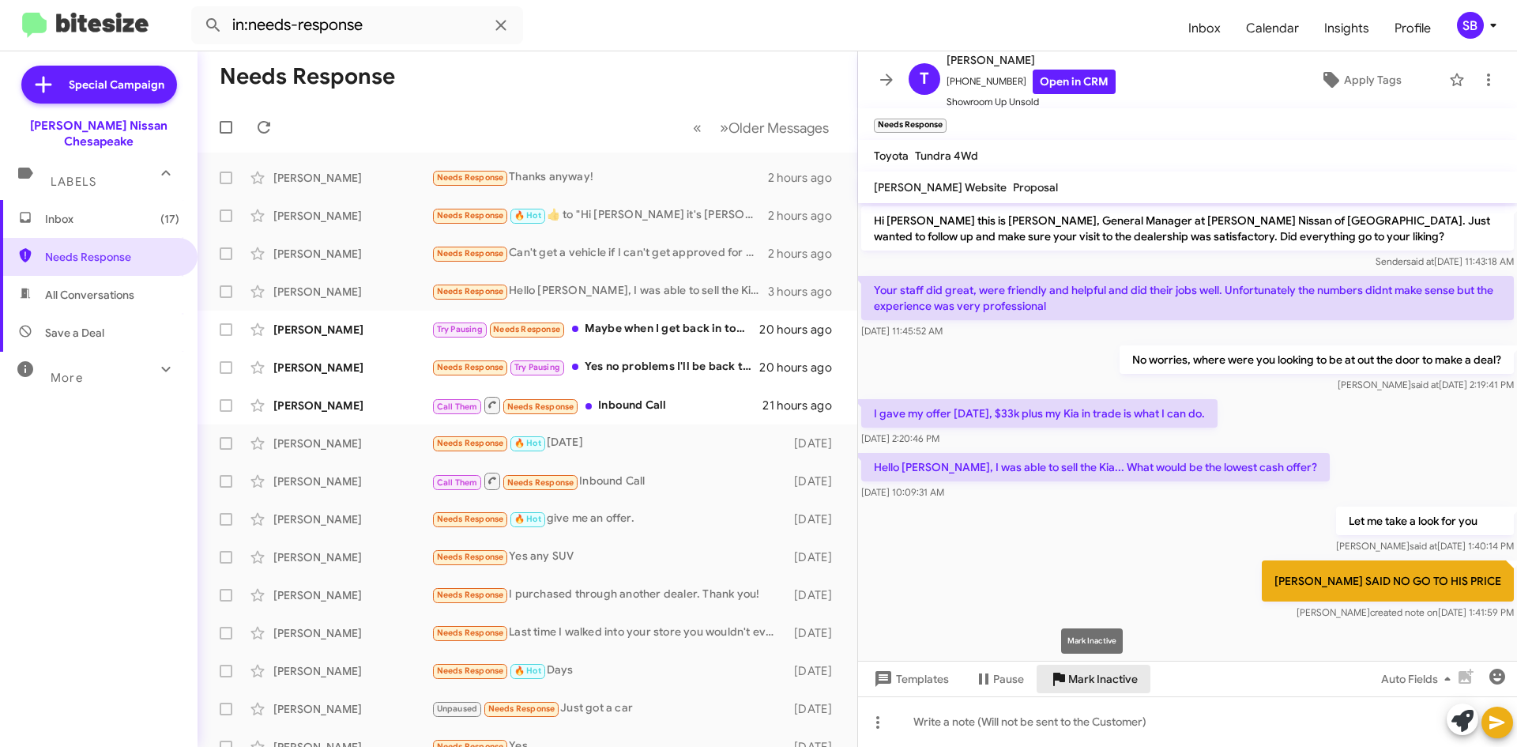
click at [1084, 680] on span "Mark Inactive" at bounding box center [1103, 679] width 70 height 28
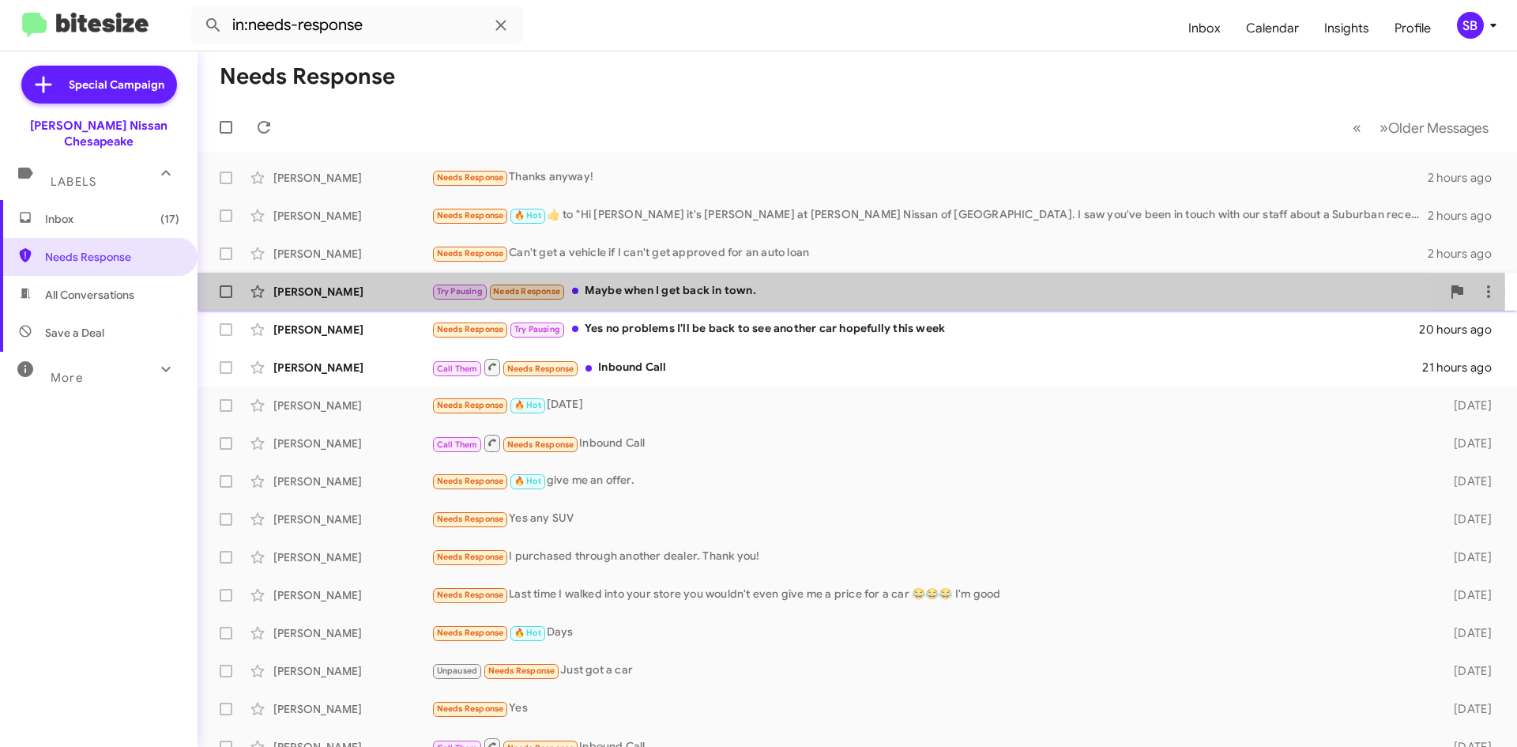
click at [664, 292] on div "Try Pausing Needs Response Maybe when I get back in town." at bounding box center [936, 291] width 1010 height 18
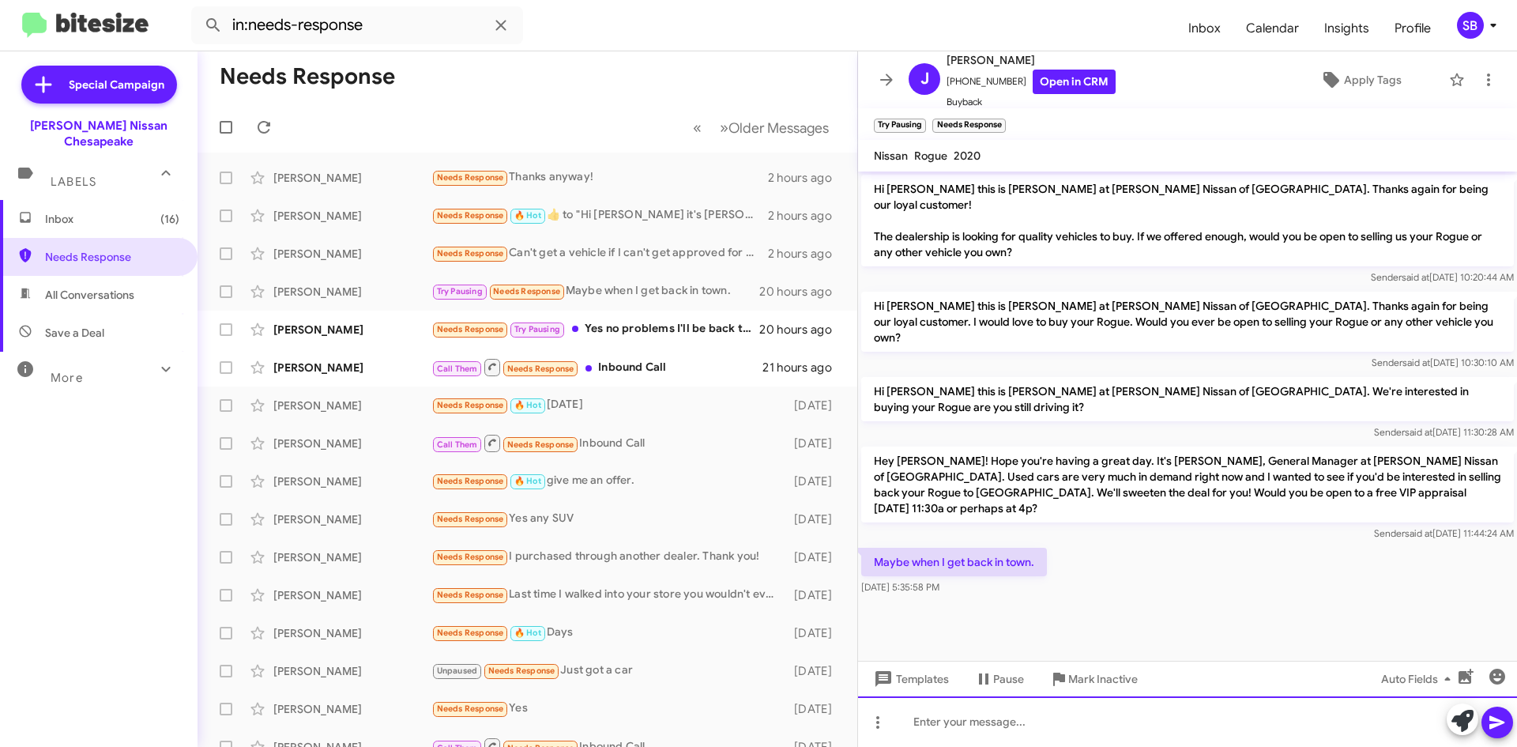
click at [1039, 716] on div at bounding box center [1187, 721] width 659 height 51
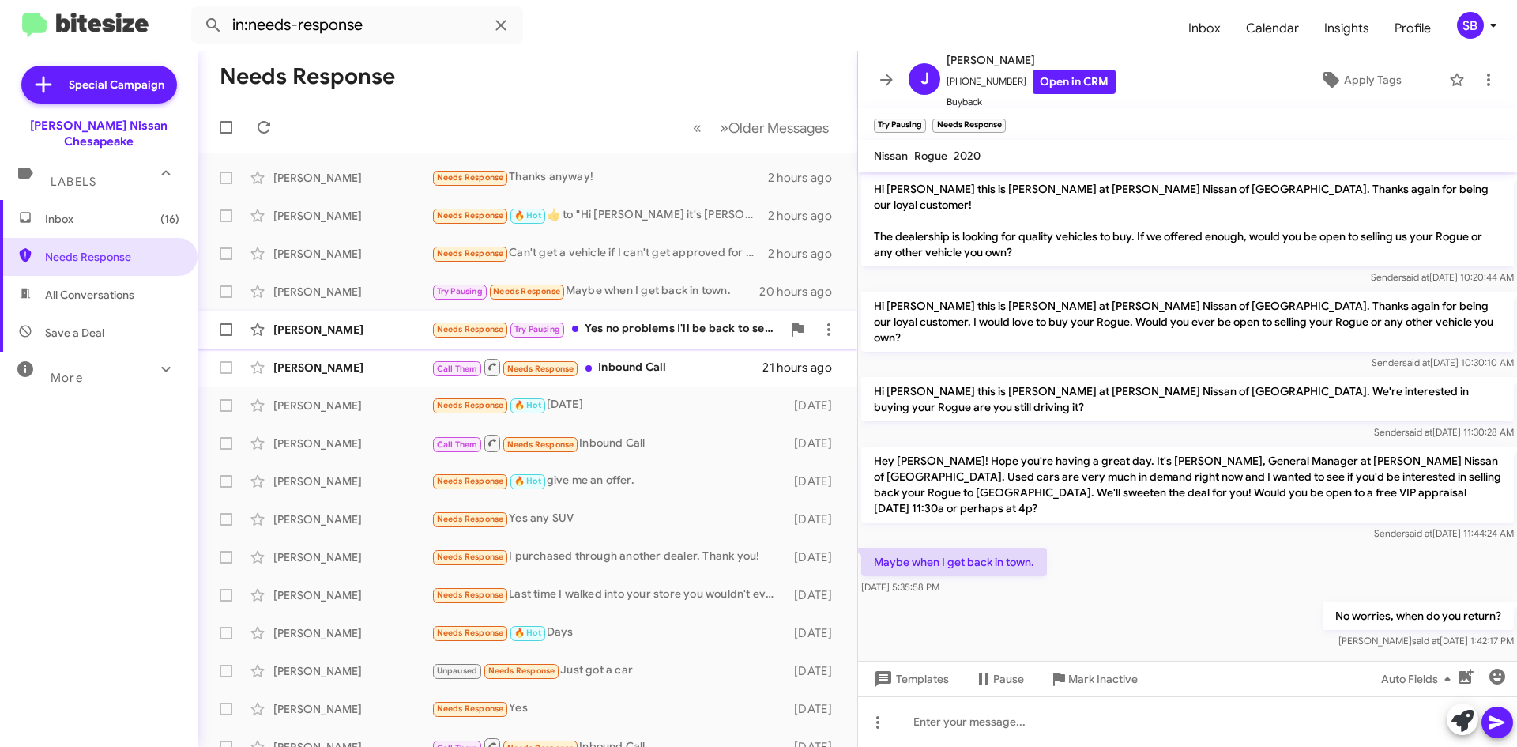
click at [642, 319] on div "[PERSON_NAME] Needs Response Try Pausing Yes no problems I'll be back to see an…" at bounding box center [527, 330] width 635 height 32
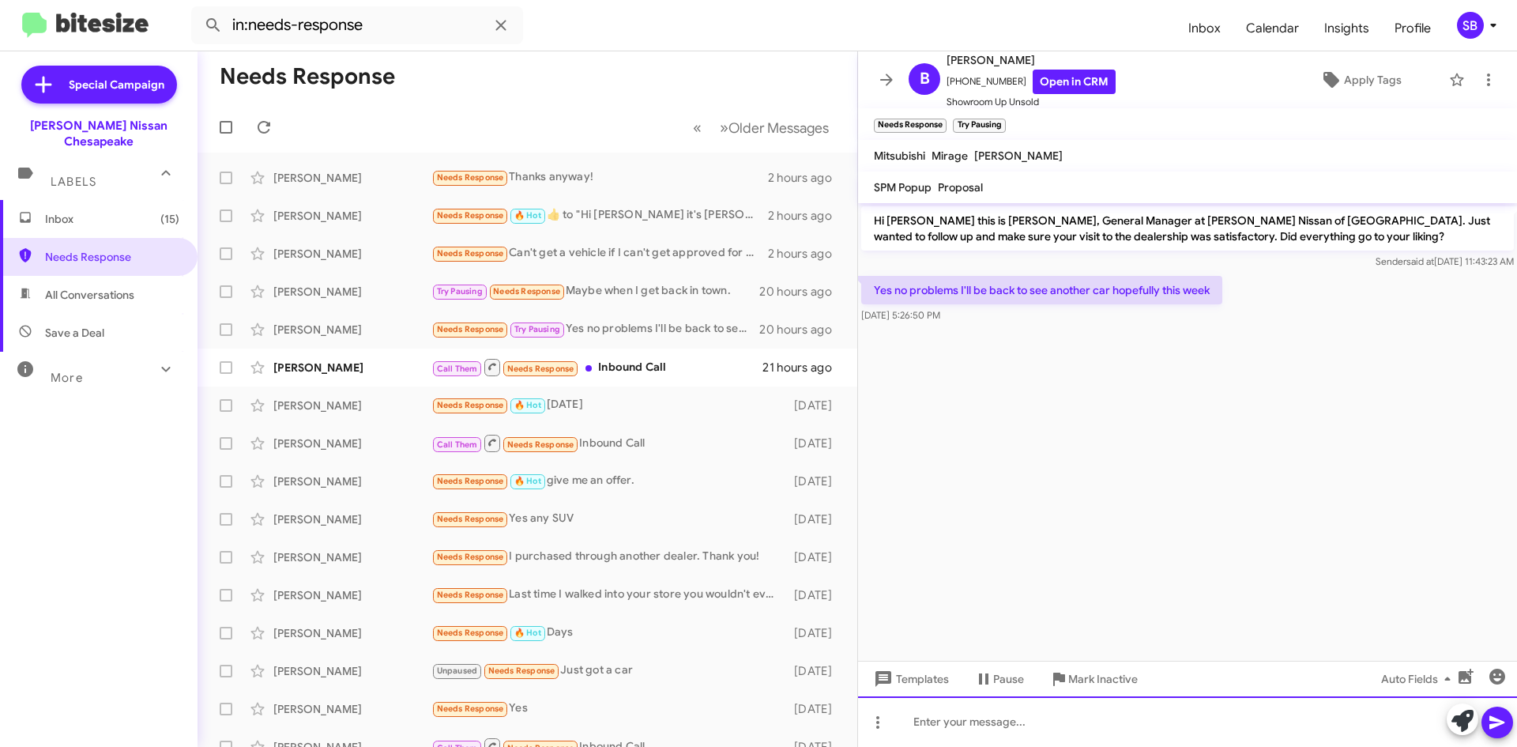
click at [989, 713] on div at bounding box center [1187, 721] width 659 height 51
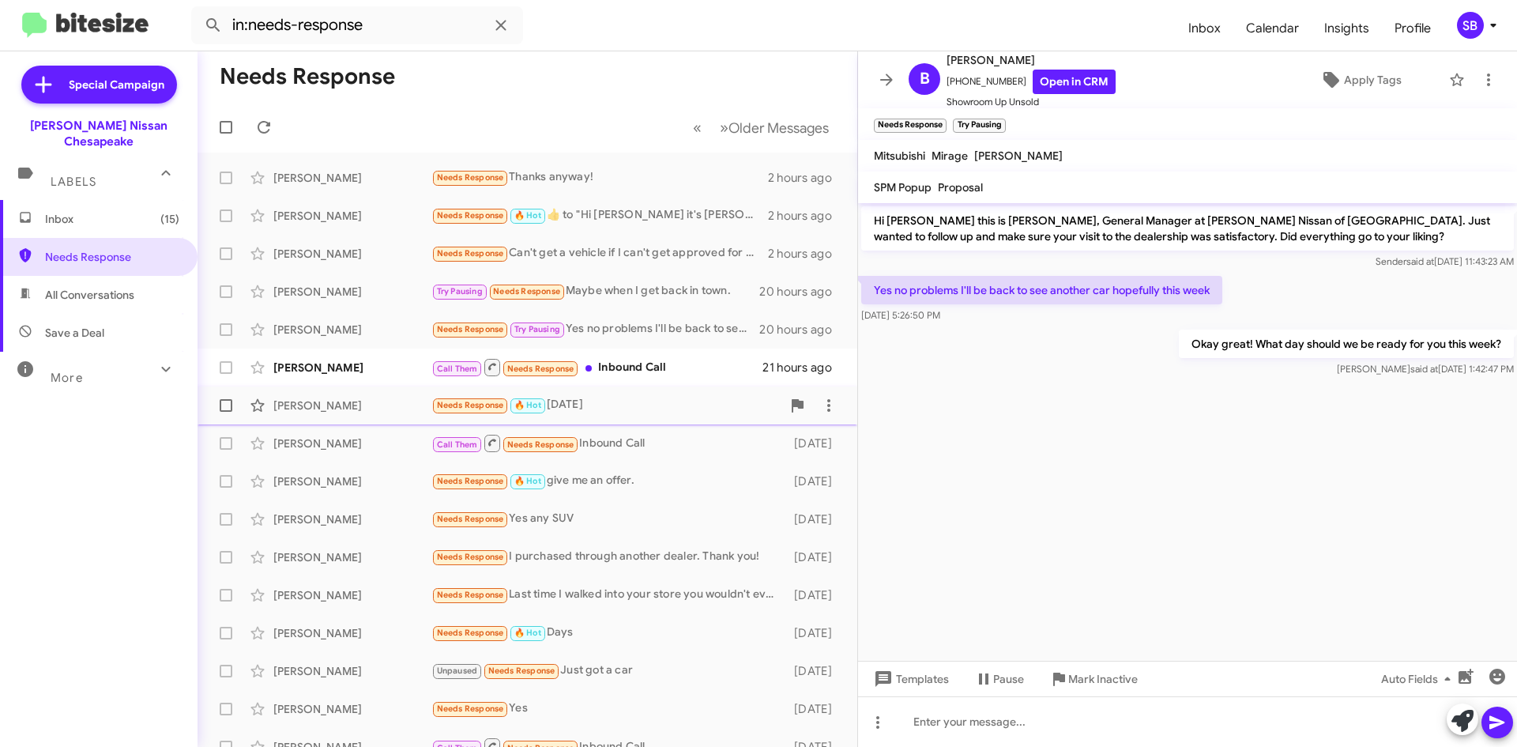
click at [642, 409] on div "Needs Response 🔥 Hot [DATE]" at bounding box center [606, 405] width 350 height 18
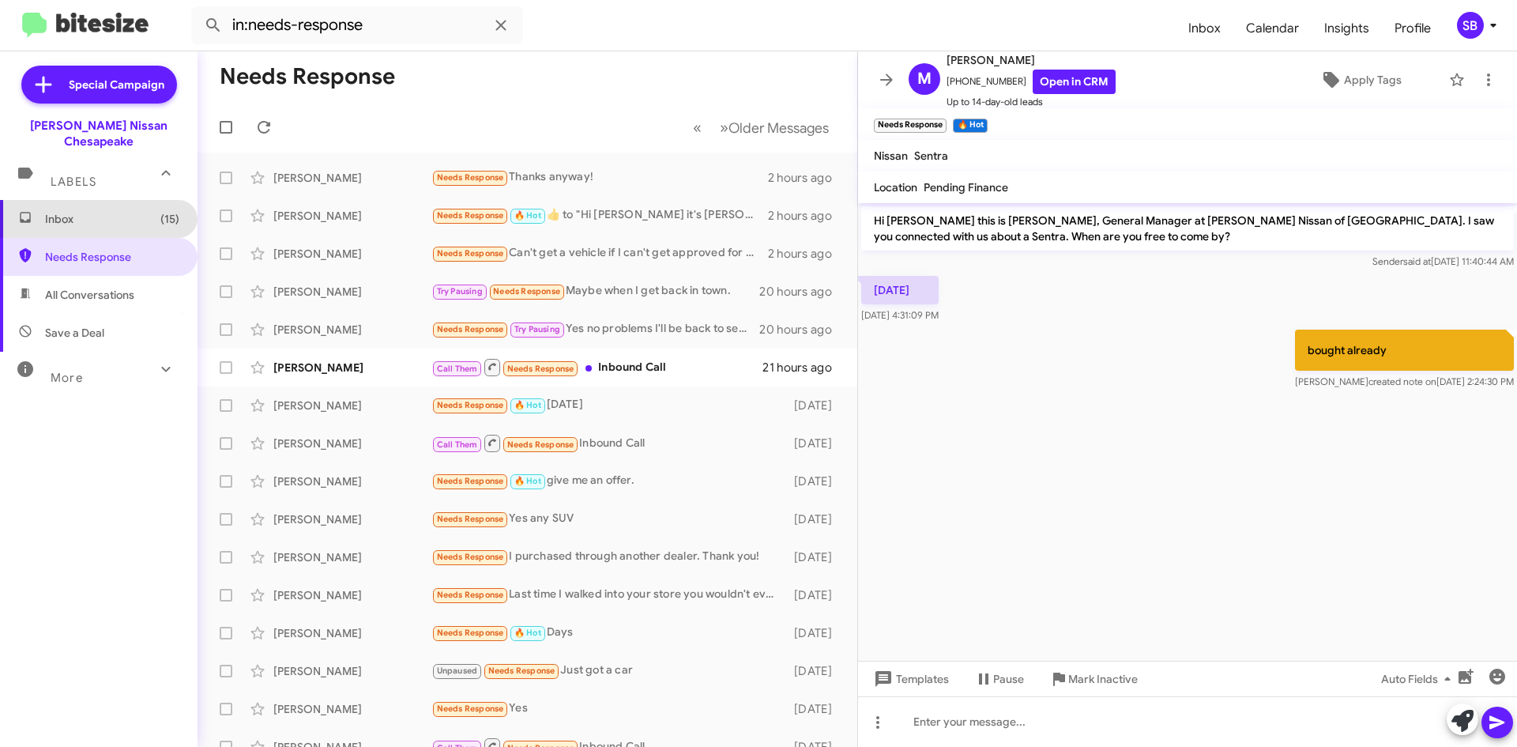
click at [98, 213] on span "Inbox (15)" at bounding box center [99, 219] width 198 height 38
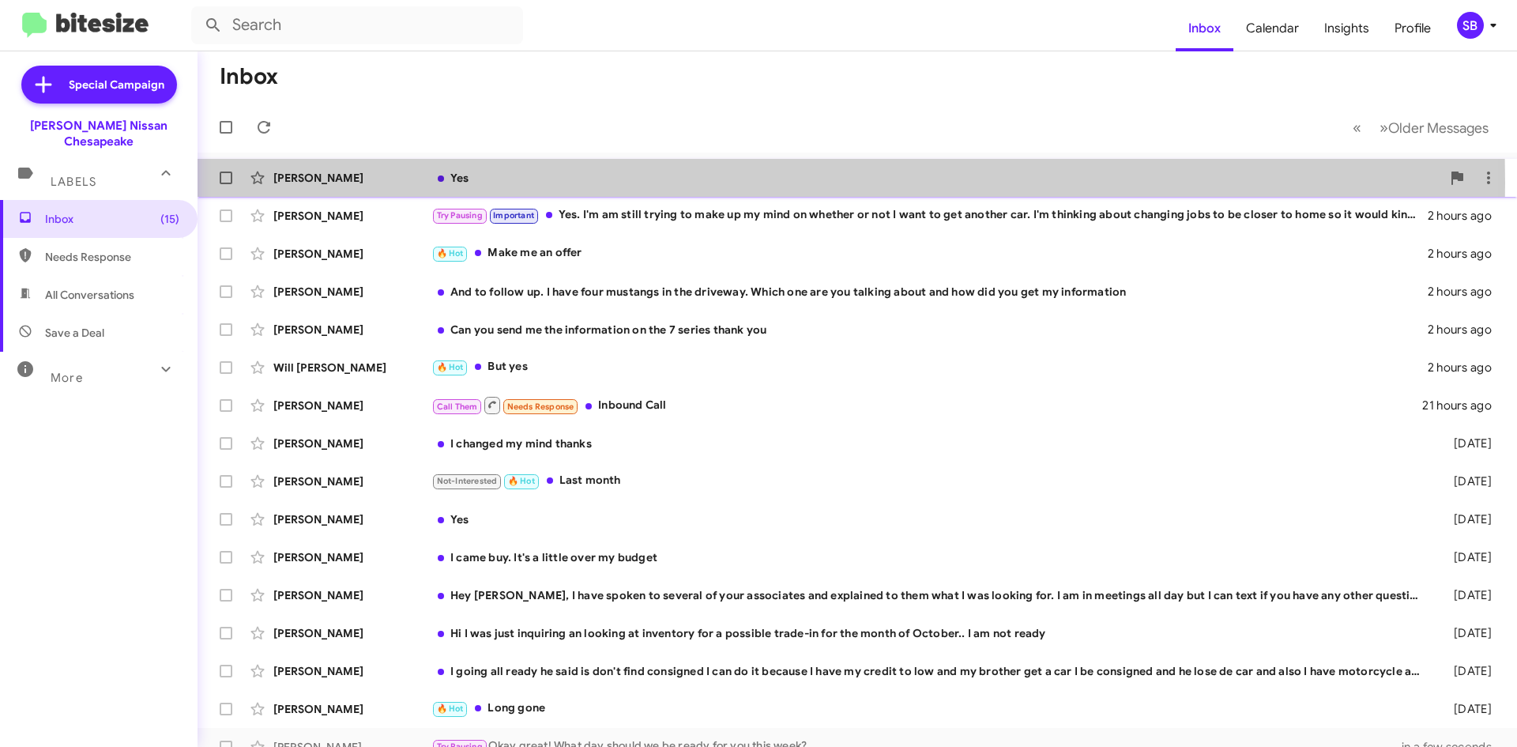
click at [598, 183] on div "Yes" at bounding box center [936, 178] width 1010 height 16
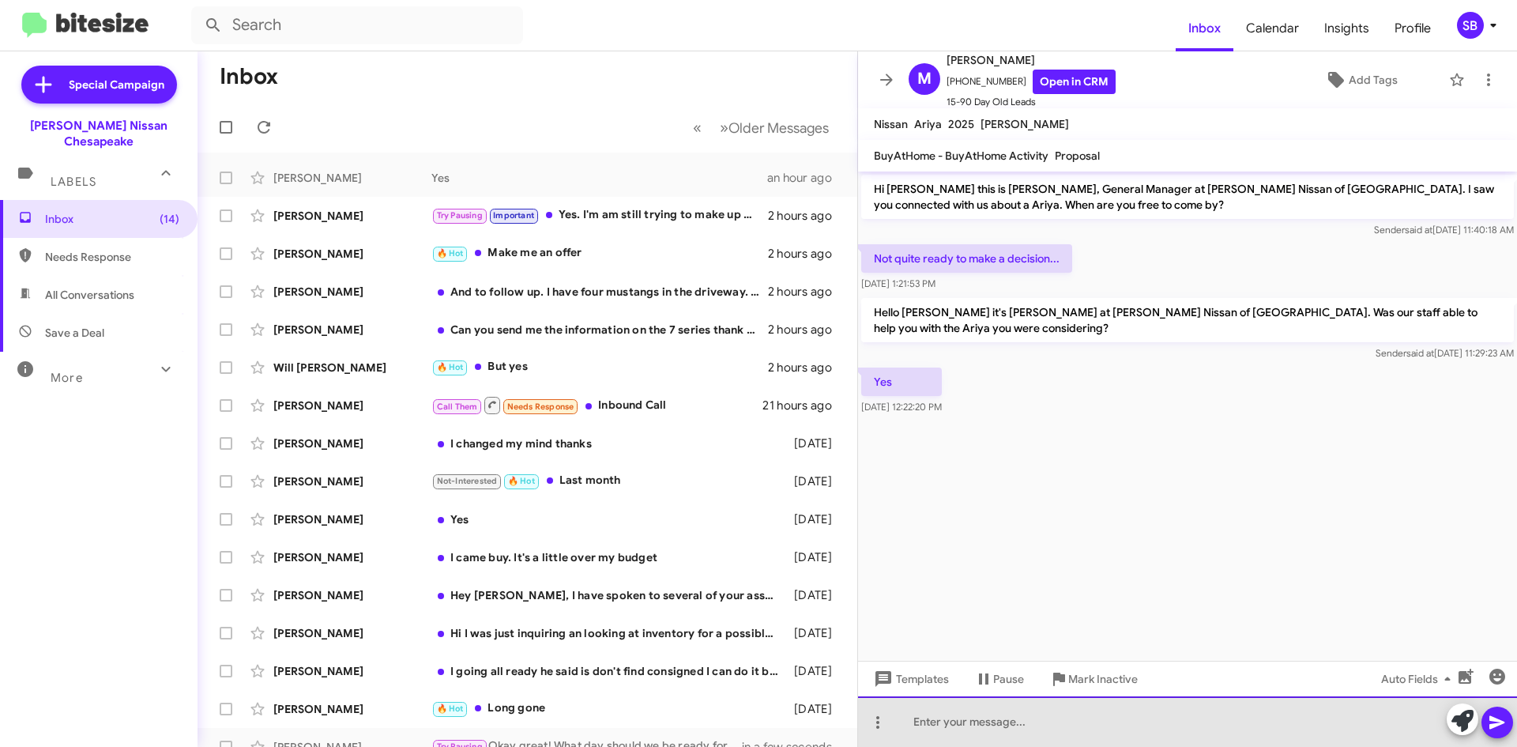
click at [955, 724] on div at bounding box center [1187, 721] width 659 height 51
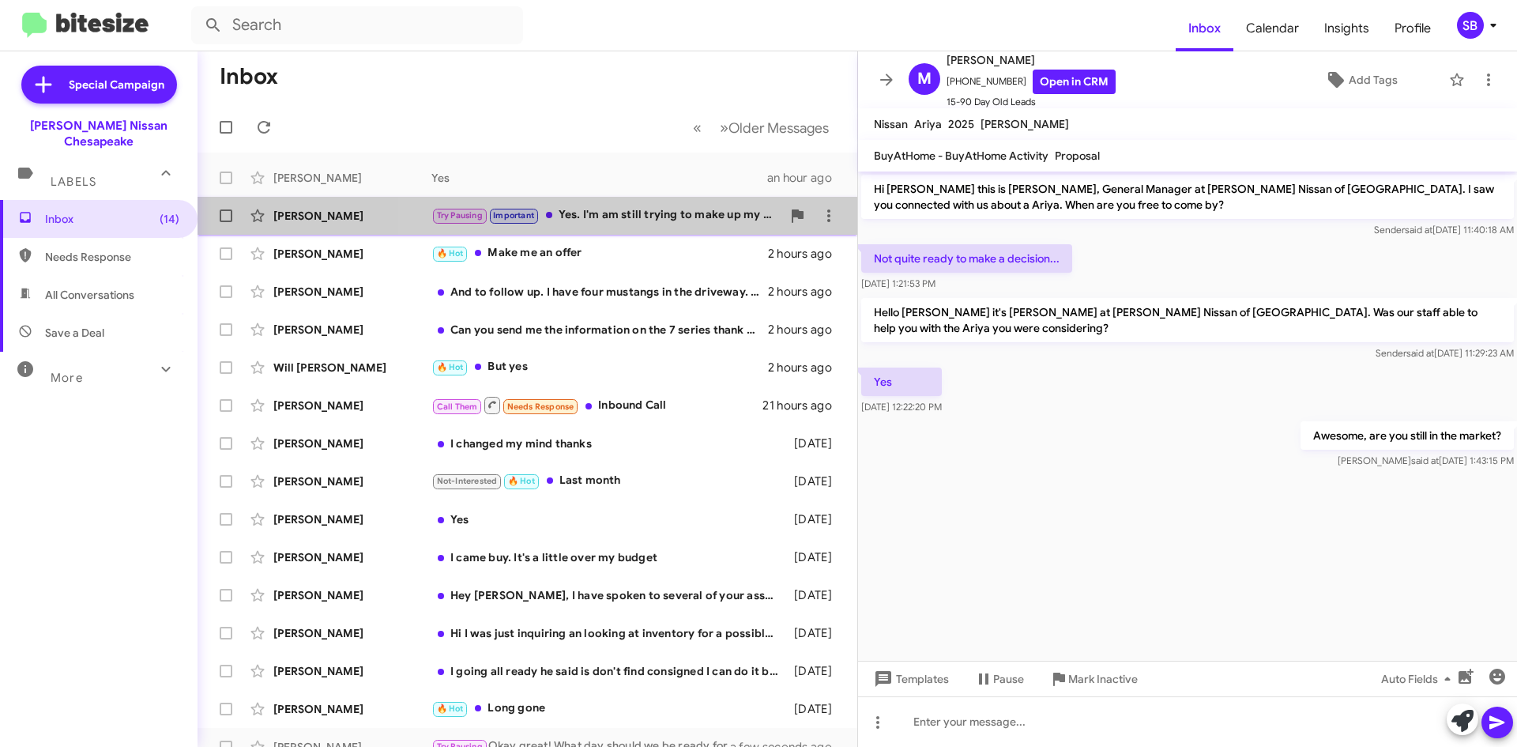
click at [627, 214] on div "Try Pausing Important Yes. I'm am still trying to make up my mind on whether or…" at bounding box center [606, 215] width 350 height 18
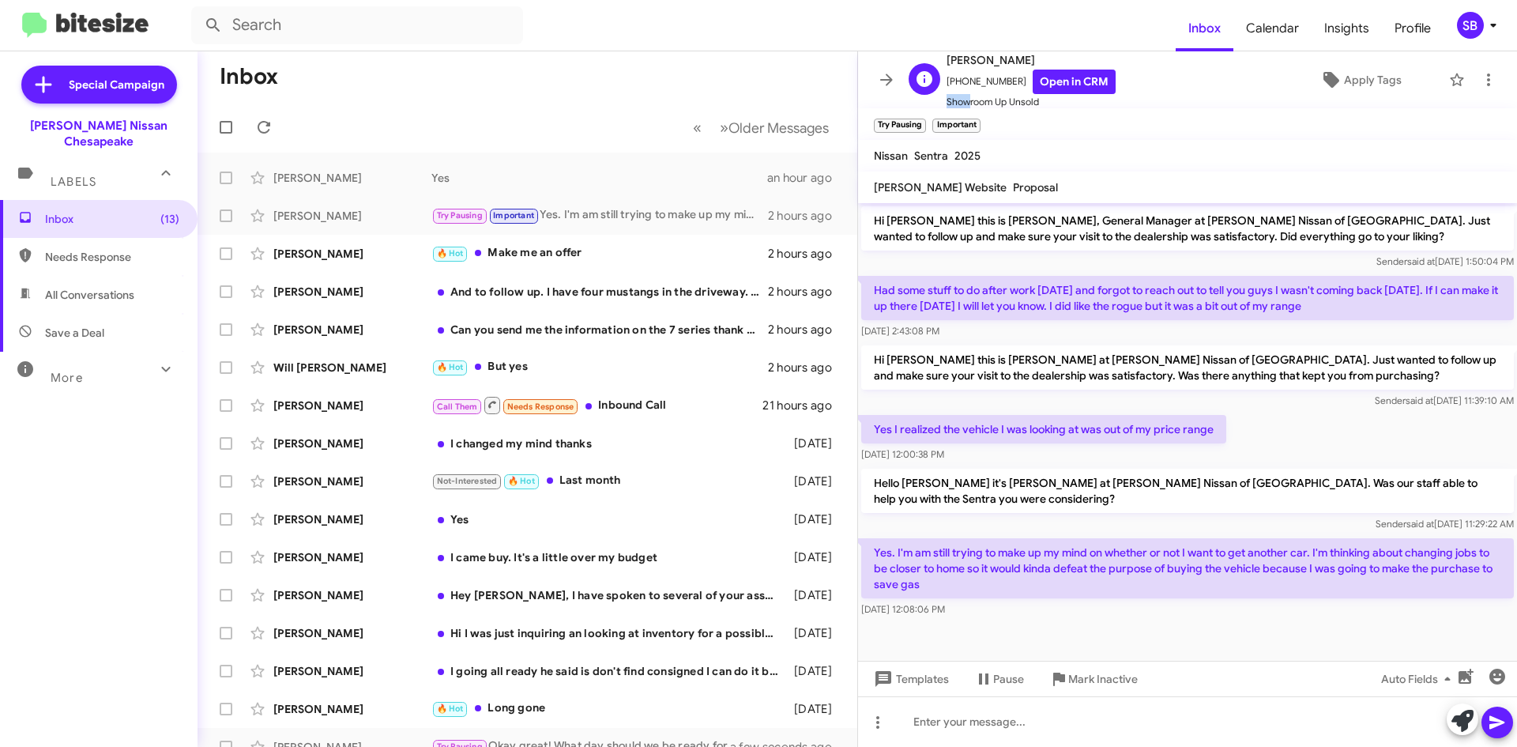
scroll to position [2, 0]
drag, startPoint x: 1010, startPoint y: 82, endPoint x: 955, endPoint y: 86, distance: 55.5
click at [955, 86] on span "[PHONE_NUMBER] Open in CRM" at bounding box center [1031, 80] width 169 height 24
copy span "8045439101"
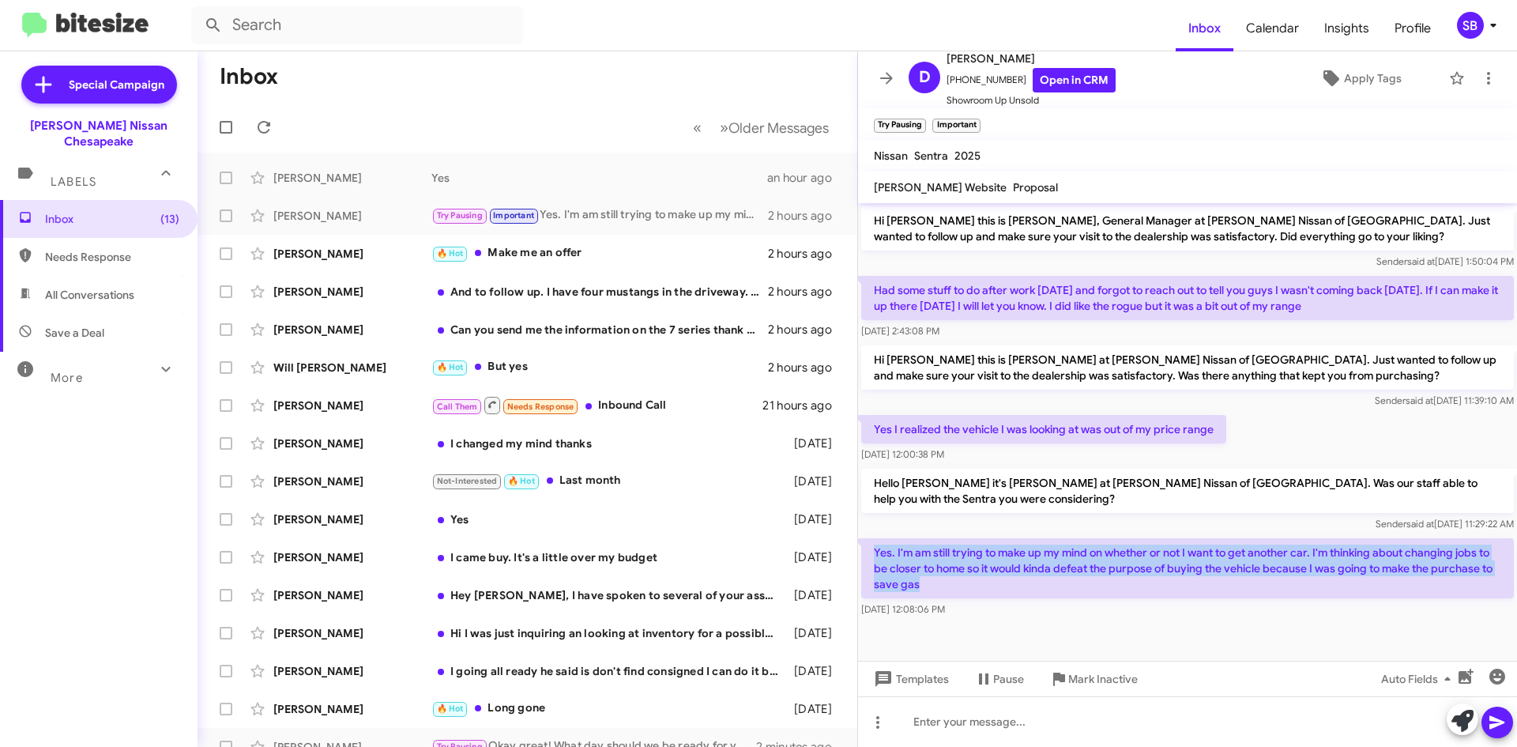
drag, startPoint x: 925, startPoint y: 585, endPoint x: 870, endPoint y: 552, distance: 63.8
click at [870, 552] on p "Yes. I'm am still trying to make up my mind on whether or not I want to get ano…" at bounding box center [1187, 568] width 653 height 60
copy p "Yes. I'm am still trying to make up my mind on whether or not I want to get ano…"
click at [1460, 725] on icon at bounding box center [1463, 721] width 22 height 22
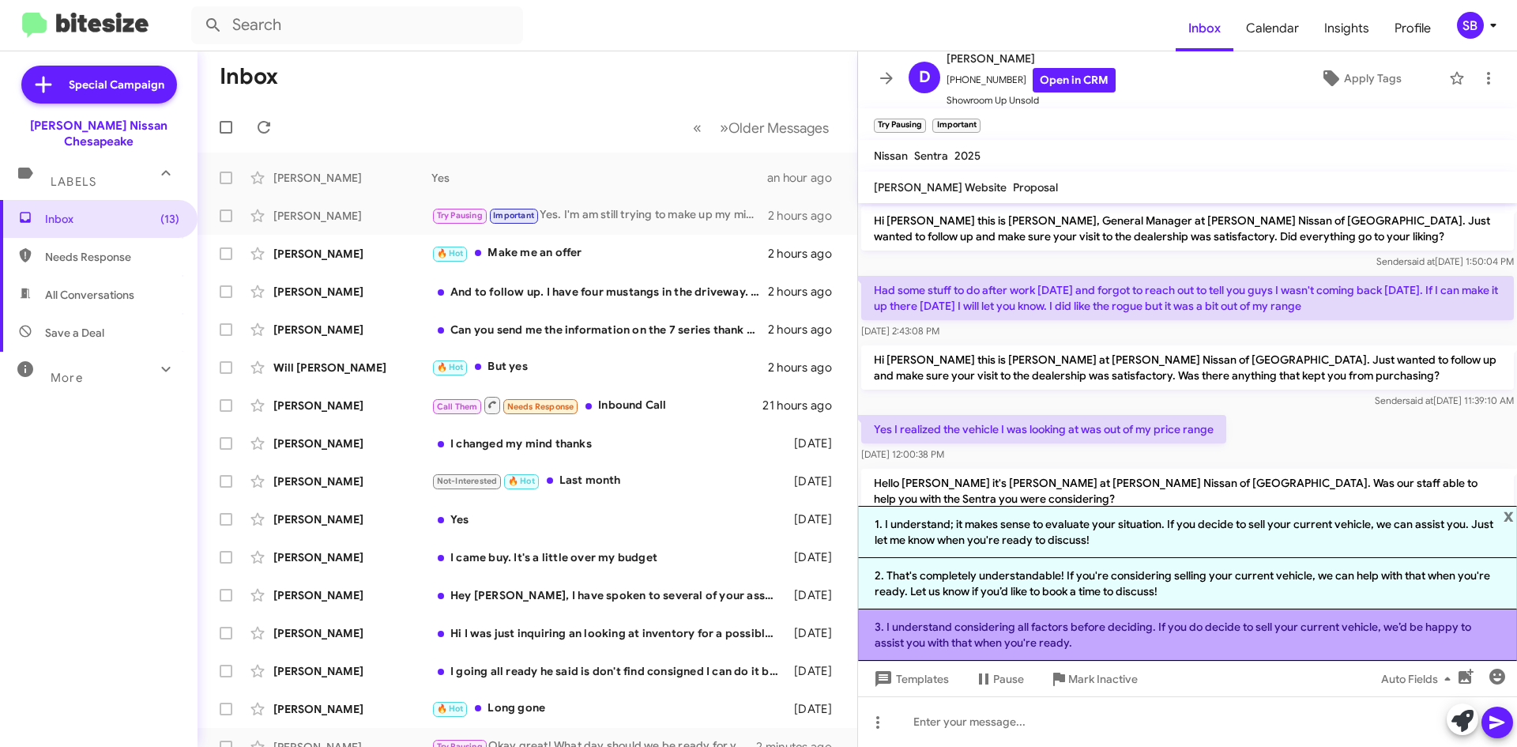
click at [1095, 630] on li "3. I understand considering all factors before deciding. If you do decide to se…" at bounding box center [1187, 634] width 659 height 51
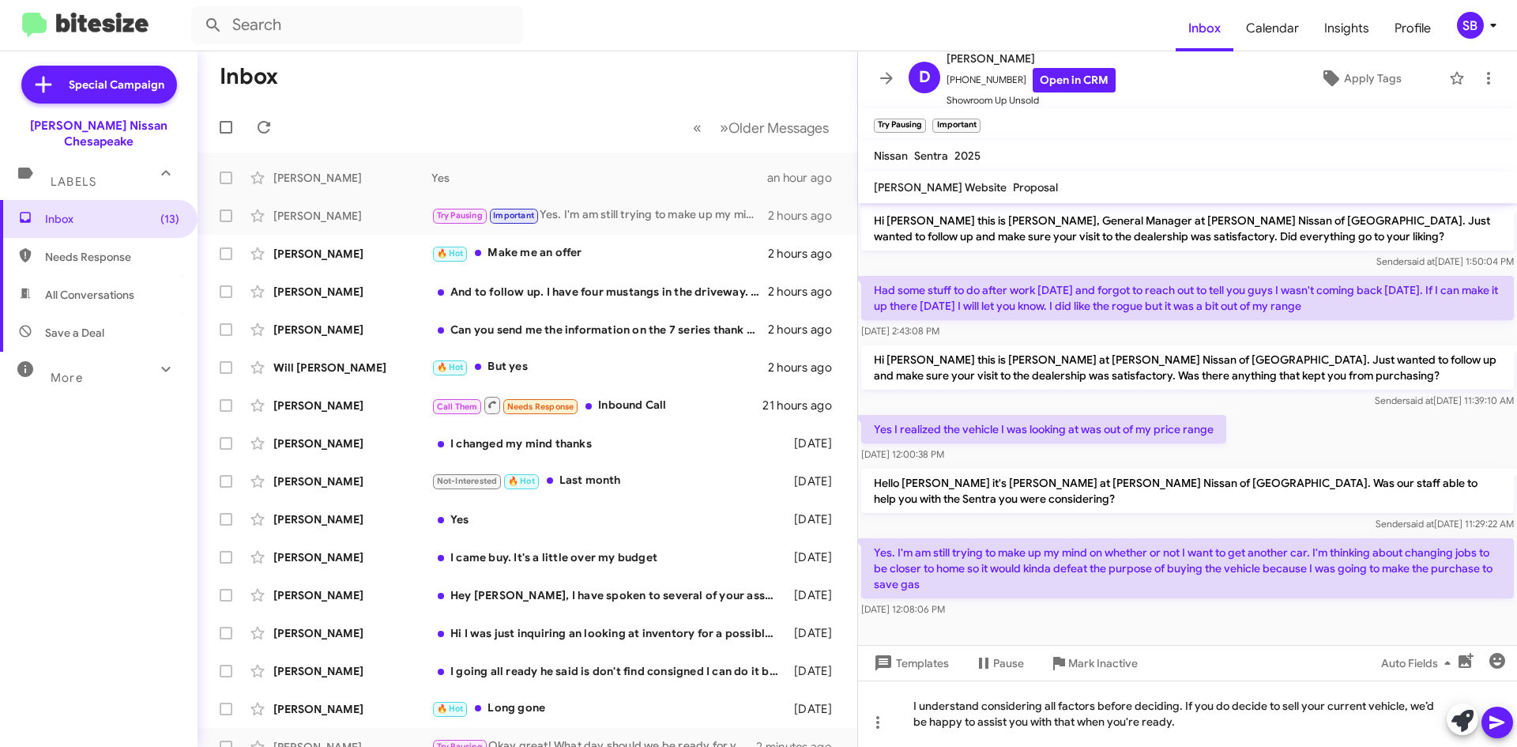
click at [1491, 722] on icon at bounding box center [1497, 722] width 19 height 19
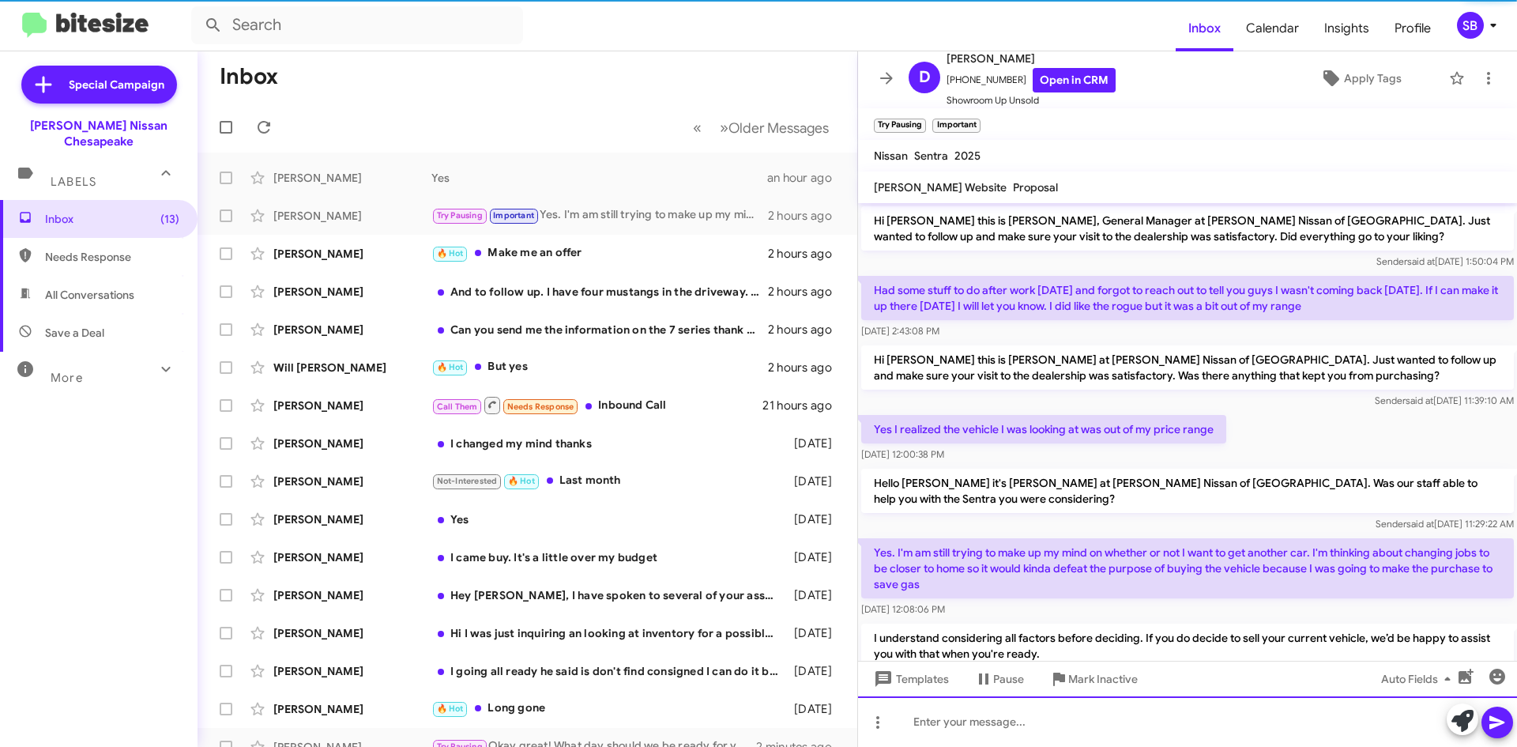
scroll to position [57, 0]
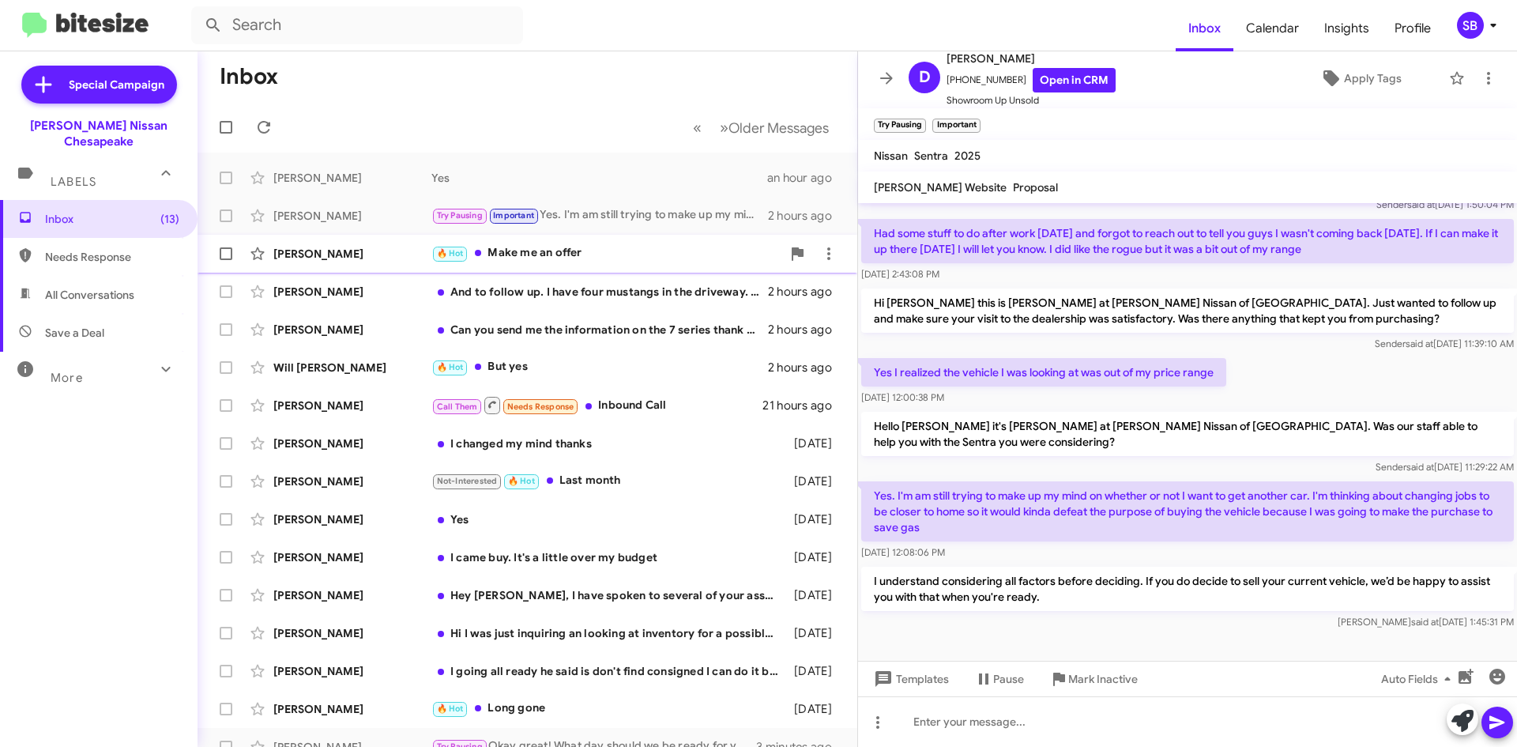
click at [573, 254] on div "🔥 Hot Make me an offer" at bounding box center [606, 253] width 350 height 18
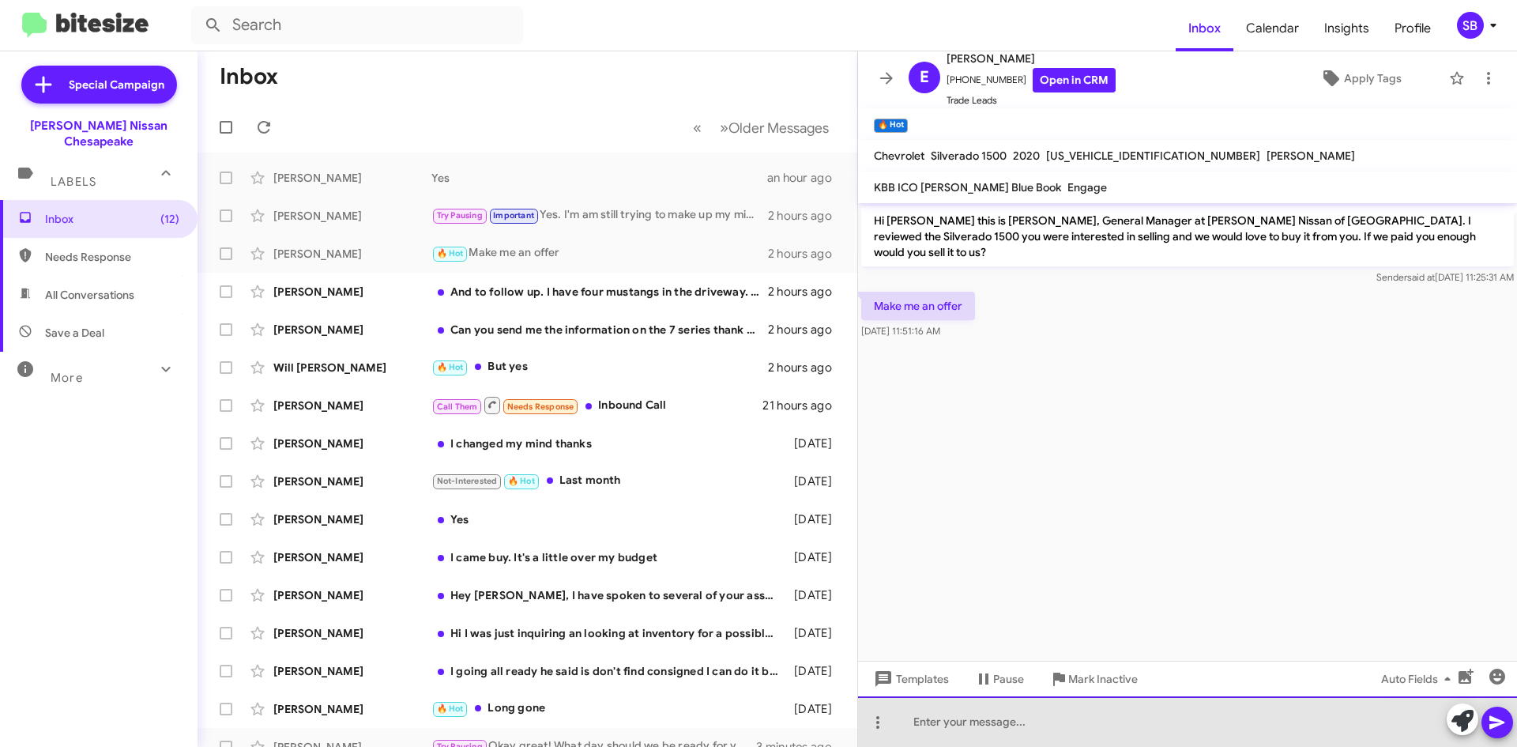
click at [1053, 712] on div at bounding box center [1187, 721] width 659 height 51
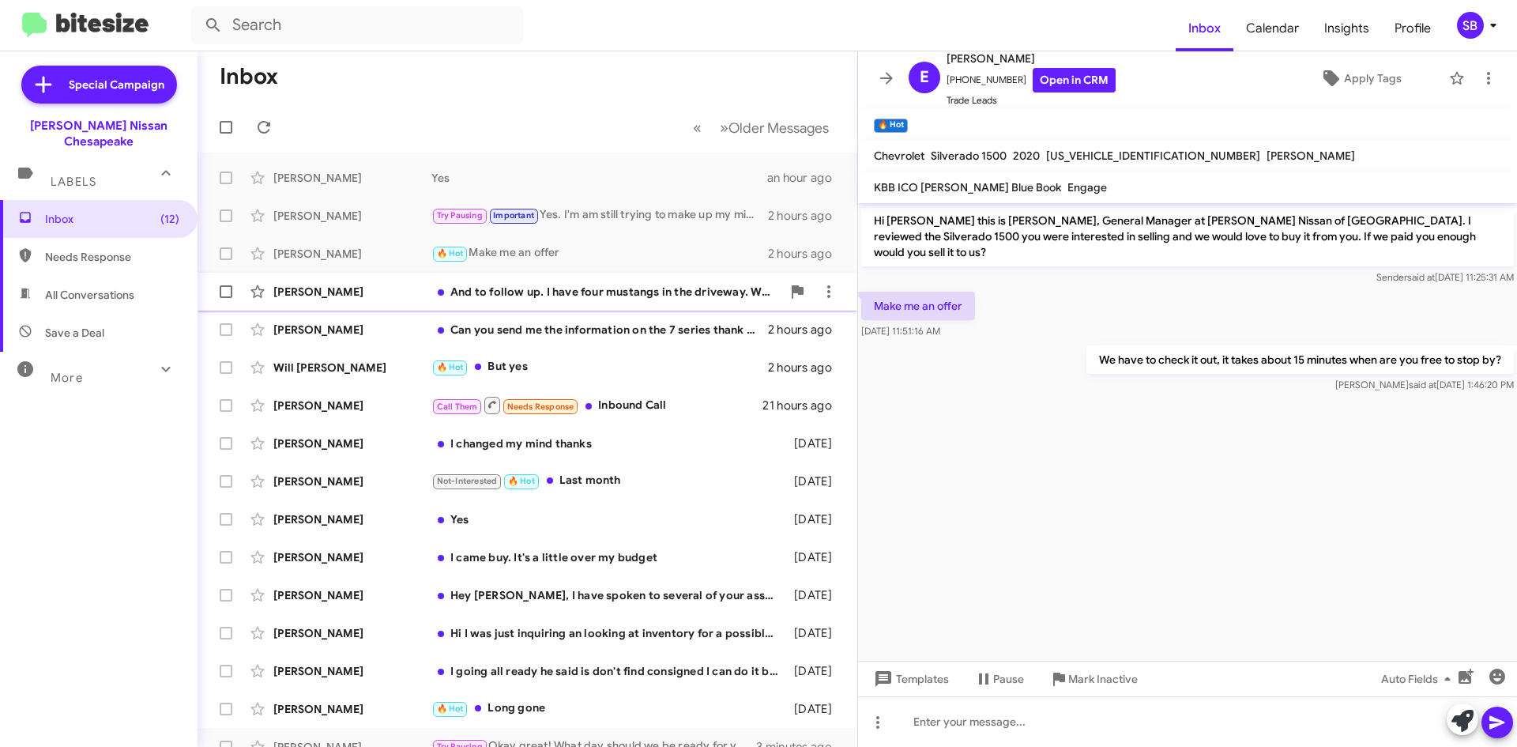
click at [571, 290] on div "And to follow up. I have four mustangs in the driveway. Which one are you talki…" at bounding box center [606, 292] width 350 height 16
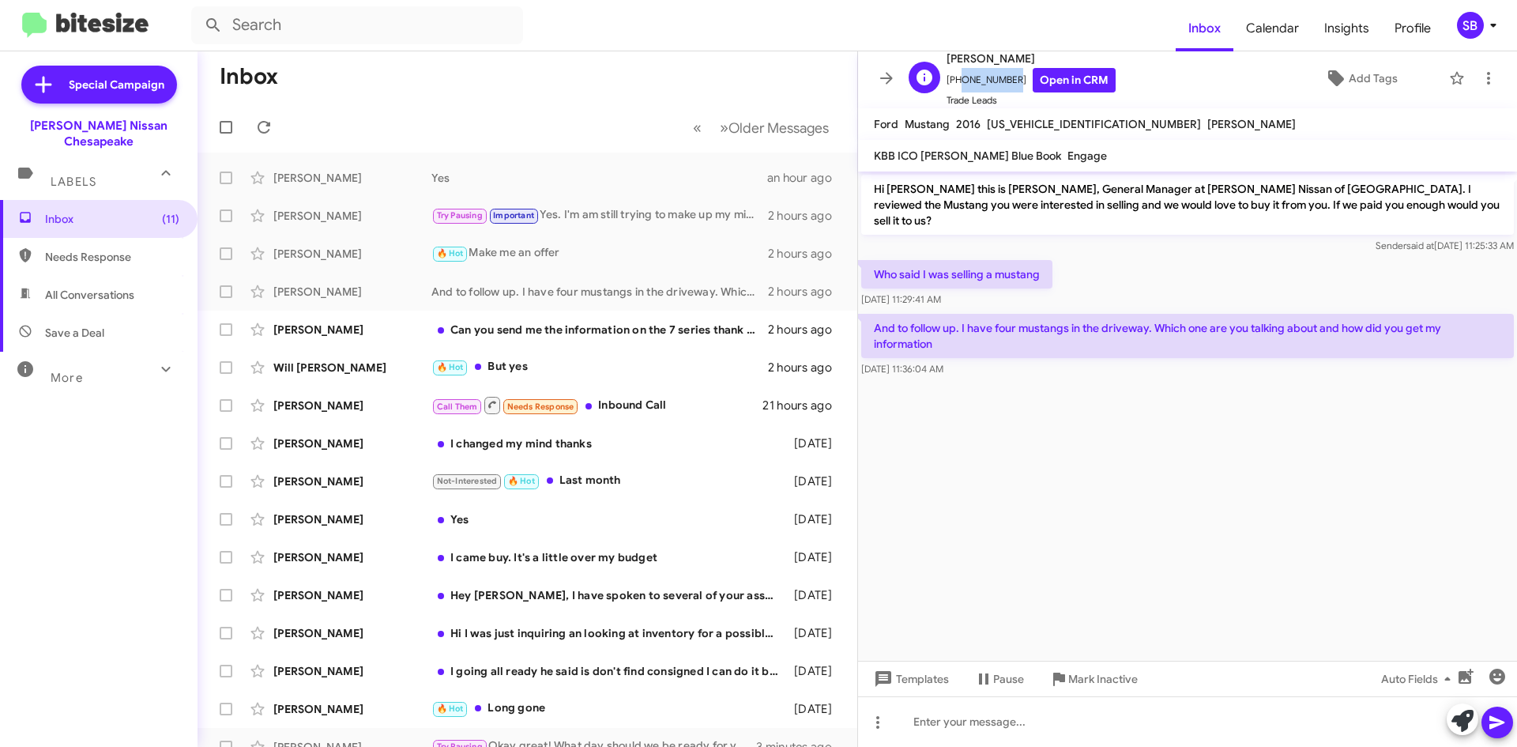
drag, startPoint x: 1008, startPoint y: 83, endPoint x: 956, endPoint y: 91, distance: 52.0
click at [956, 91] on span "[PHONE_NUMBER] Open in CRM" at bounding box center [1031, 80] width 169 height 24
copy span "7572341002"
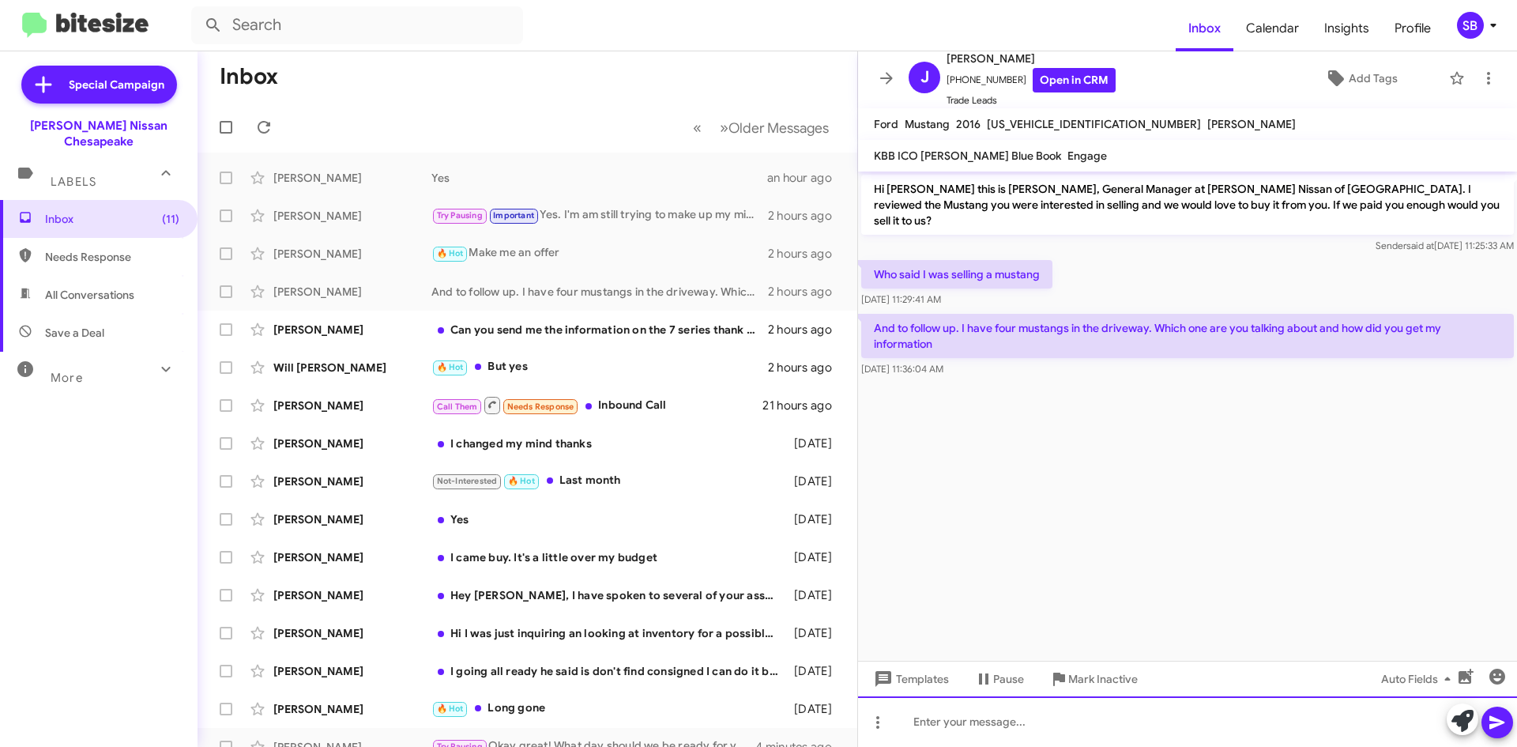
click at [999, 717] on div at bounding box center [1187, 721] width 659 height 51
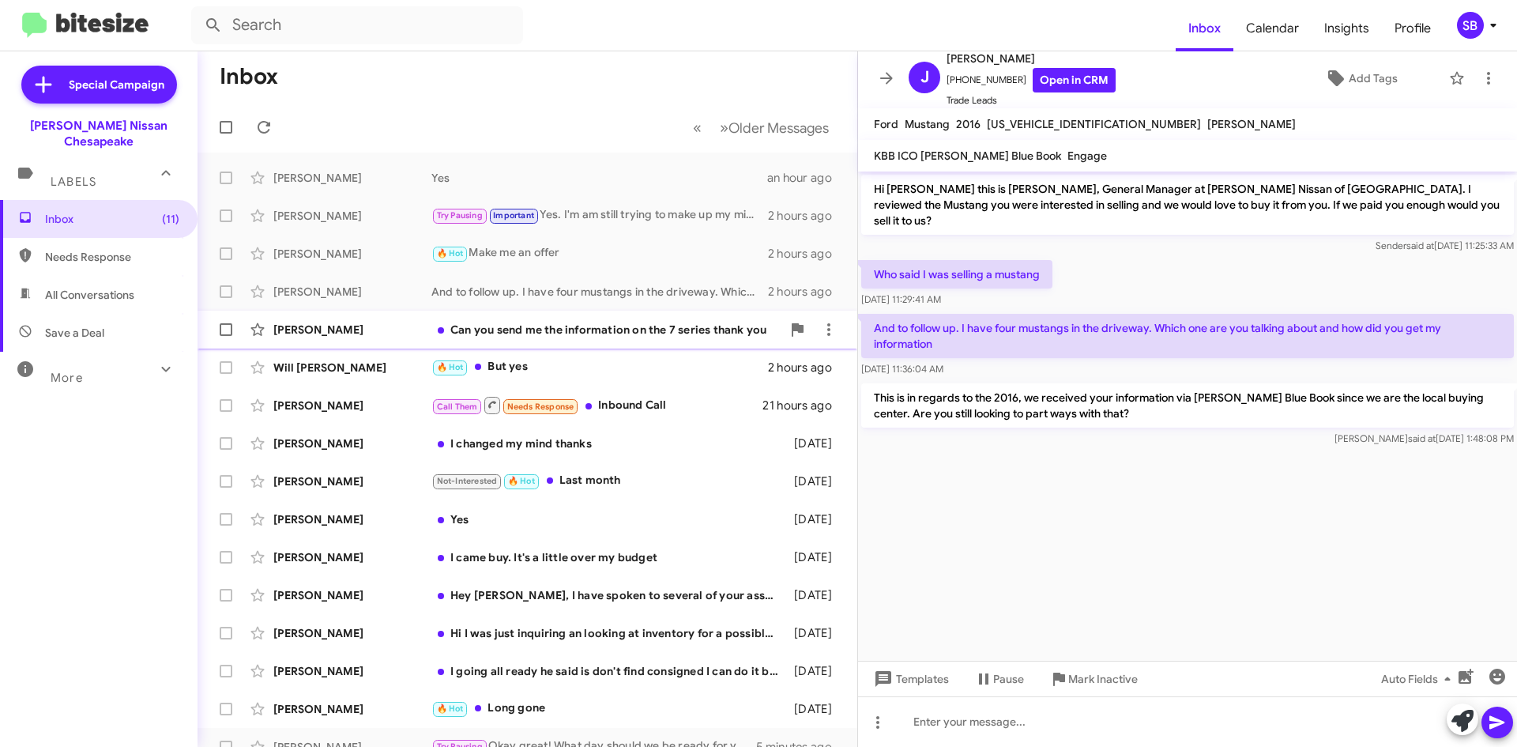
click at [610, 330] on div "Can you send me the information on the 7 series thank you" at bounding box center [606, 330] width 350 height 16
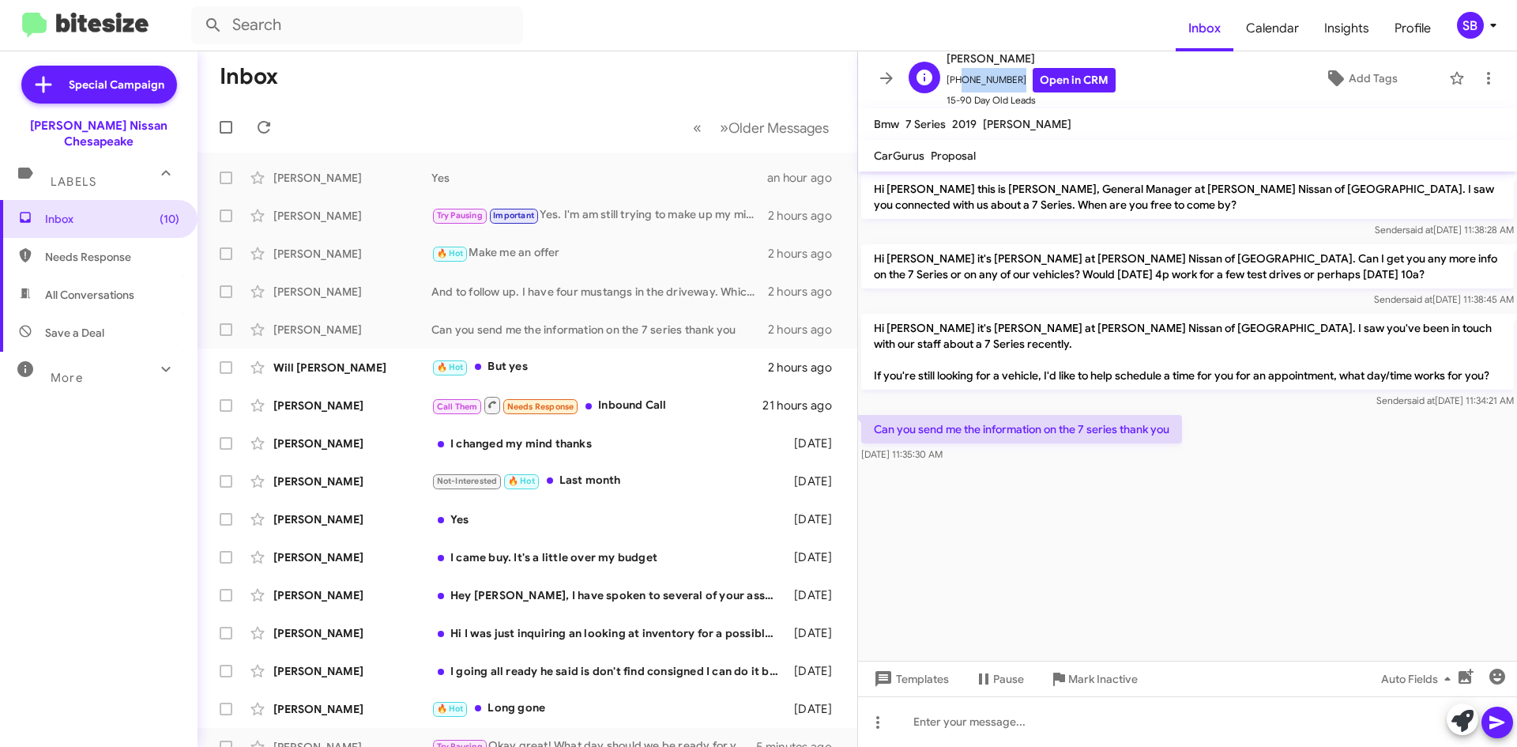
drag, startPoint x: 1011, startPoint y: 80, endPoint x: 958, endPoint y: 90, distance: 53.9
click at [958, 90] on span "[PHONE_NUMBER] Open in CRM" at bounding box center [1031, 80] width 169 height 24
copy span "6095822247"
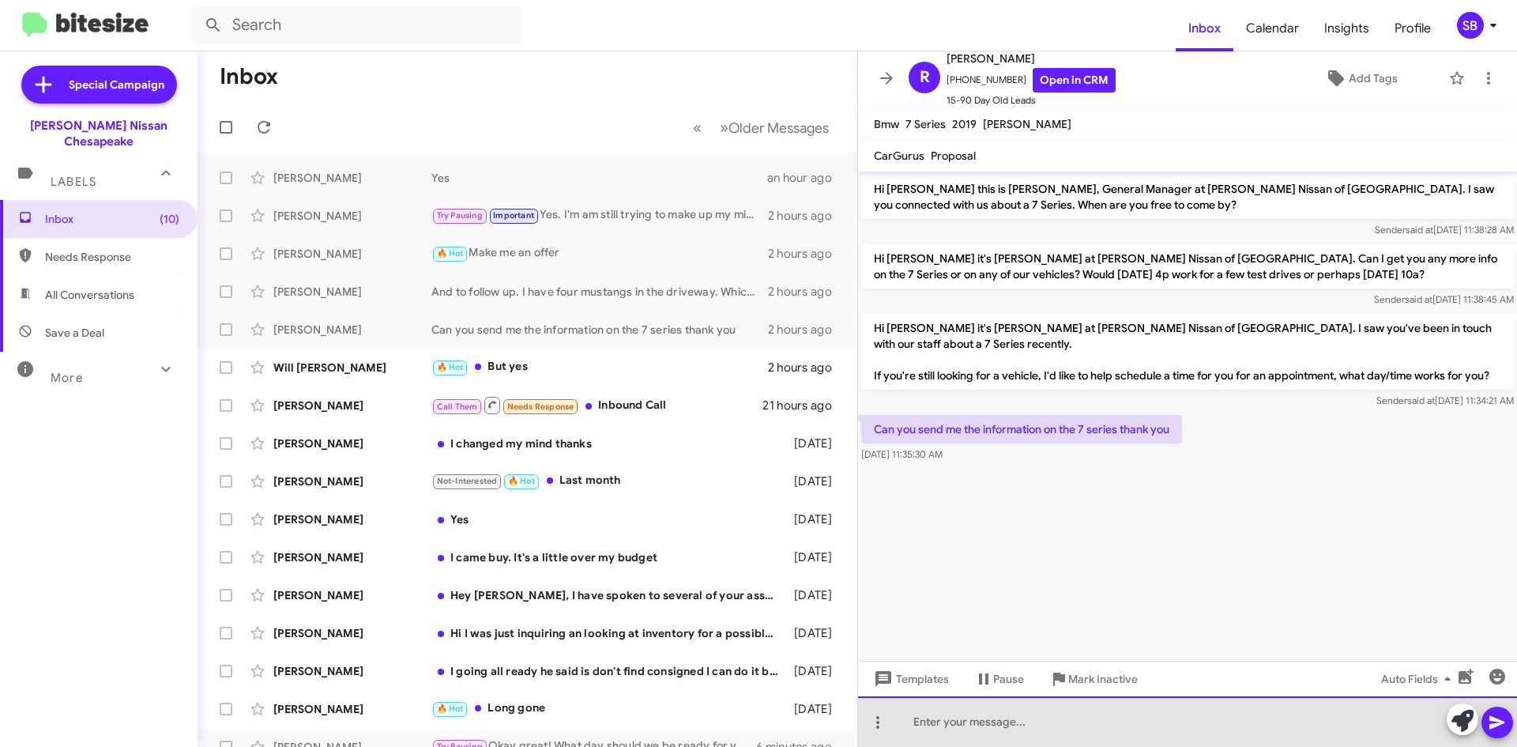
click at [973, 729] on div at bounding box center [1187, 721] width 659 height 51
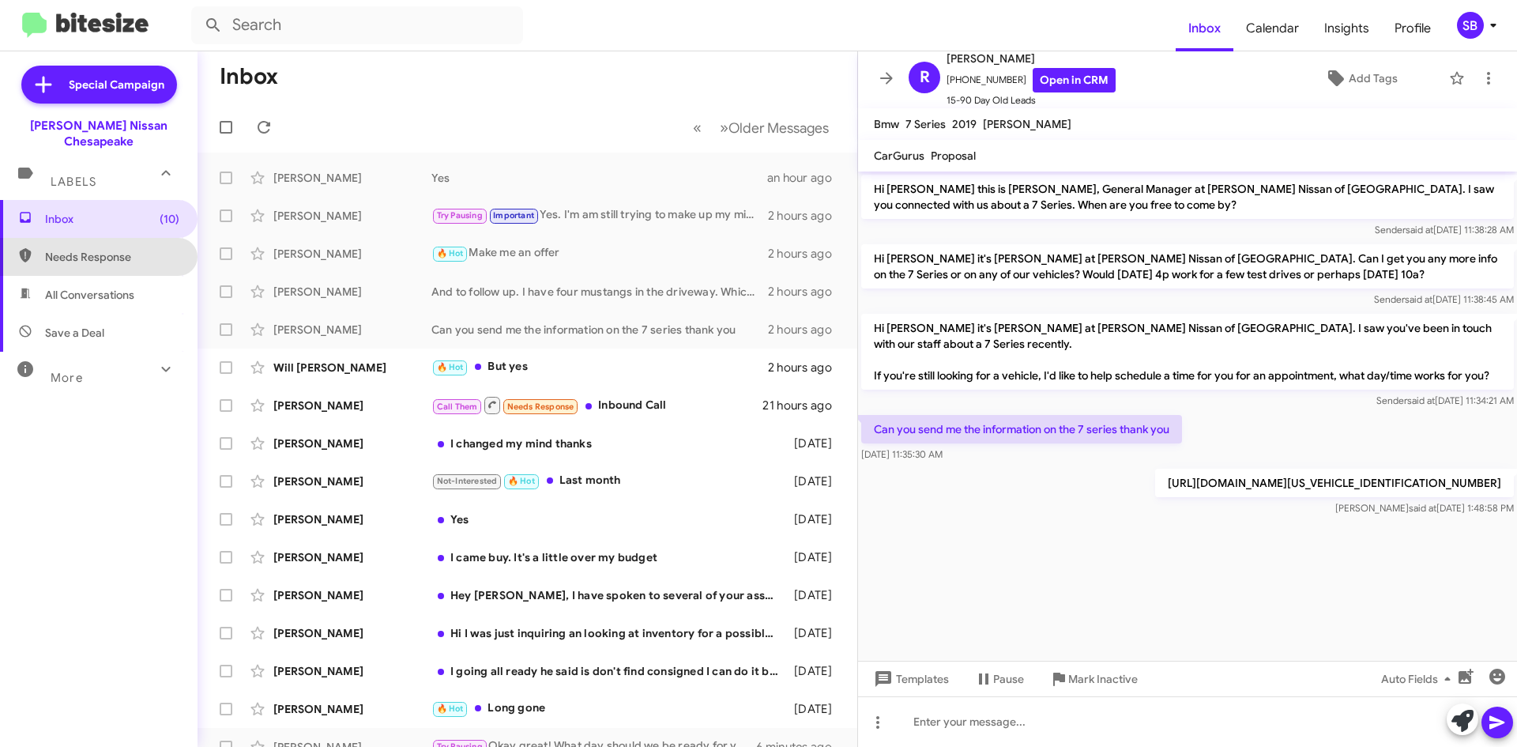
click at [102, 249] on span "Needs Response" at bounding box center [112, 257] width 134 height 16
type input "in:needs-response"
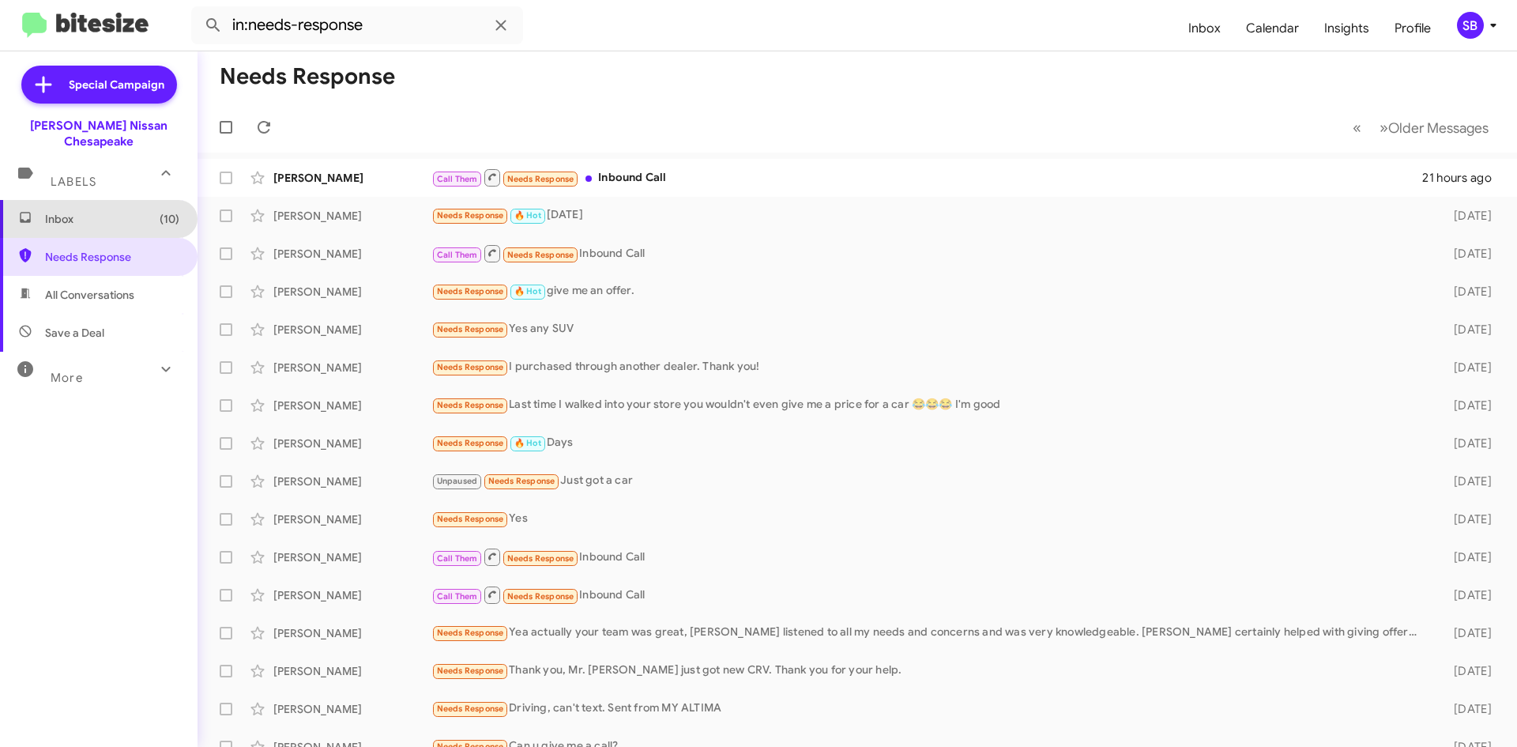
click at [104, 211] on span "Inbox (10)" at bounding box center [112, 219] width 134 height 16
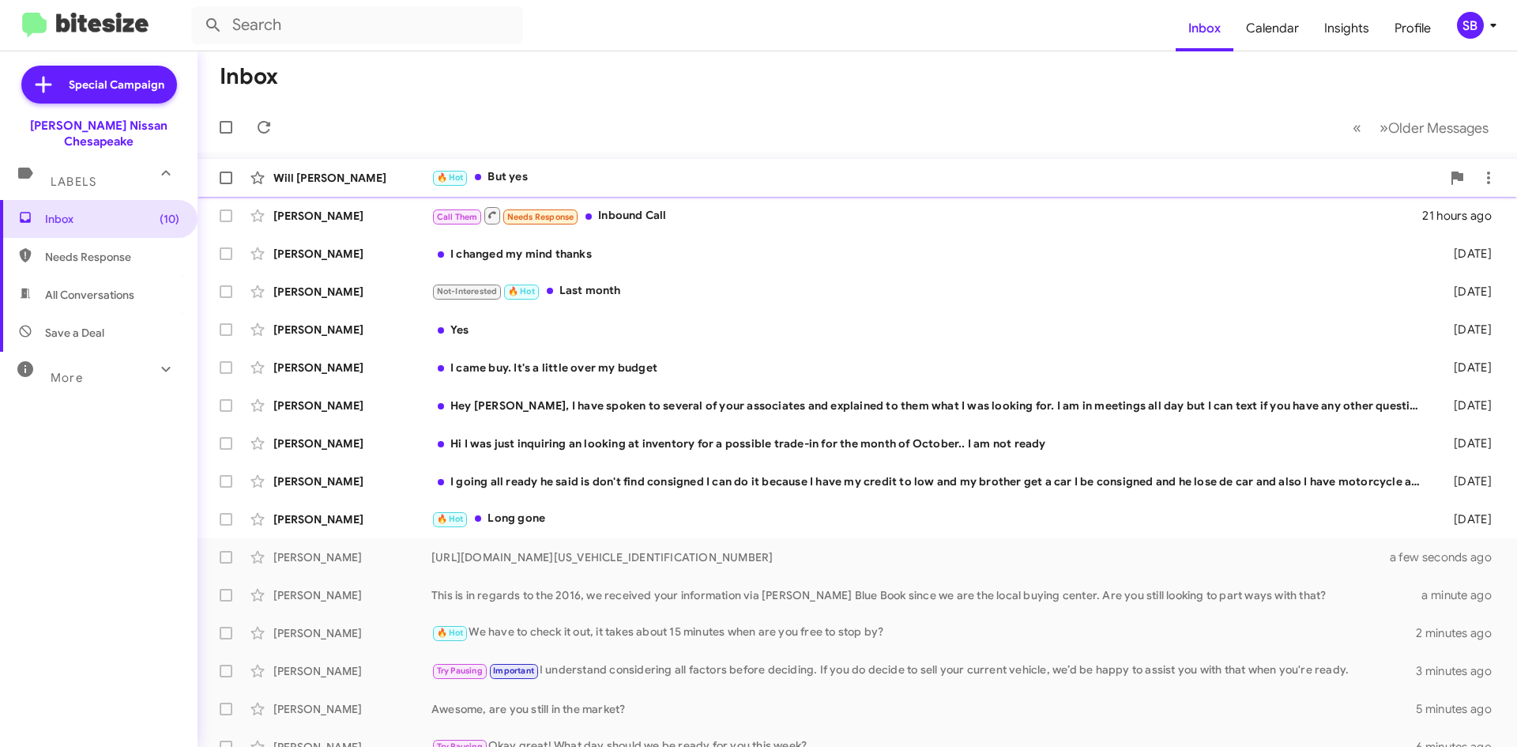
click at [612, 181] on div "🔥 Hot But yes" at bounding box center [936, 177] width 1010 height 18
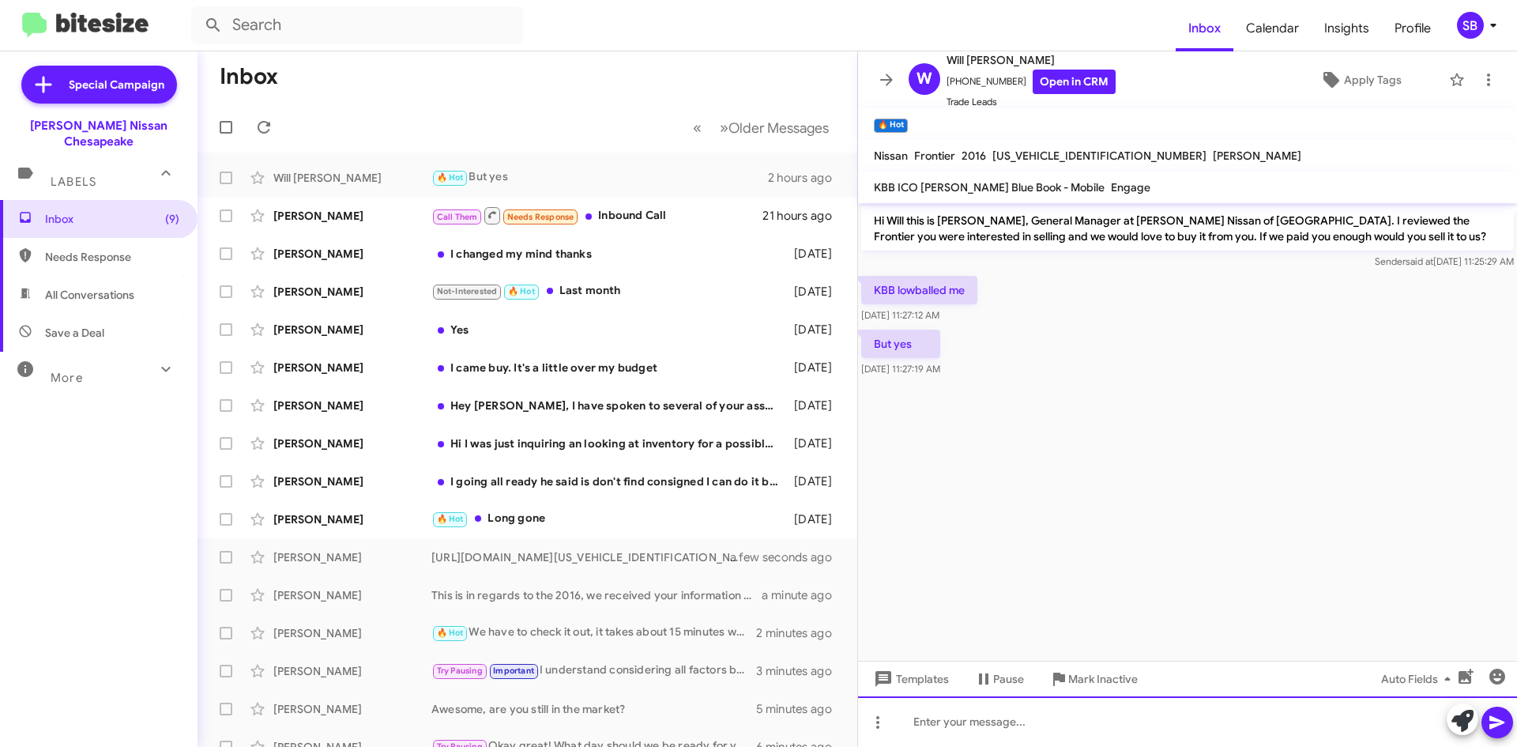
click at [1055, 710] on div at bounding box center [1187, 721] width 659 height 51
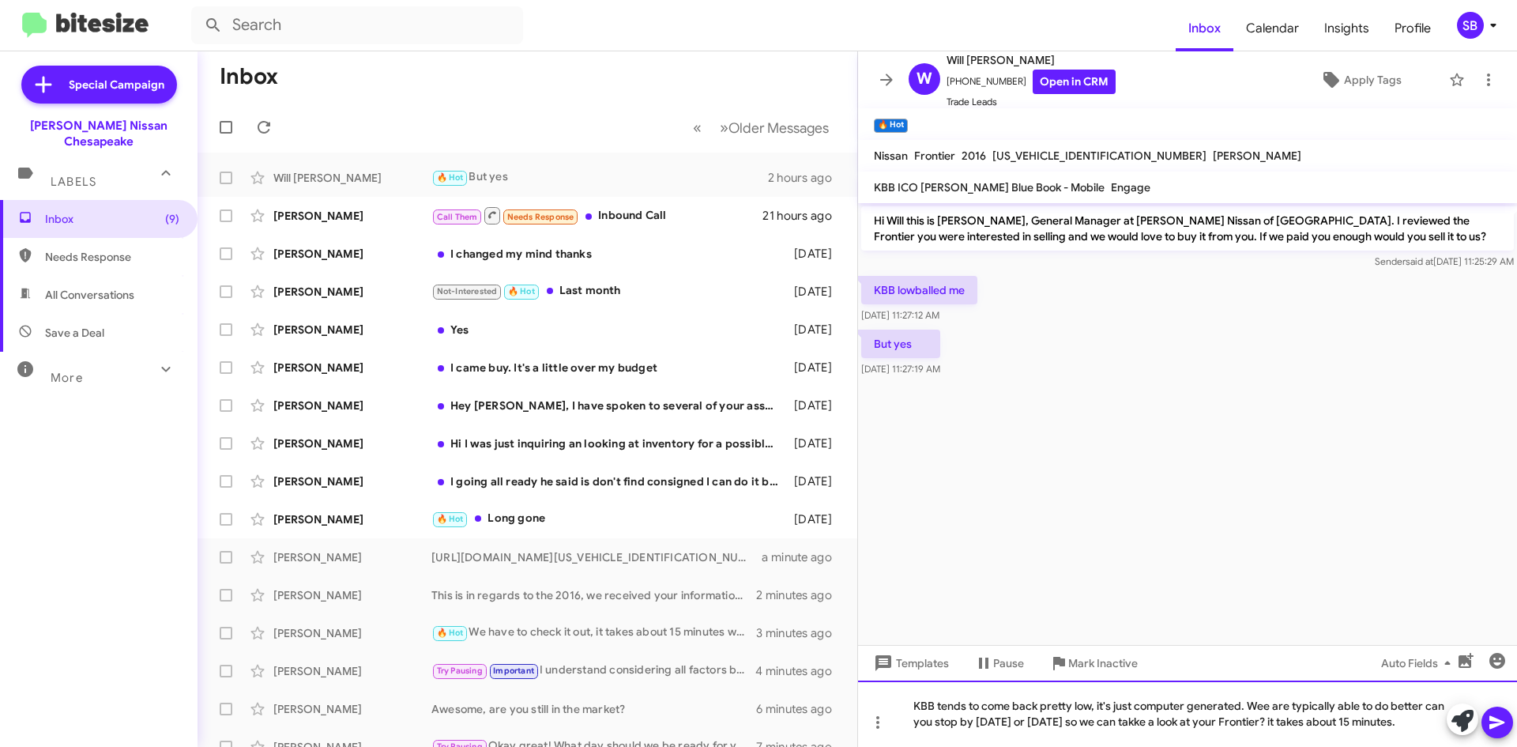
click at [1154, 724] on div "KBB tends to come back pretty low, it's just computer generated. Wee are typica…" at bounding box center [1187, 713] width 659 height 66
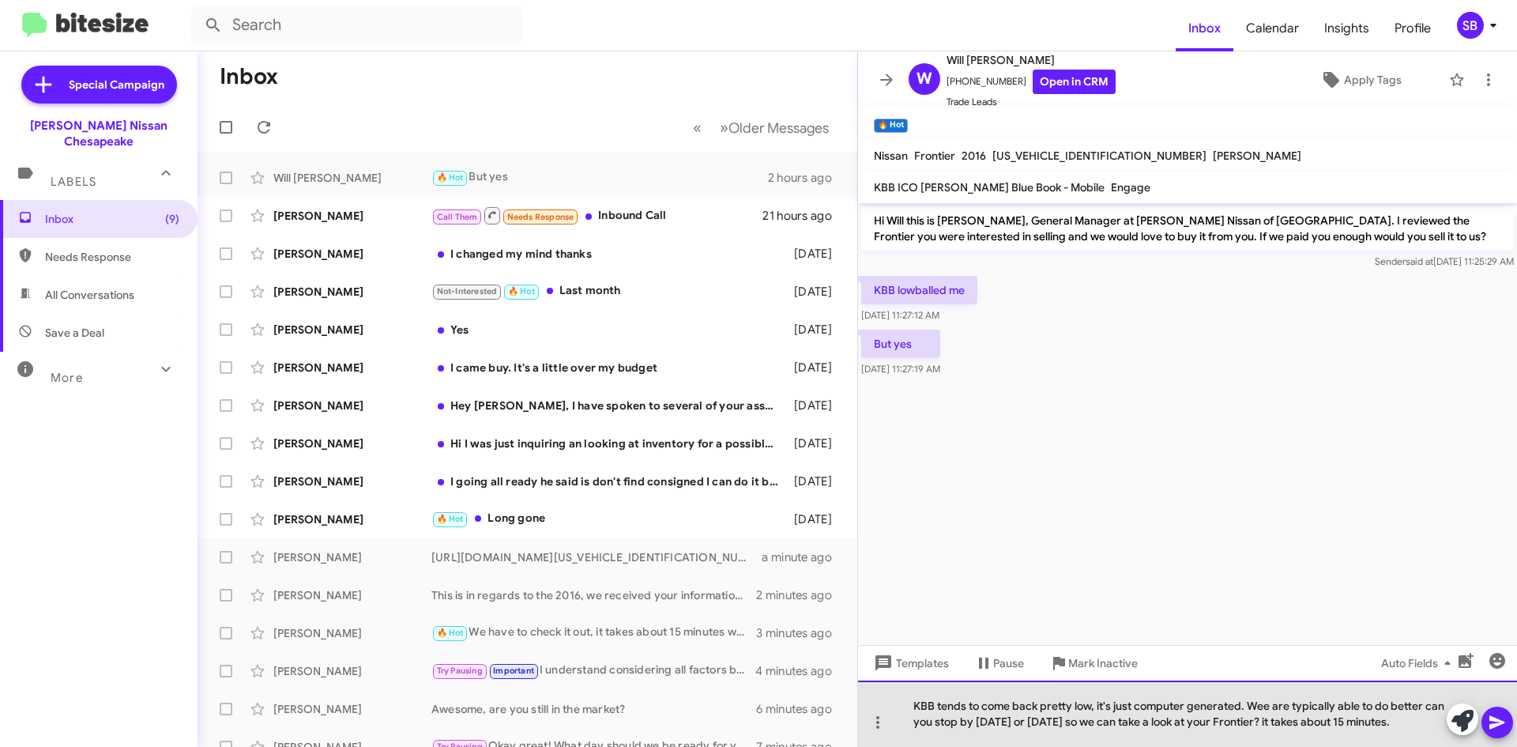
click at [1411, 724] on div "KBB tends to come back pretty low, it's just computer generated. Wee are typica…" at bounding box center [1187, 713] width 659 height 66
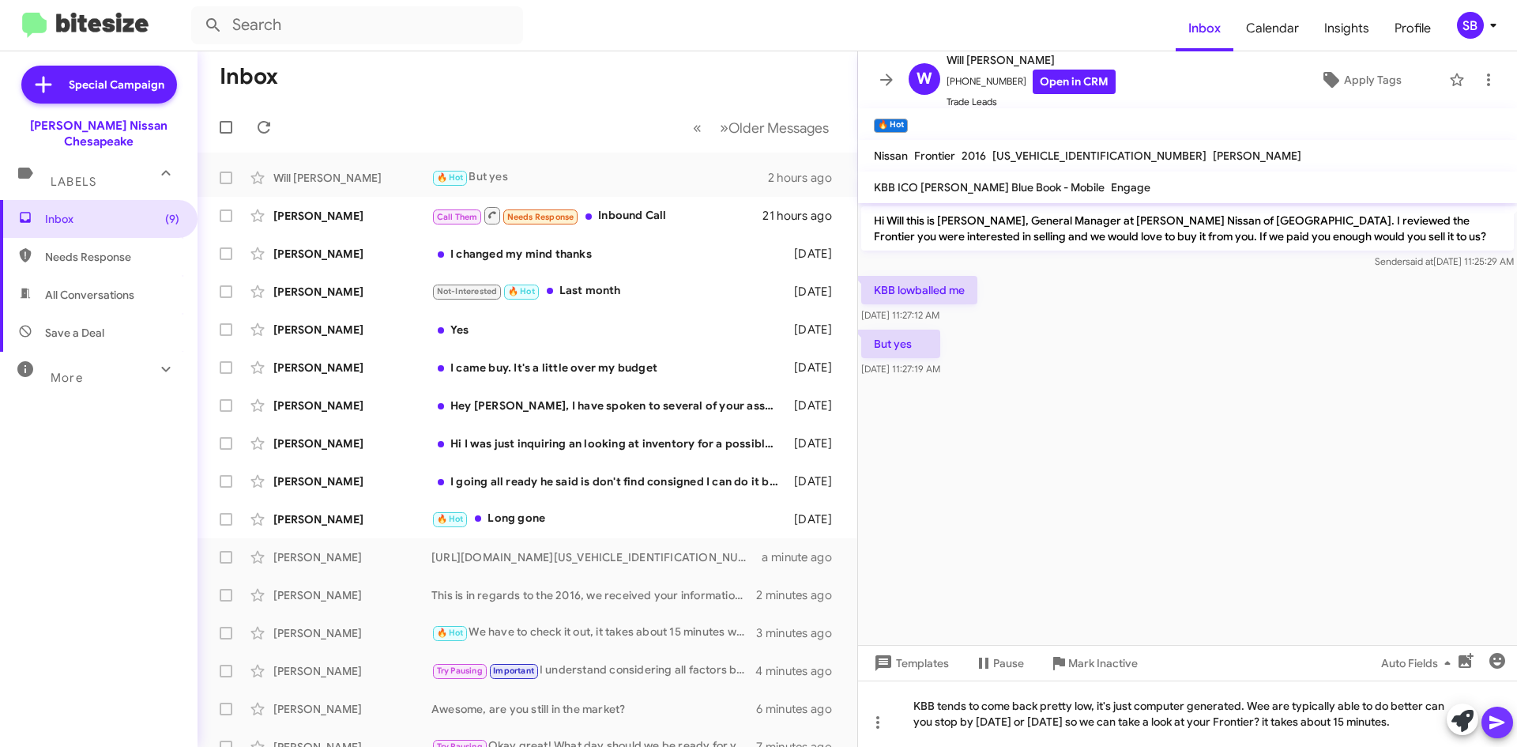
click at [1498, 716] on icon at bounding box center [1497, 722] width 19 height 19
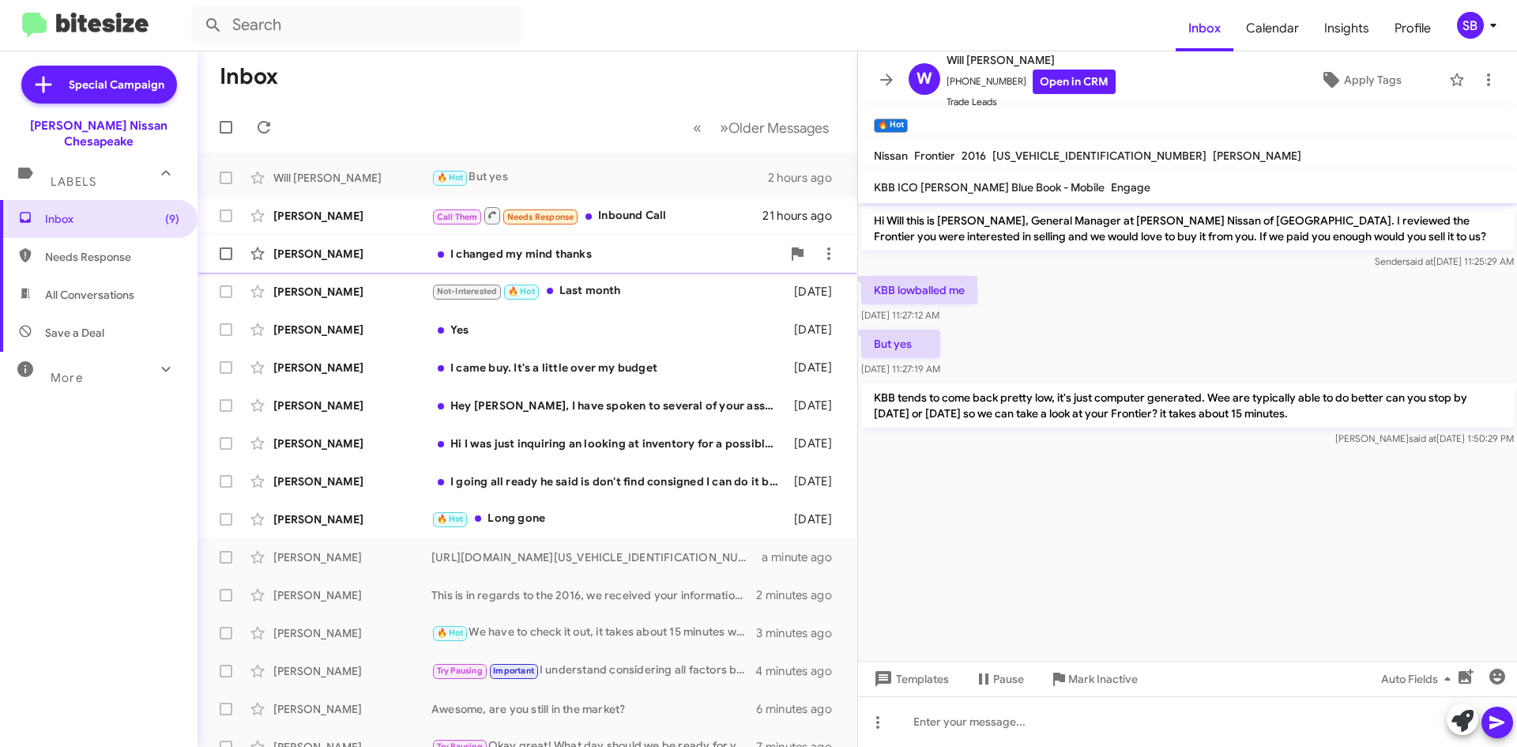
click at [582, 258] on div "I changed my mind thanks" at bounding box center [606, 254] width 350 height 16
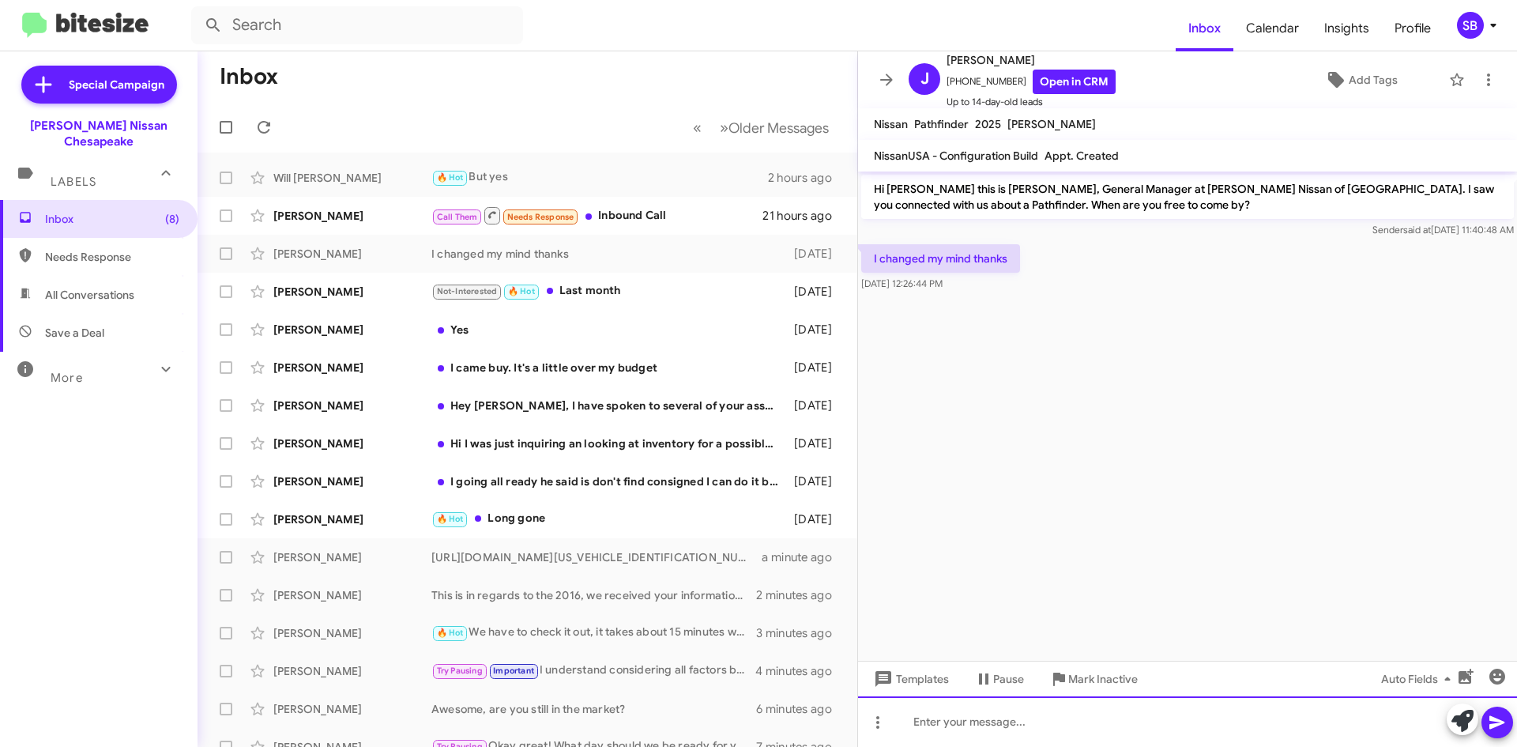
click at [982, 719] on div at bounding box center [1187, 721] width 659 height 51
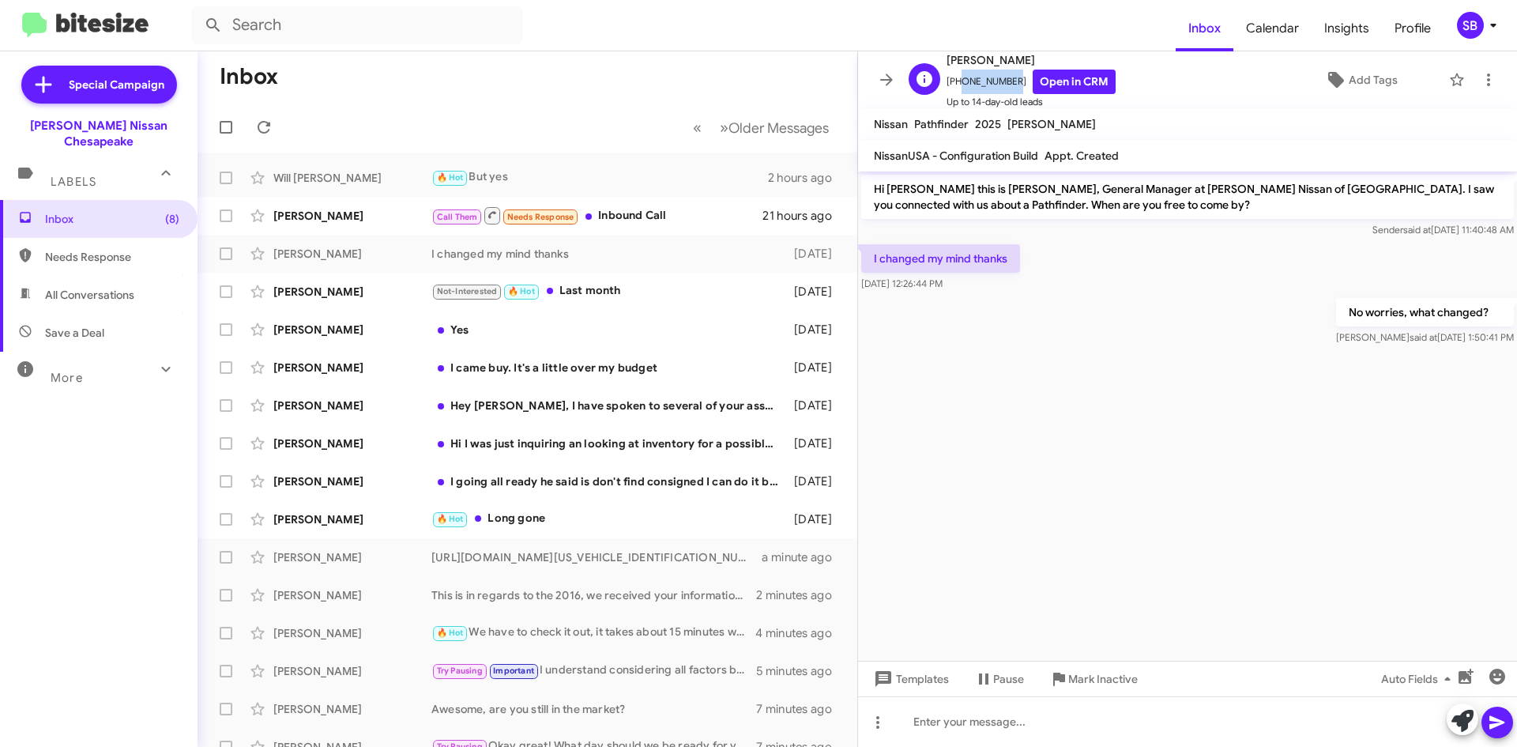
drag, startPoint x: 1007, startPoint y: 85, endPoint x: 957, endPoint y: 90, distance: 50.1
click at [957, 90] on span "[PHONE_NUMBER] Open in CRM" at bounding box center [1031, 82] width 169 height 24
copy span "5029914252"
click at [656, 217] on div "Call Them Needs Response Inbound Call" at bounding box center [606, 215] width 350 height 20
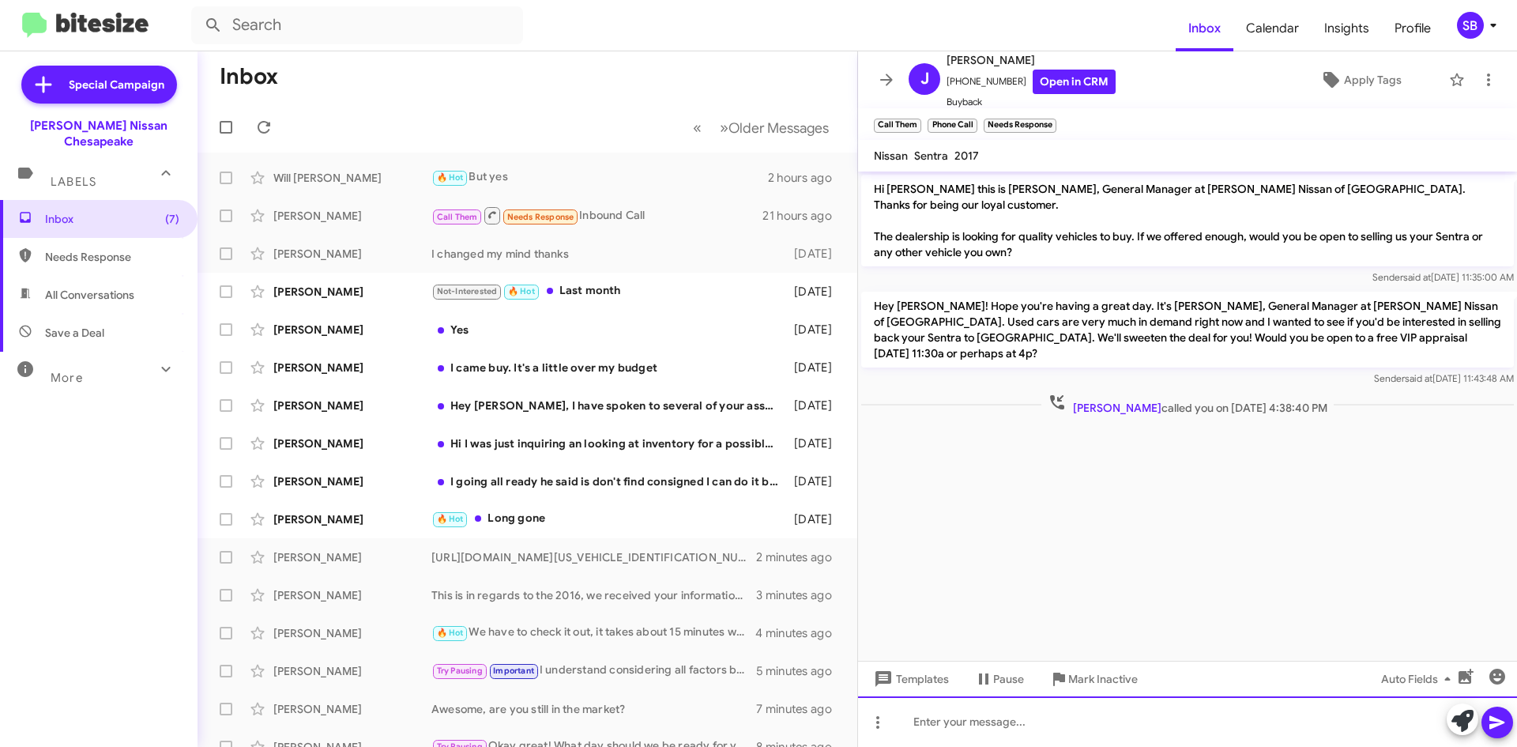
click at [964, 728] on div at bounding box center [1187, 721] width 659 height 51
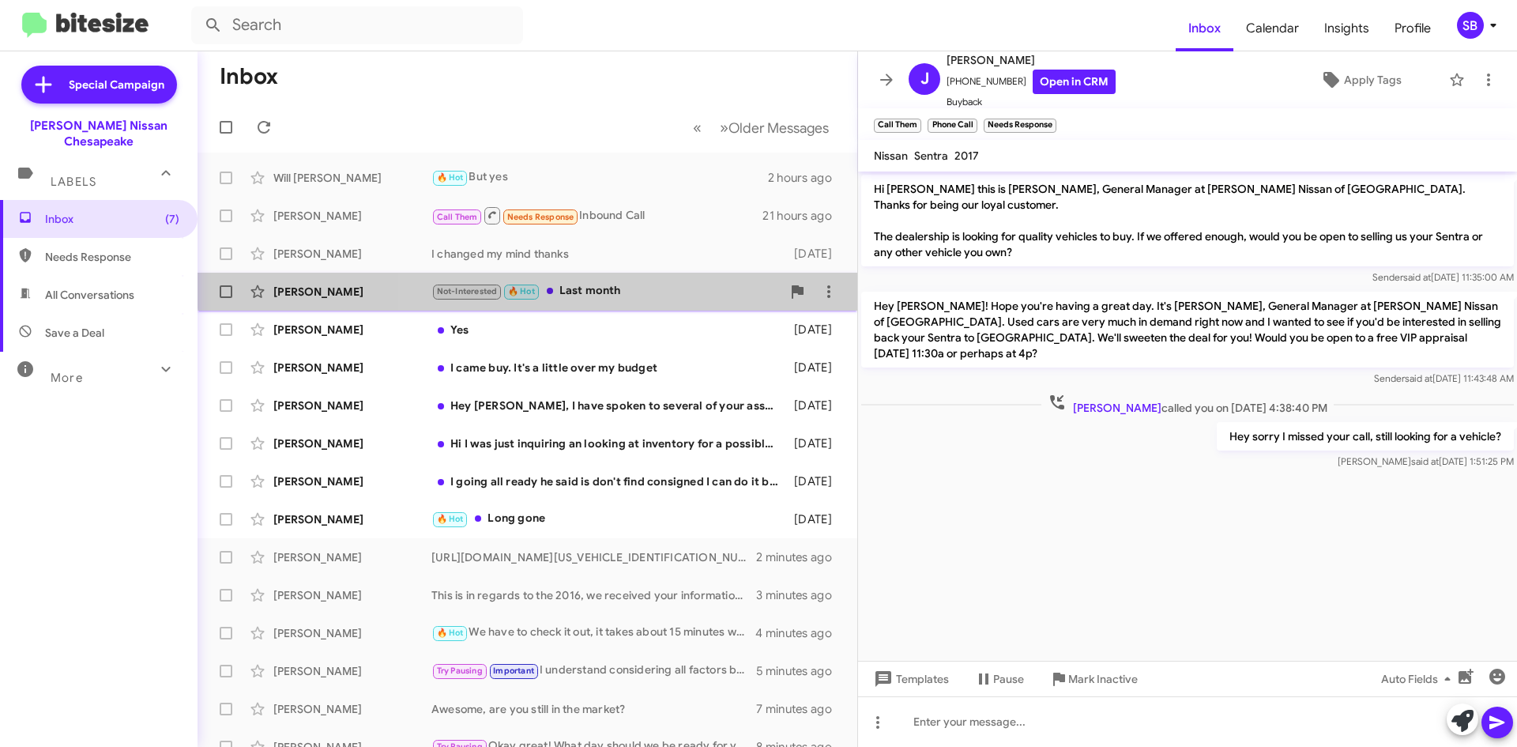
click at [639, 283] on div "Not-Interested 🔥 Hot Last month" at bounding box center [606, 291] width 350 height 18
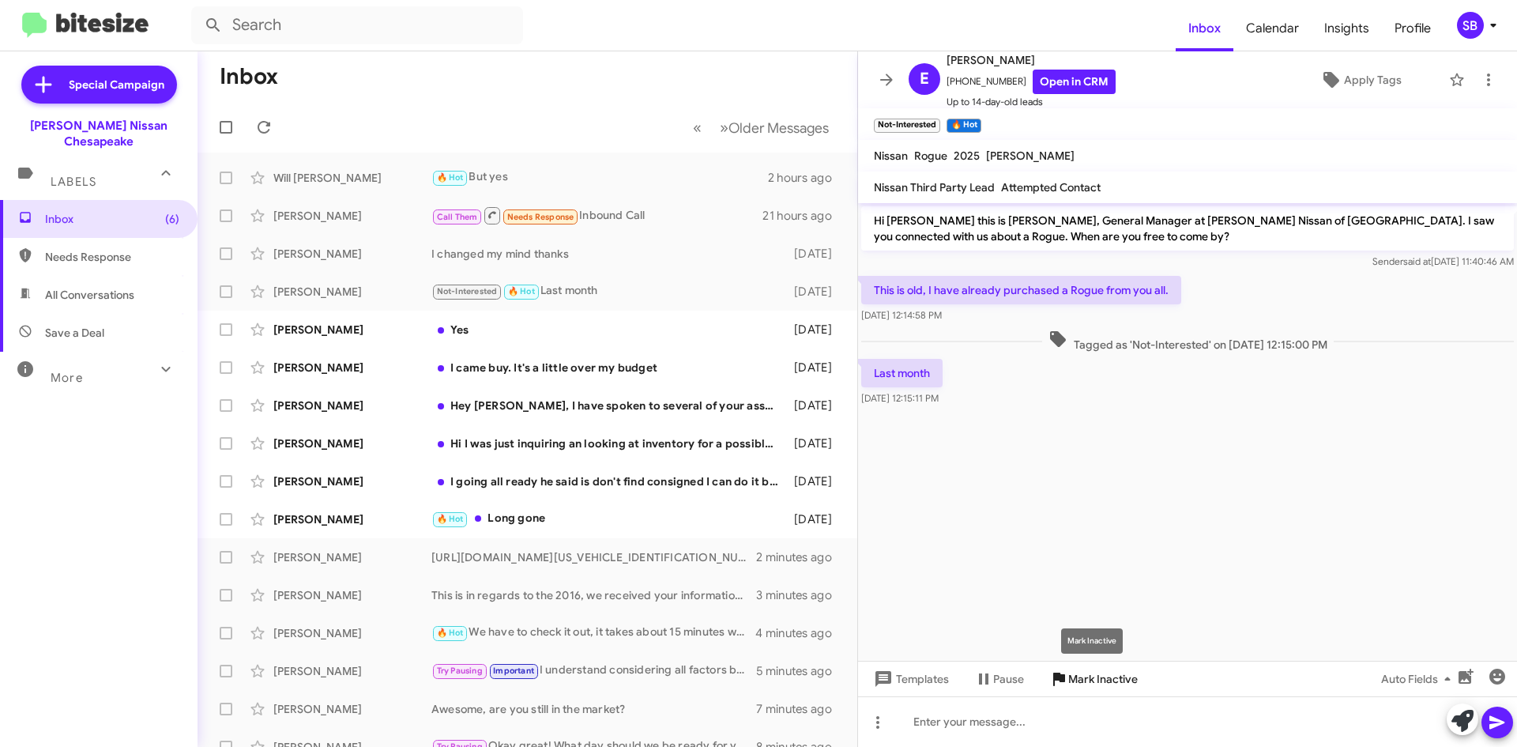
click at [1096, 681] on span "Mark Inactive" at bounding box center [1103, 679] width 70 height 28
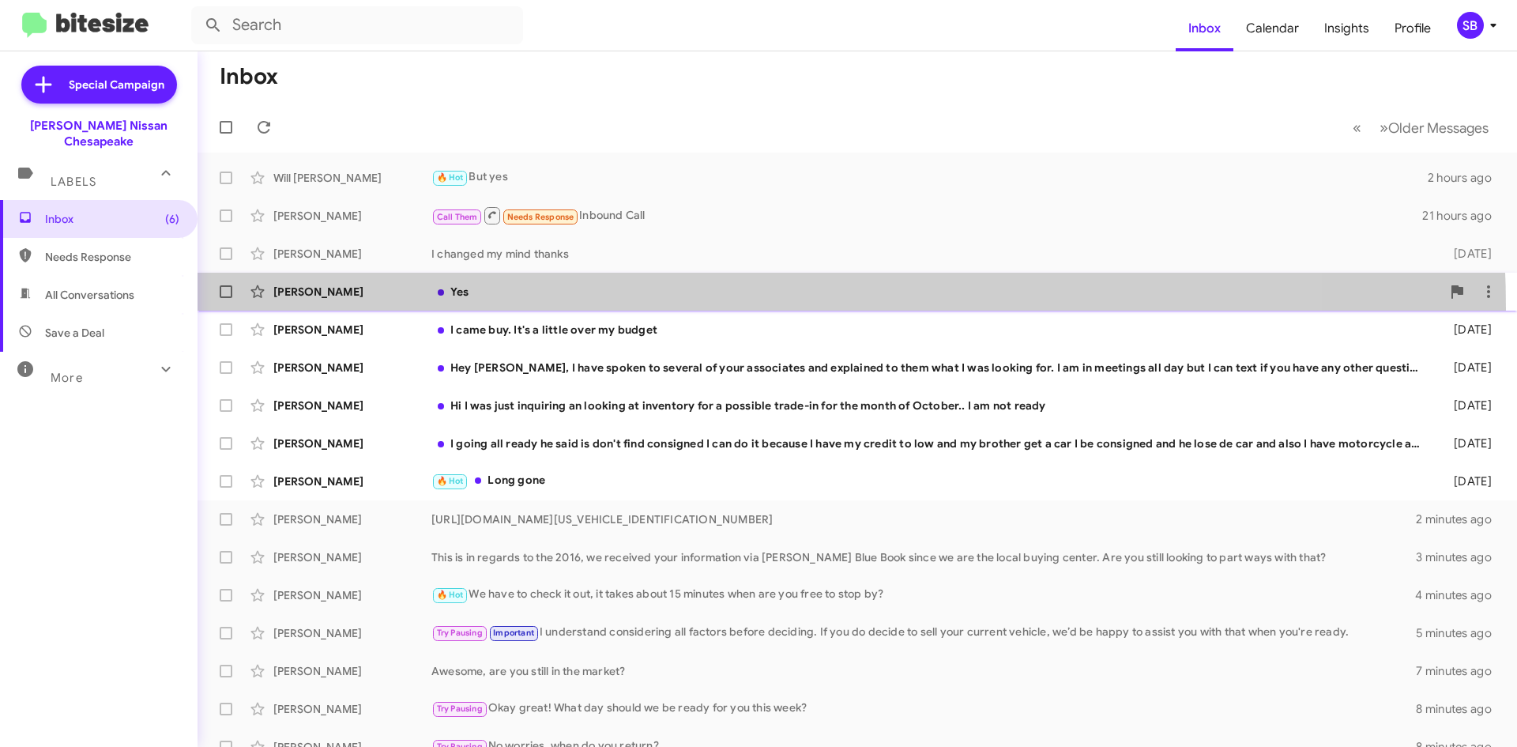
click at [611, 308] on span "[PERSON_NAME] Yes [DATE]" at bounding box center [858, 292] width 1320 height 38
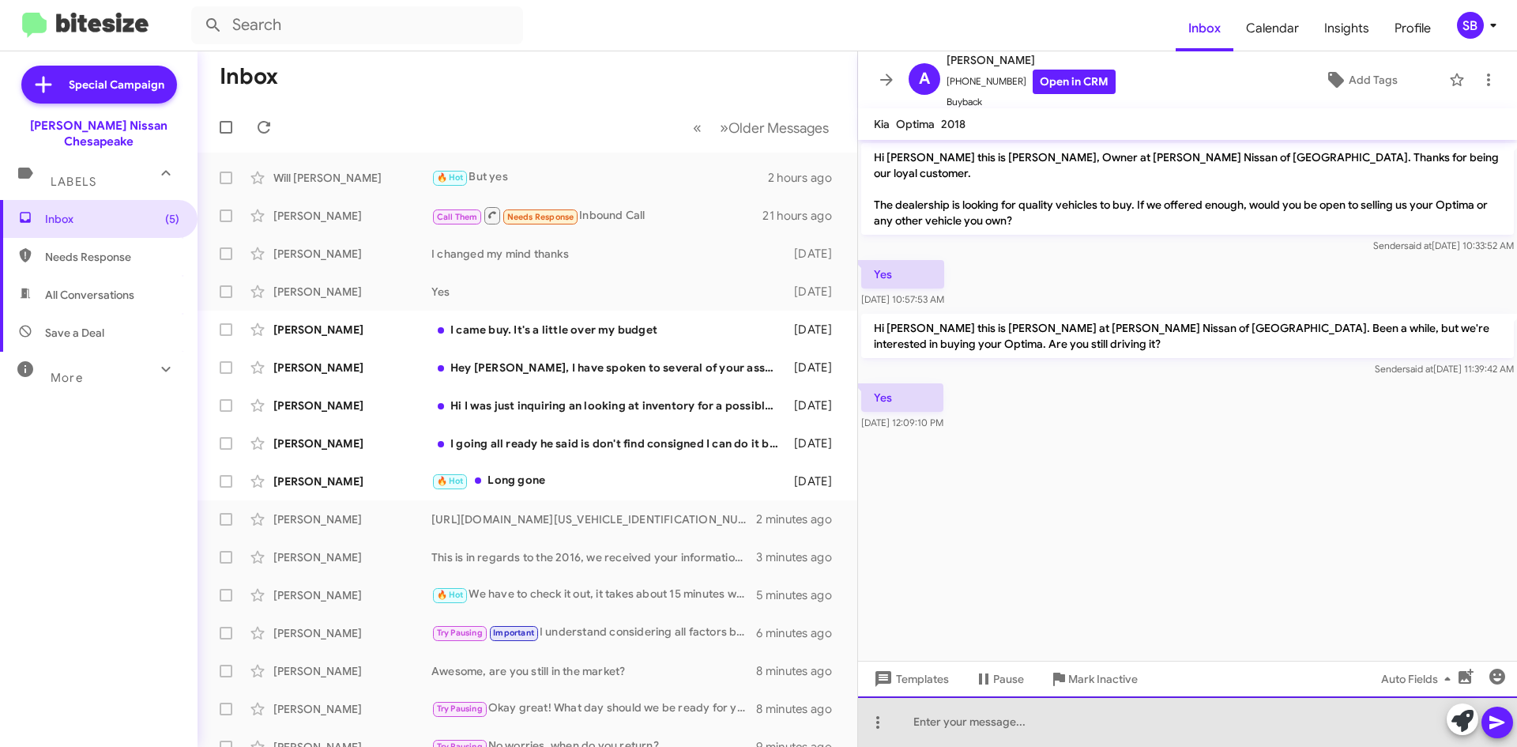
click at [1076, 729] on div at bounding box center [1187, 721] width 659 height 51
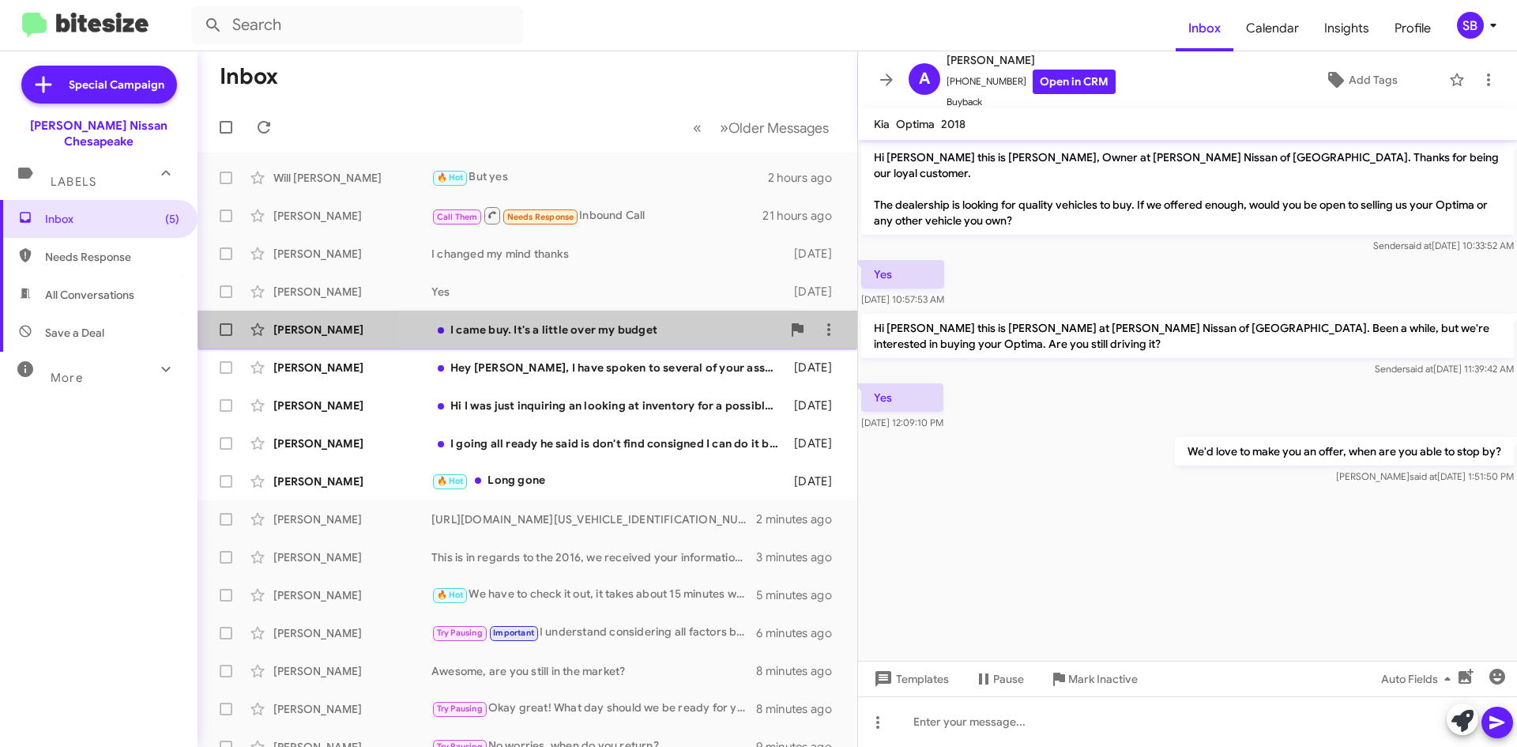
click at [609, 332] on div "I came buy. It's a little over my budget" at bounding box center [606, 330] width 350 height 16
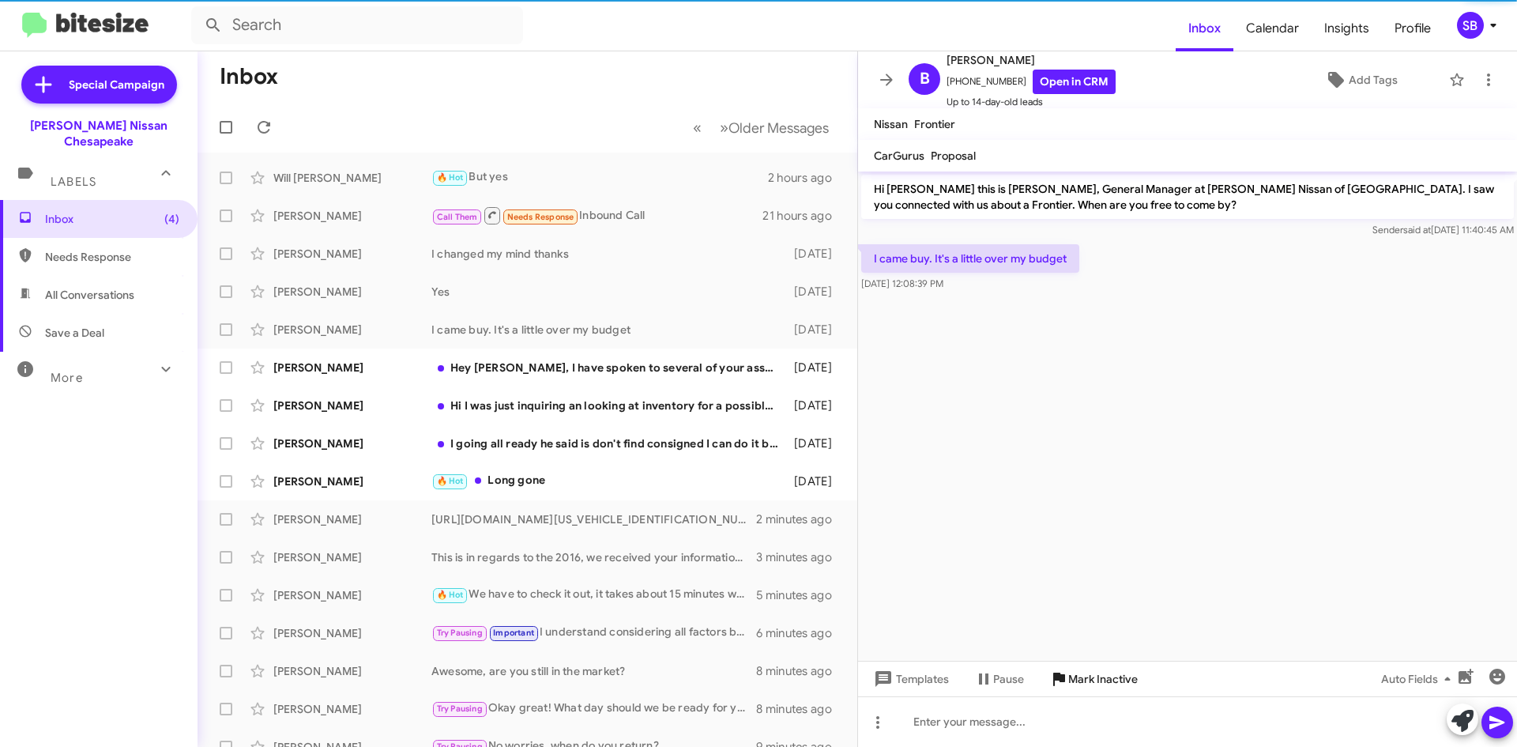
click at [1097, 669] on span "Mark Inactive" at bounding box center [1103, 679] width 70 height 28
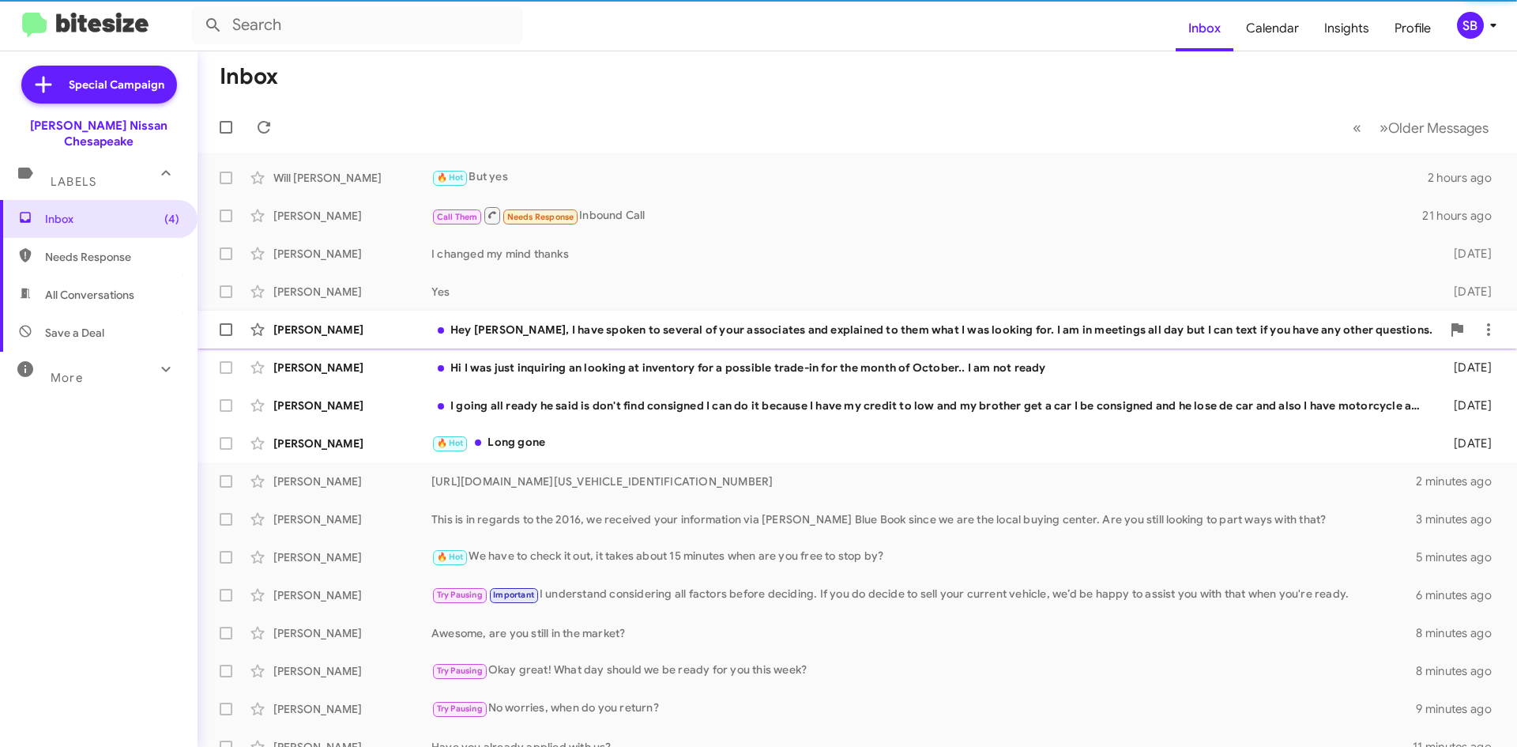
click at [602, 329] on div "Hey [PERSON_NAME], I have spoken to several of your associates and explained to…" at bounding box center [936, 330] width 1010 height 16
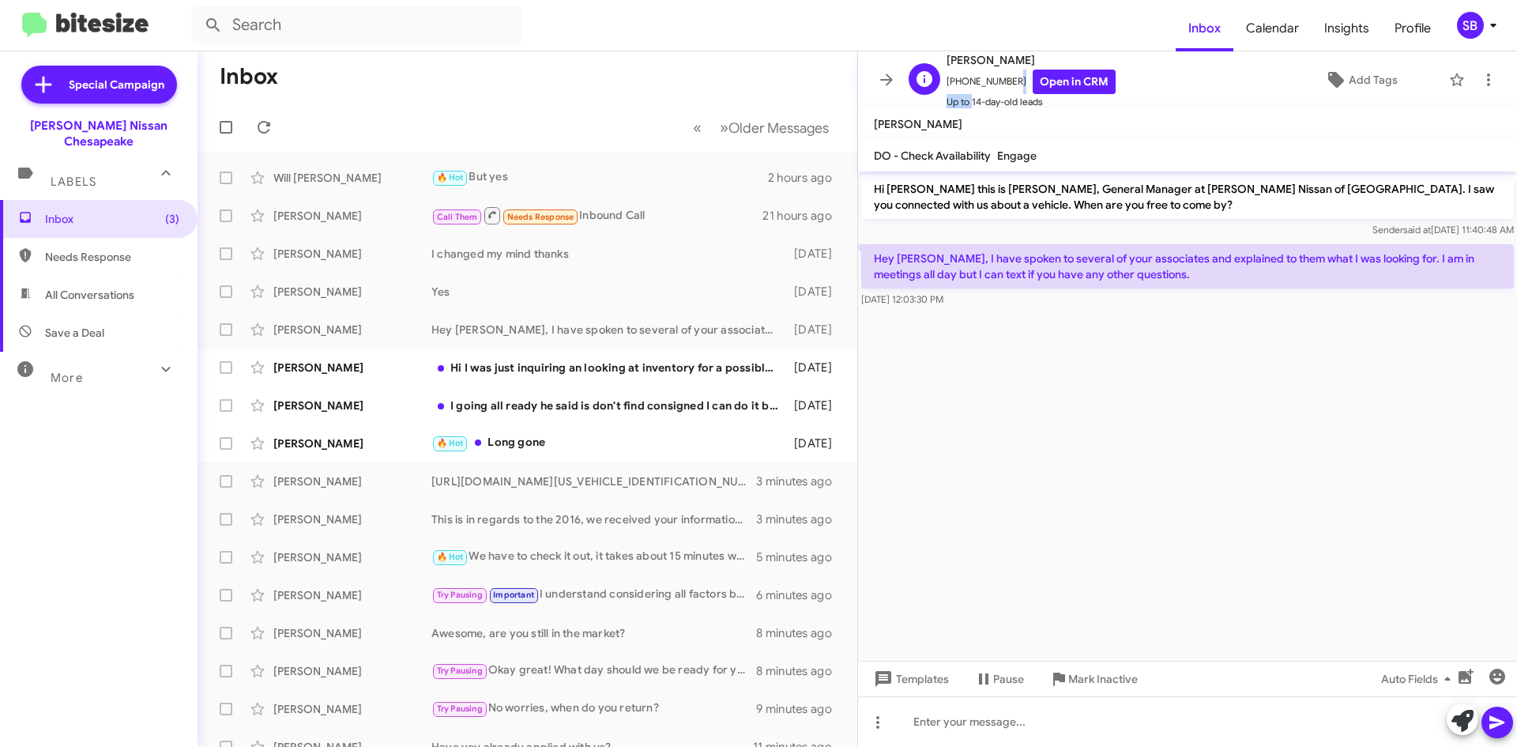
scroll to position [2, 0]
drag, startPoint x: 1005, startPoint y: 83, endPoint x: 955, endPoint y: 87, distance: 49.9
click at [955, 87] on span "[PHONE_NUMBER] Open in CRM" at bounding box center [1031, 80] width 169 height 24
copy span "7577392723"
click at [1093, 673] on span "Mark Inactive" at bounding box center [1103, 679] width 70 height 28
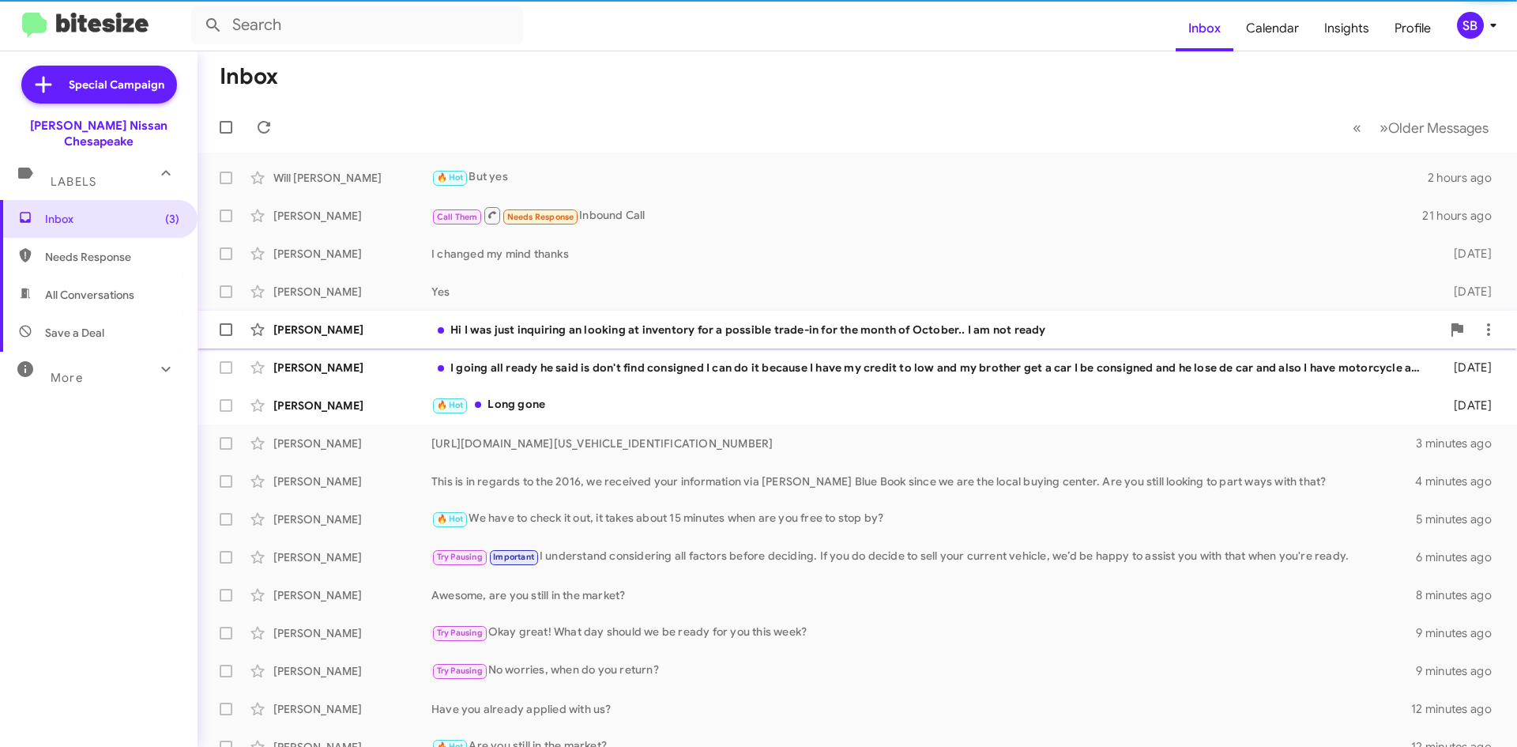
click at [611, 341] on div "[PERSON_NAME] Hi I was just inquiring an looking at inventory for a possible tr…" at bounding box center [857, 330] width 1294 height 32
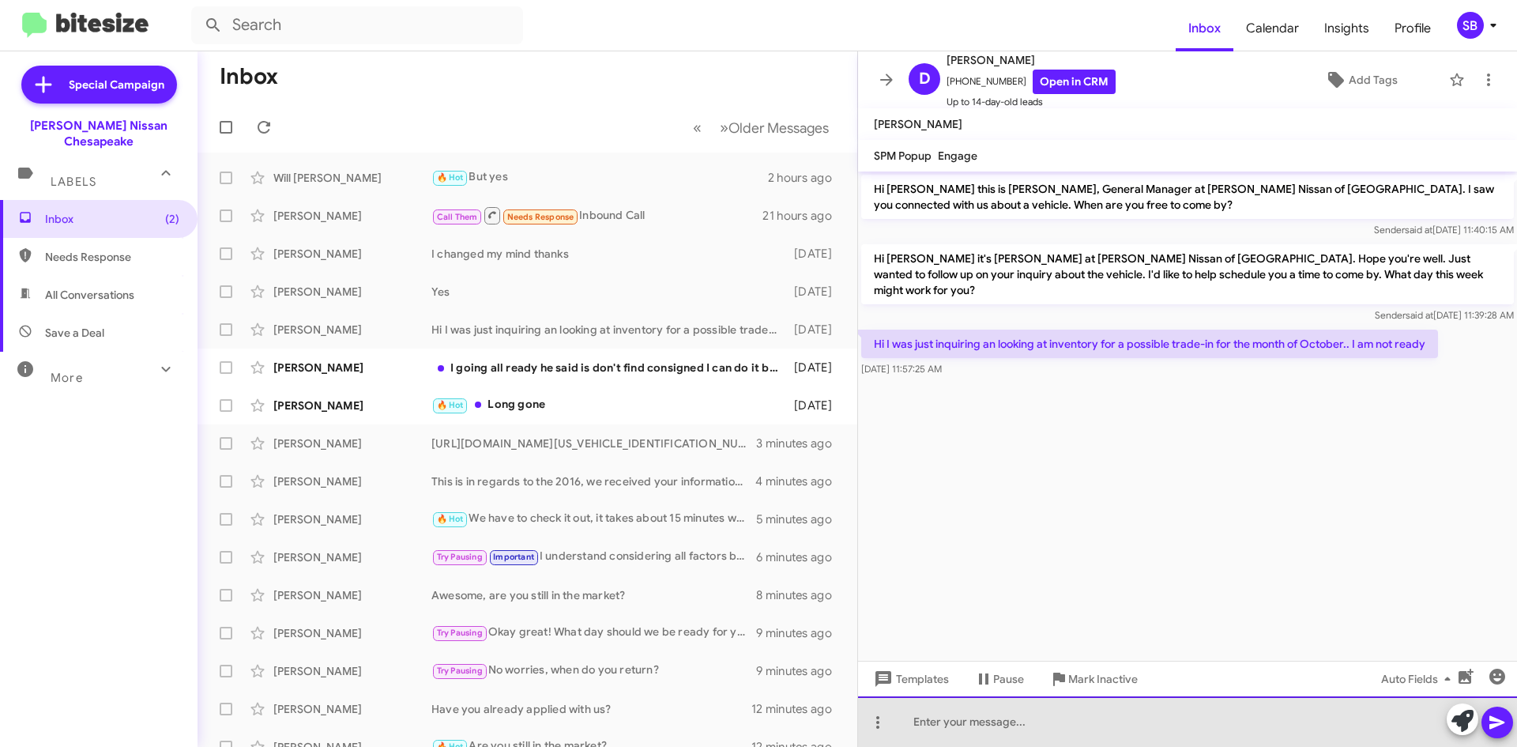
click at [951, 716] on div at bounding box center [1187, 721] width 659 height 51
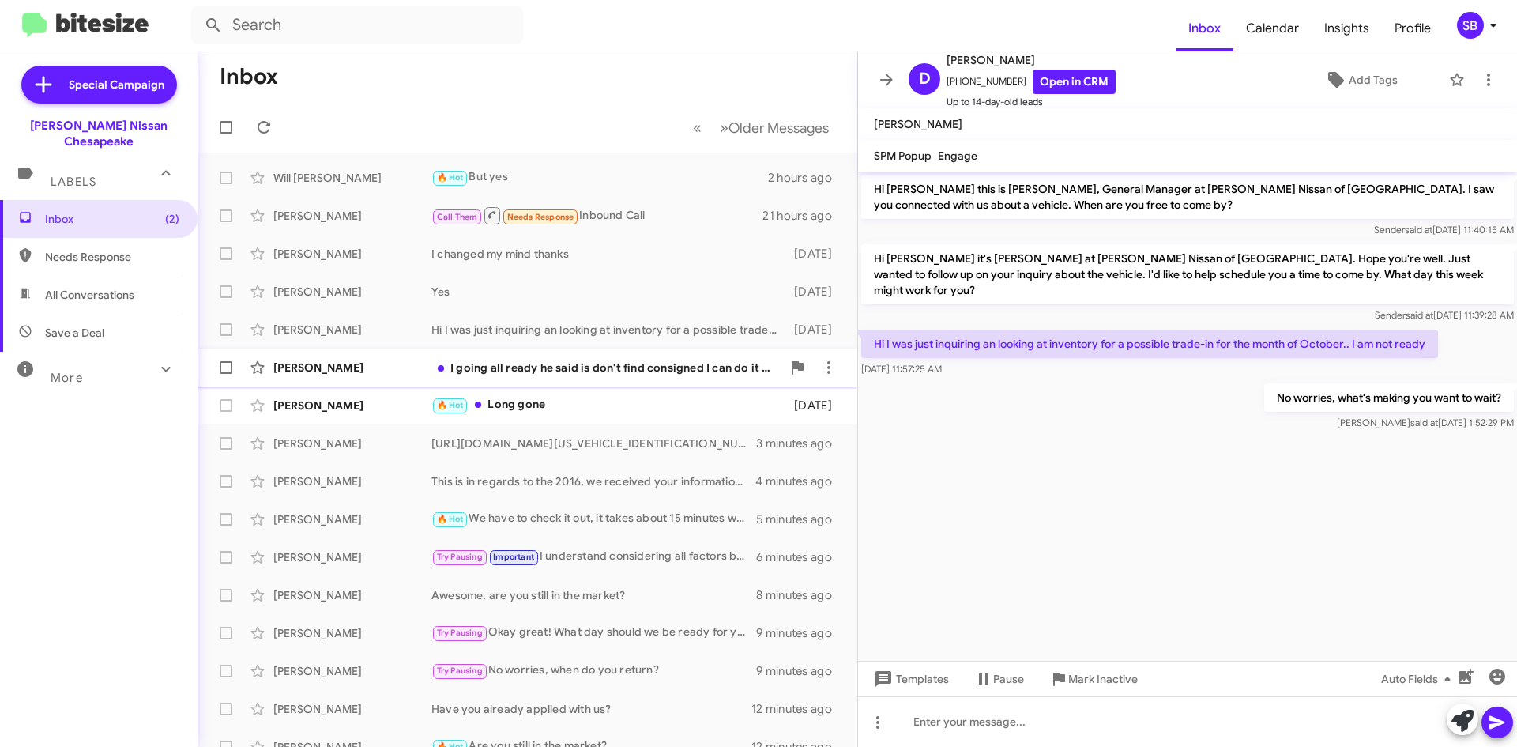
click at [581, 362] on div "I going all ready he said is don't find consigned I can do it because I have my…" at bounding box center [606, 368] width 350 height 16
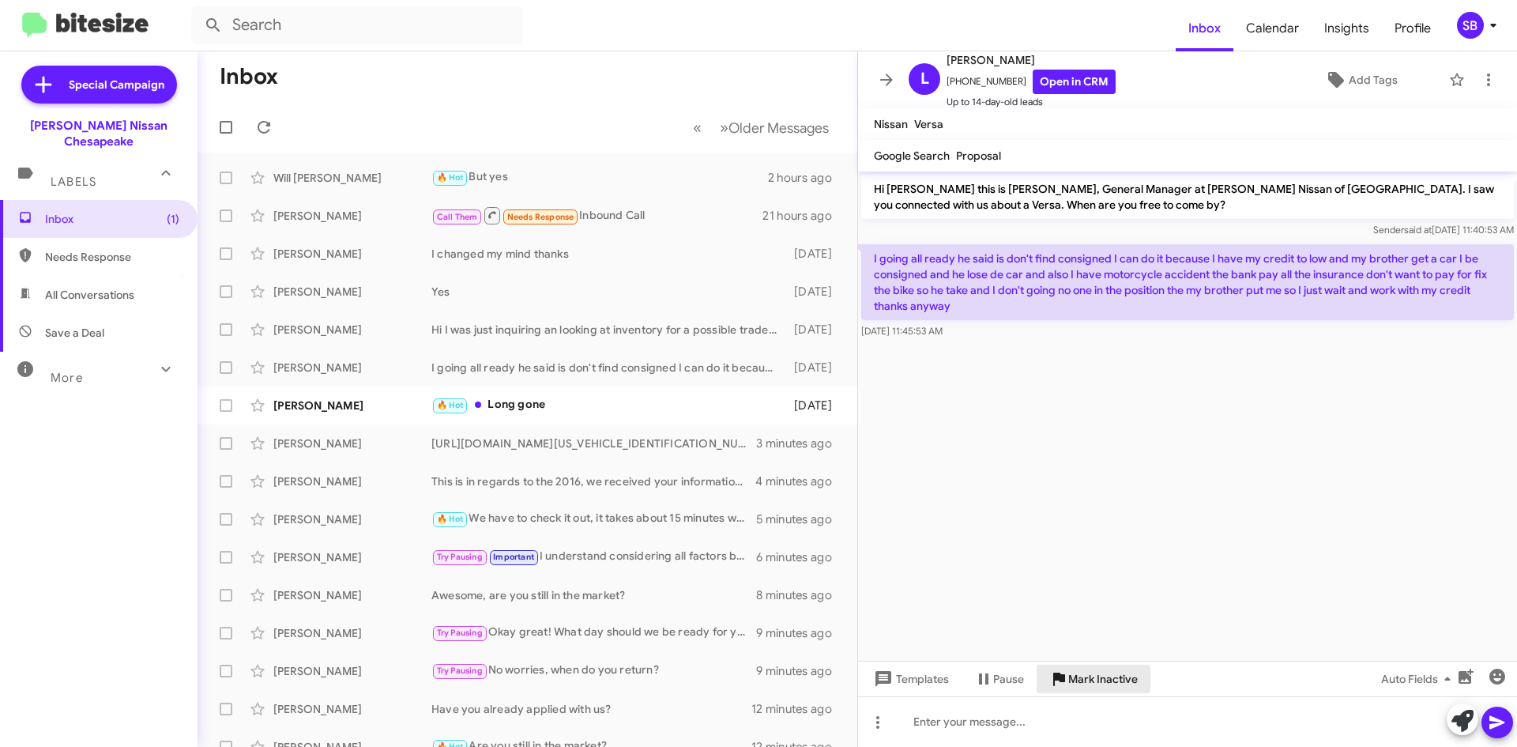
click at [1104, 673] on span "Mark Inactive" at bounding box center [1103, 679] width 70 height 28
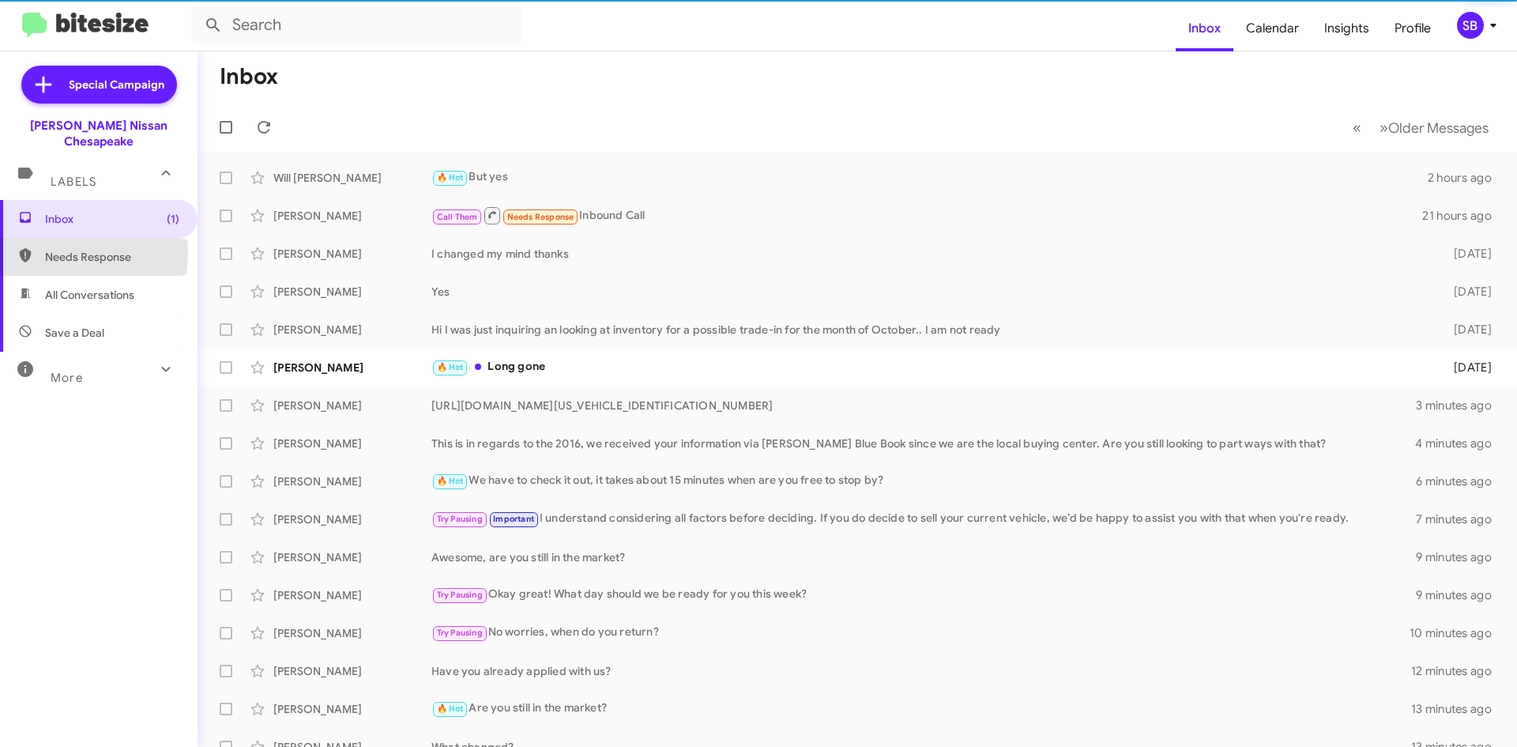
drag, startPoint x: 47, startPoint y: 236, endPoint x: 75, endPoint y: 236, distance: 28.4
click at [47, 249] on span "Needs Response" at bounding box center [112, 257] width 134 height 16
type input "in:needs-response"
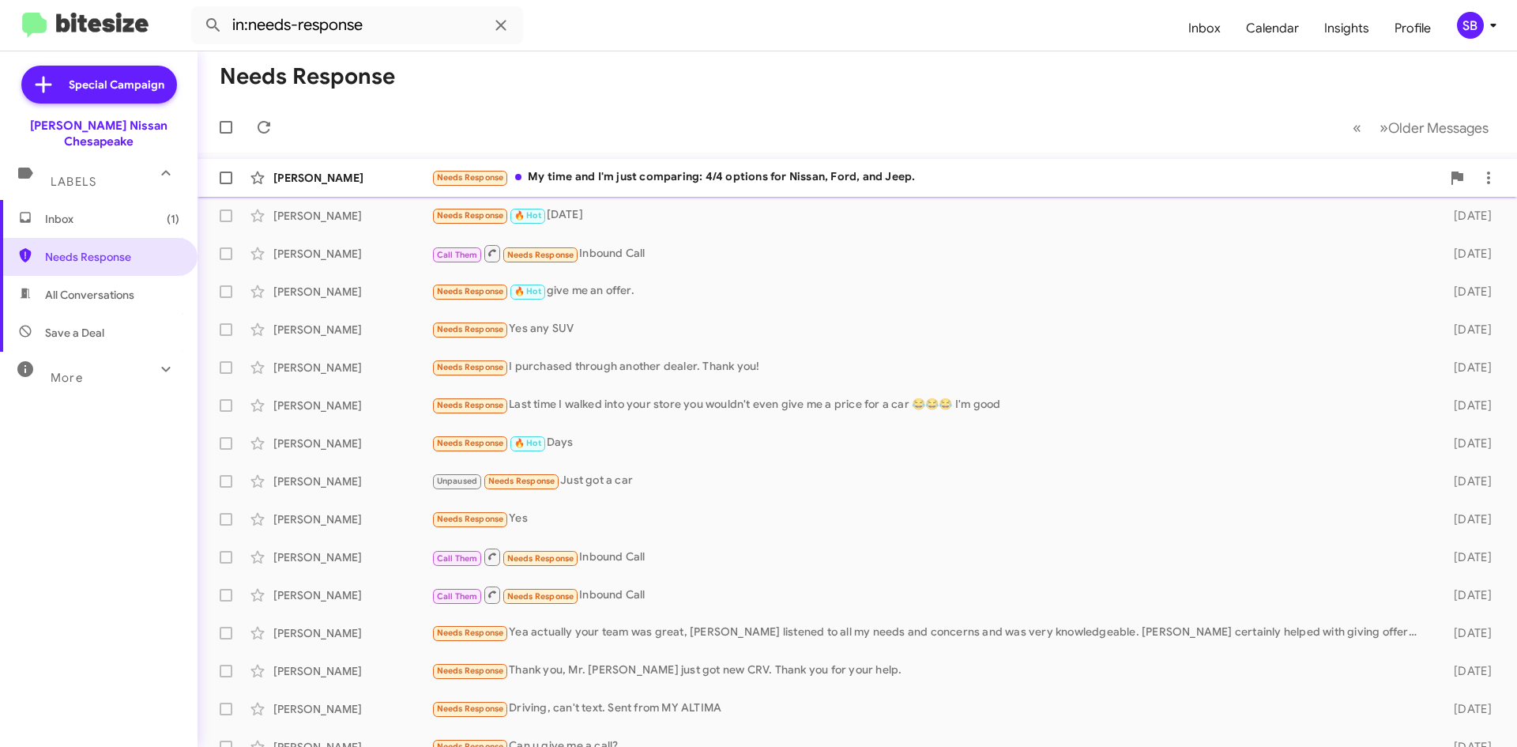
click at [691, 172] on div "Needs Response My time and I'm just comparing: 4/4 options for Nissan, Ford, an…" at bounding box center [936, 177] width 1010 height 18
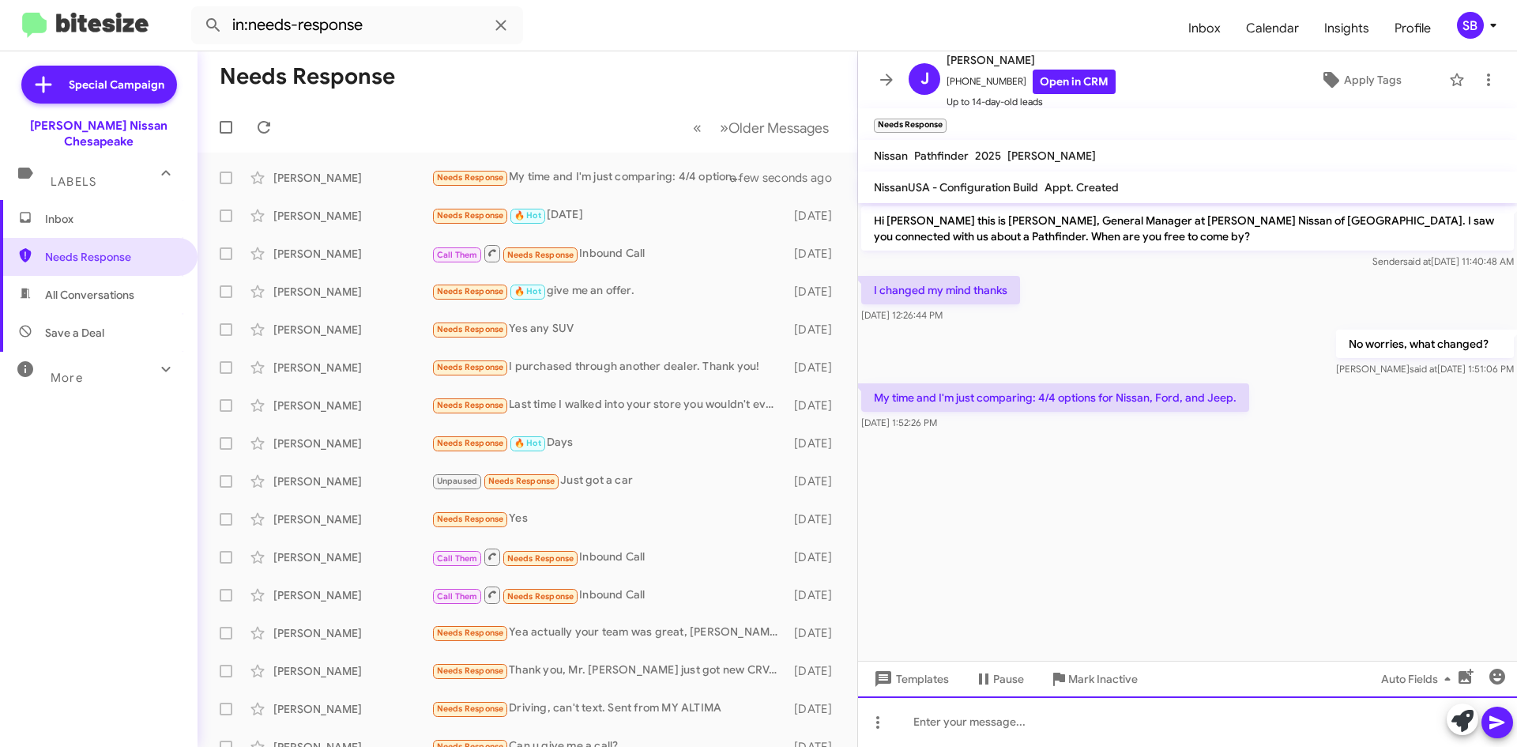
click at [1042, 725] on div at bounding box center [1187, 721] width 659 height 51
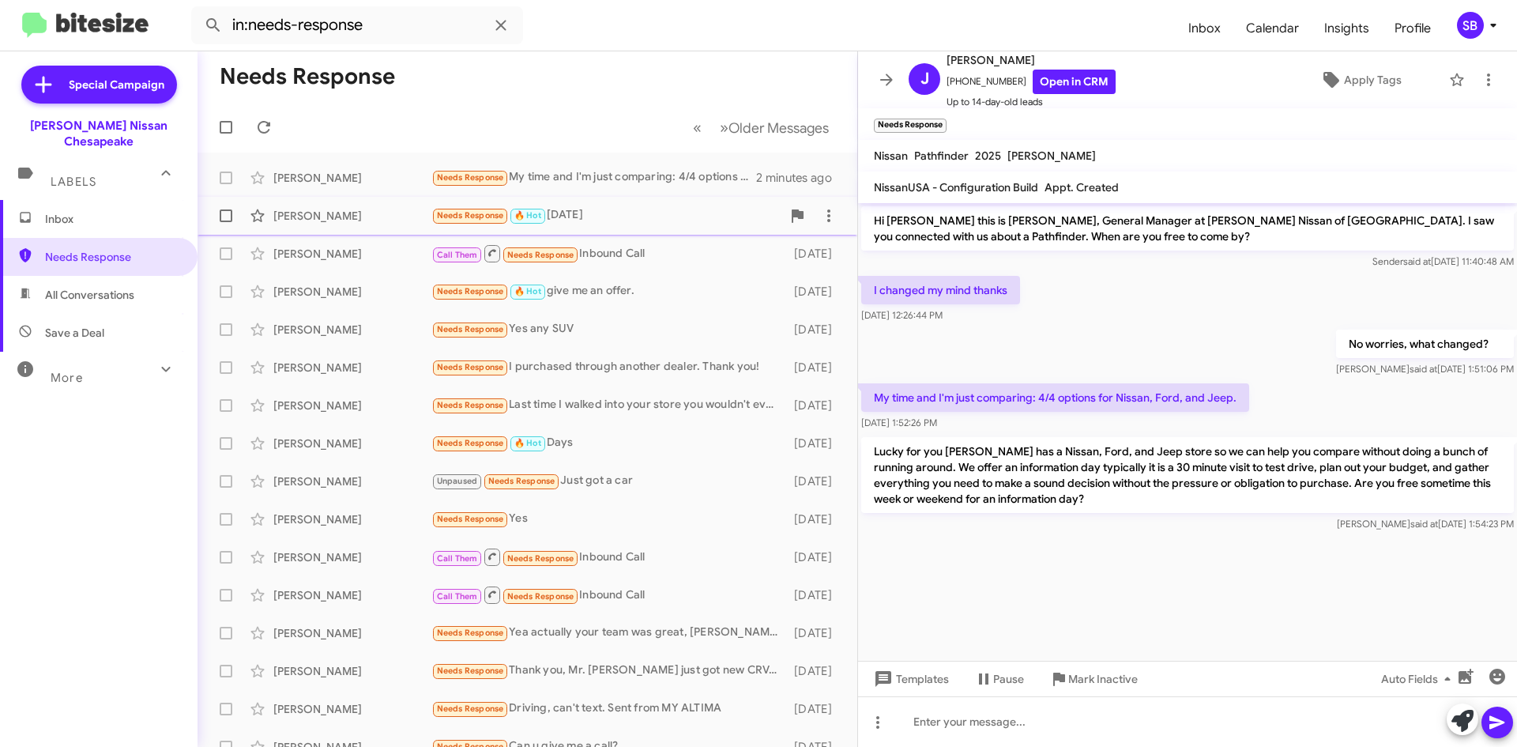
click at [635, 218] on div "Needs Response 🔥 Hot [DATE]" at bounding box center [606, 215] width 350 height 18
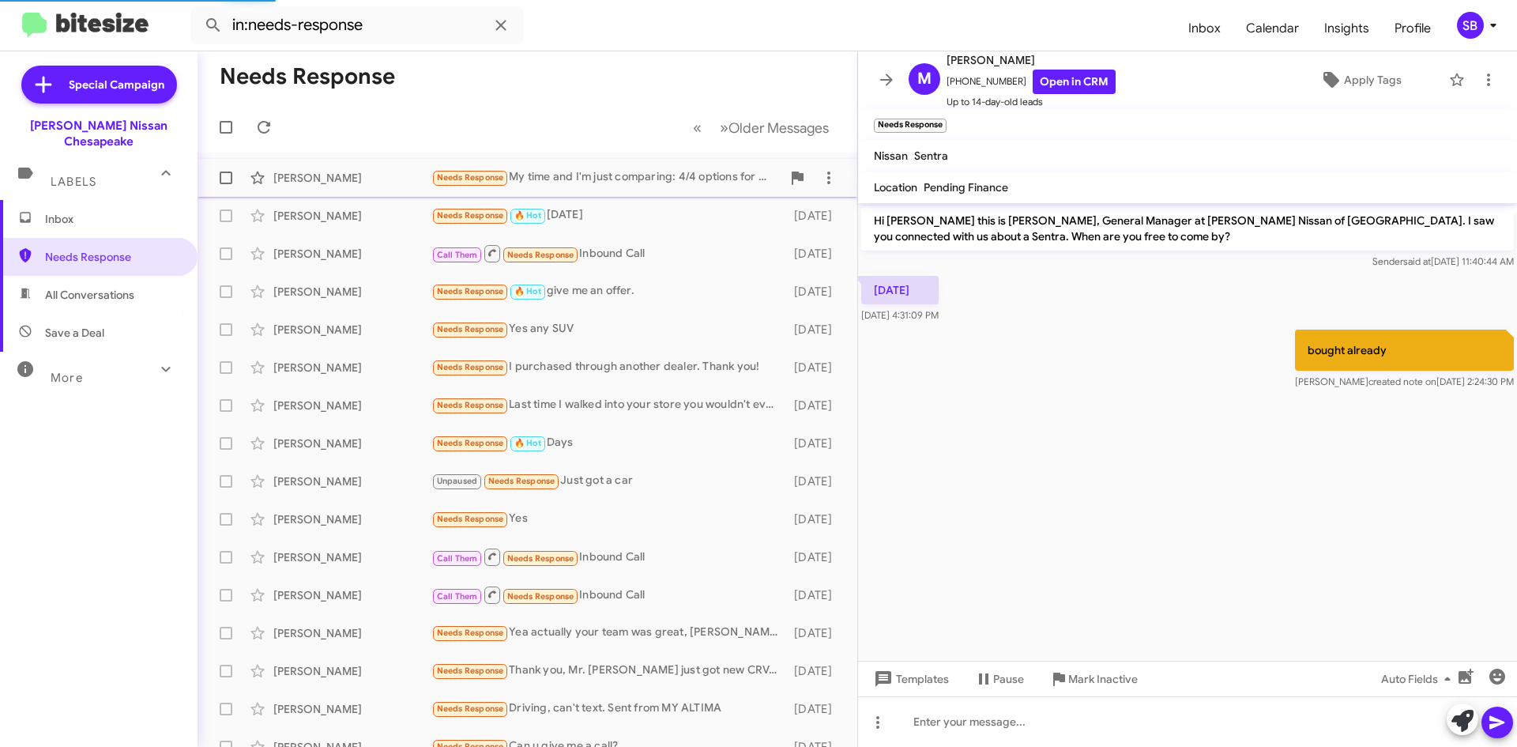
click at [623, 179] on div "Needs Response My time and I'm just comparing: 4/4 options for Nissan, Ford, an…" at bounding box center [606, 177] width 350 height 18
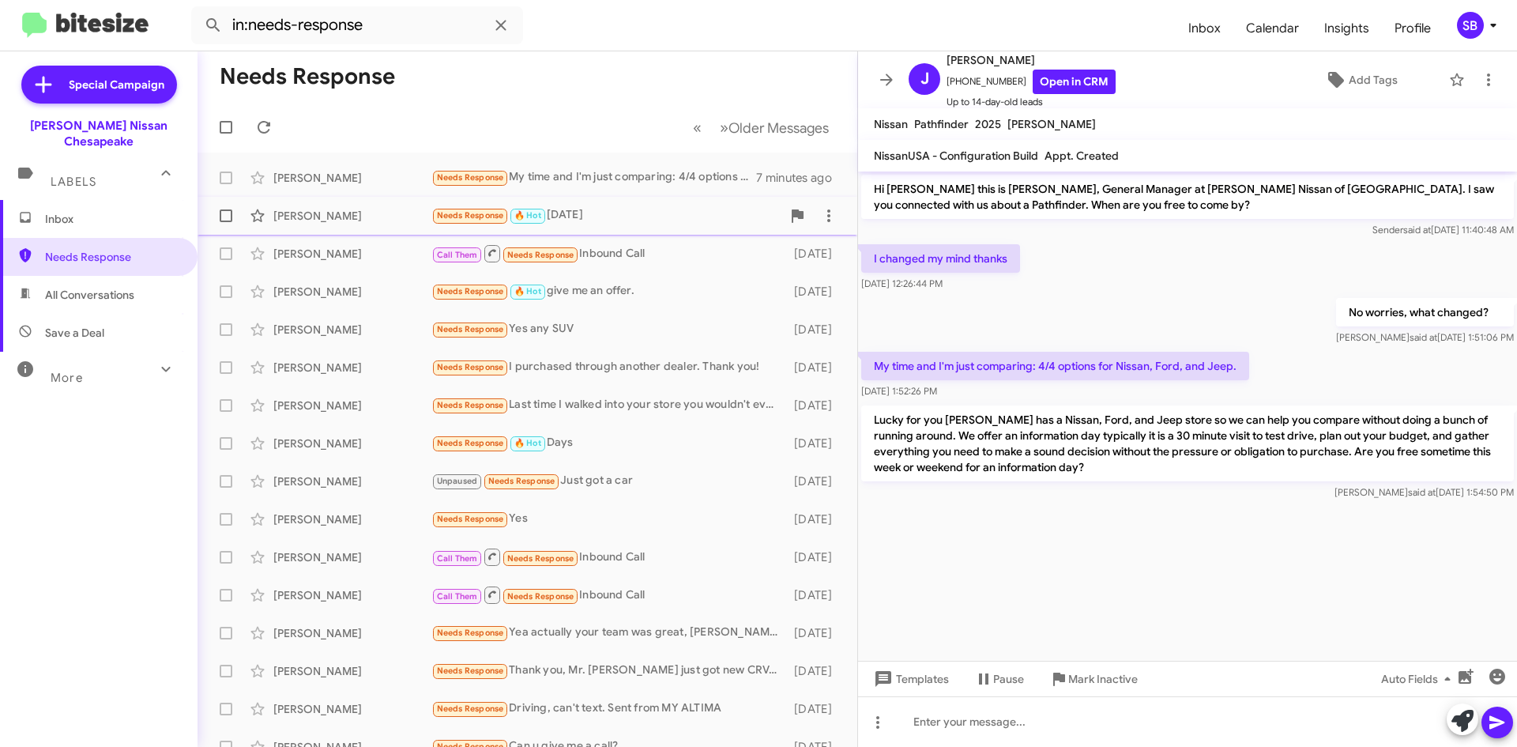
click at [644, 212] on div "Needs Response 🔥 Hot [DATE]" at bounding box center [606, 215] width 350 height 18
